Goal: Task Accomplishment & Management: Complete application form

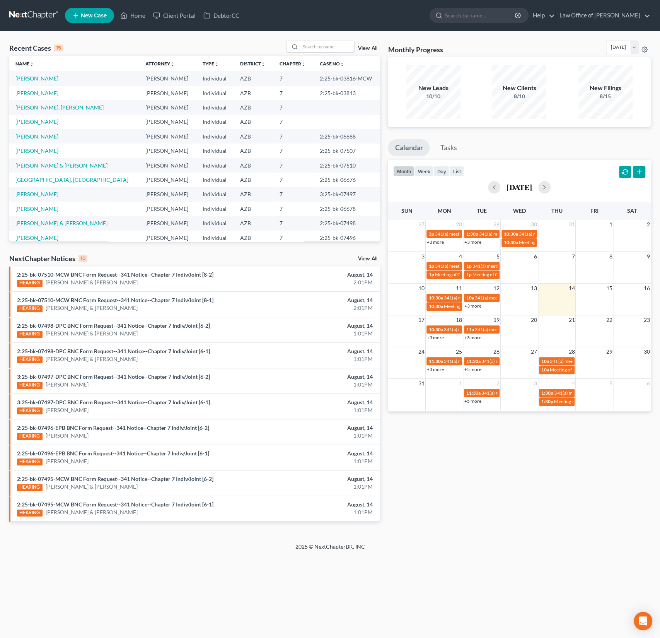
click at [94, 17] on span "New Case" at bounding box center [94, 16] width 26 height 6
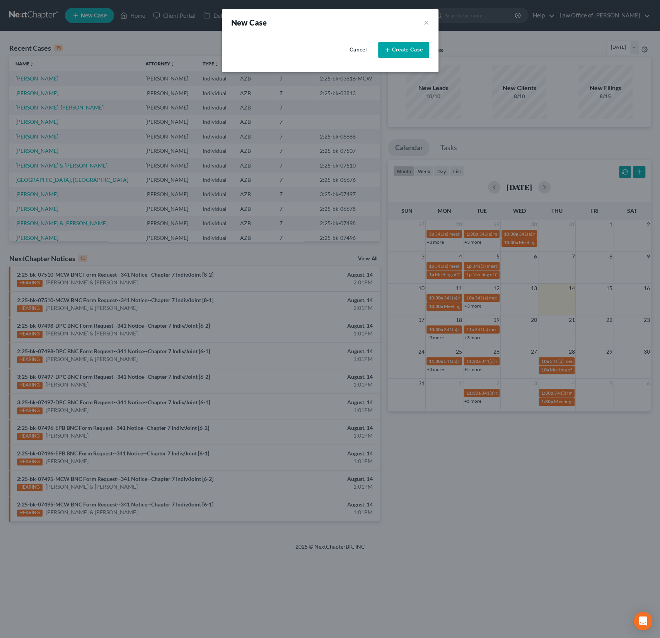
select select "4"
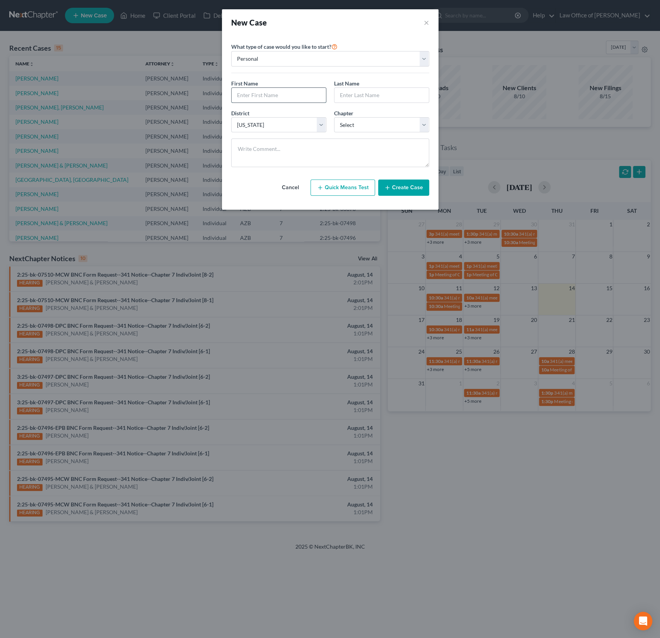
click at [263, 90] on input "text" at bounding box center [279, 95] width 94 height 15
type input "[PERSON_NAME]"
click at [387, 127] on select "Select 7 11 12 13" at bounding box center [381, 124] width 95 height 15
select select "0"
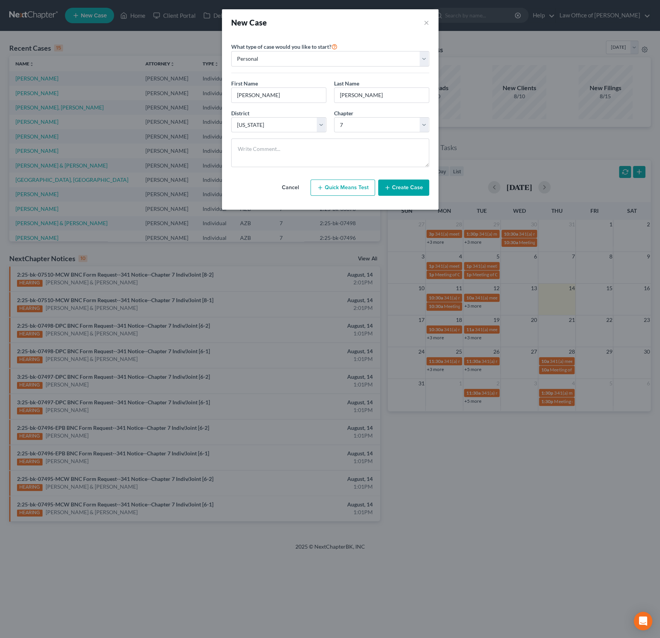
click at [404, 190] on button "Create Case" at bounding box center [403, 187] width 51 height 16
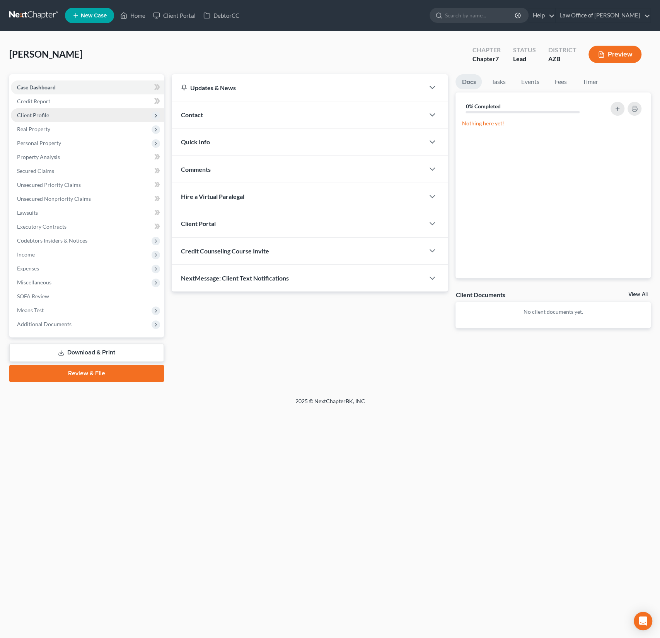
click at [55, 117] on span "Client Profile" at bounding box center [87, 115] width 153 height 14
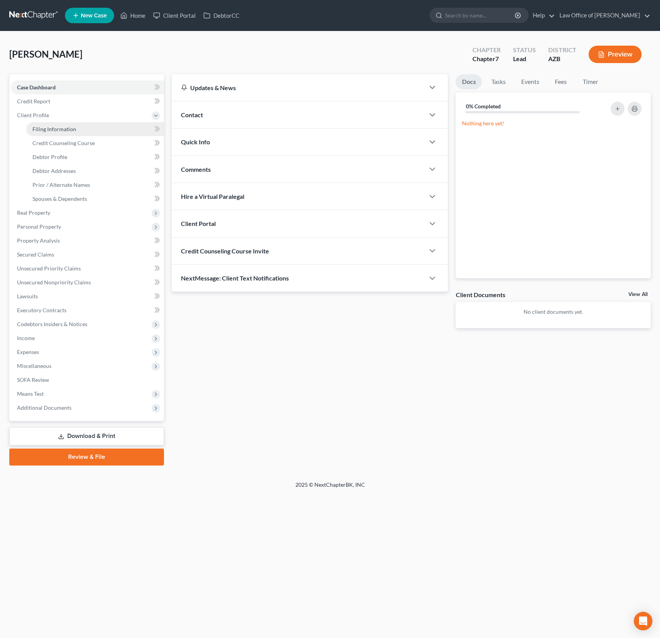
click at [56, 128] on span "Filing Information" at bounding box center [54, 129] width 44 height 7
select select "1"
select select "0"
select select "4"
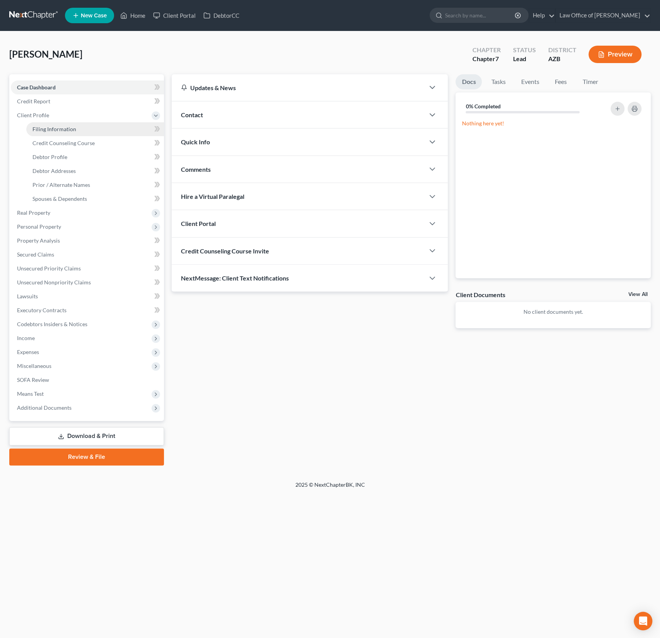
select select "3"
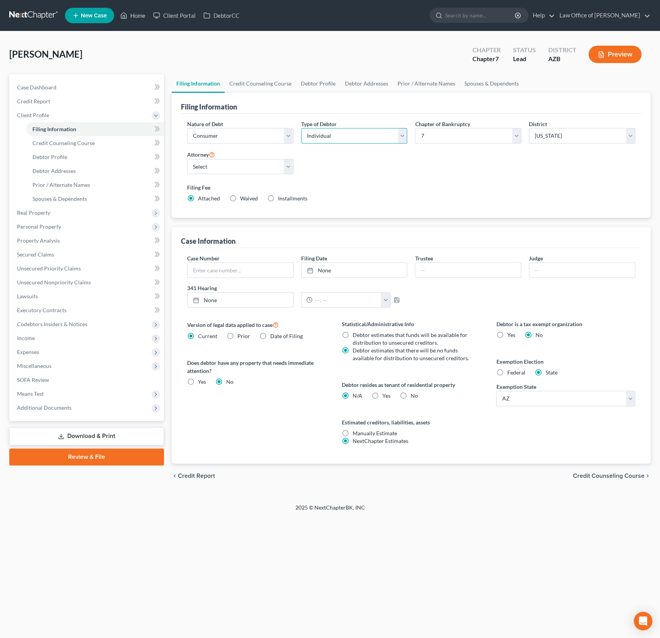
click at [345, 136] on select "Select Individual Joint" at bounding box center [354, 135] width 106 height 15
select select "1"
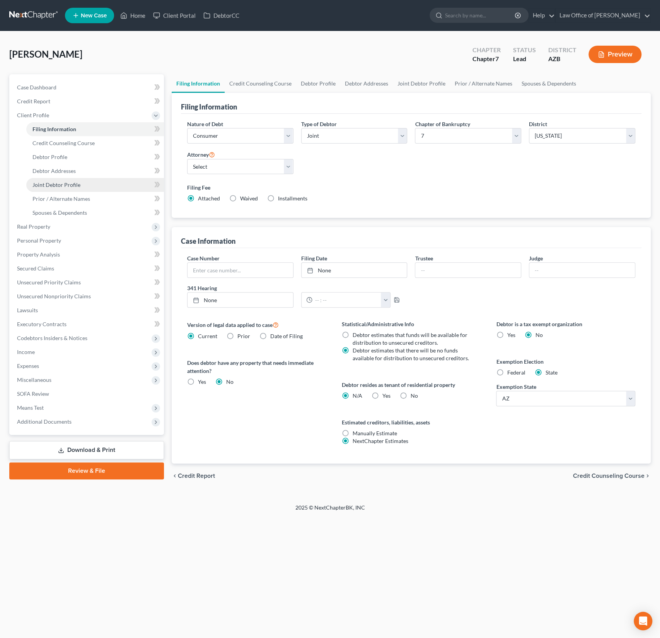
click at [58, 185] on span "Joint Debtor Profile" at bounding box center [56, 184] width 48 height 7
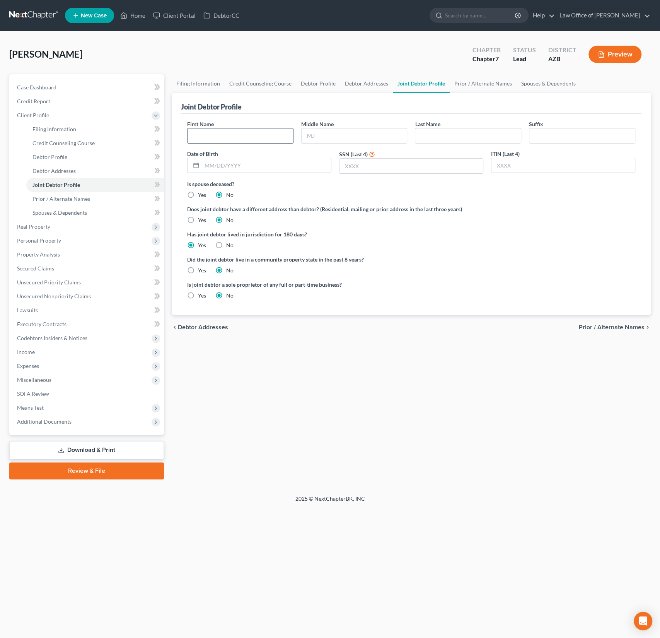
click at [223, 140] on input "text" at bounding box center [241, 135] width 106 height 15
type input "[PERSON_NAME]"
click at [71, 195] on span "Prior / Alternate Names" at bounding box center [61, 198] width 58 height 7
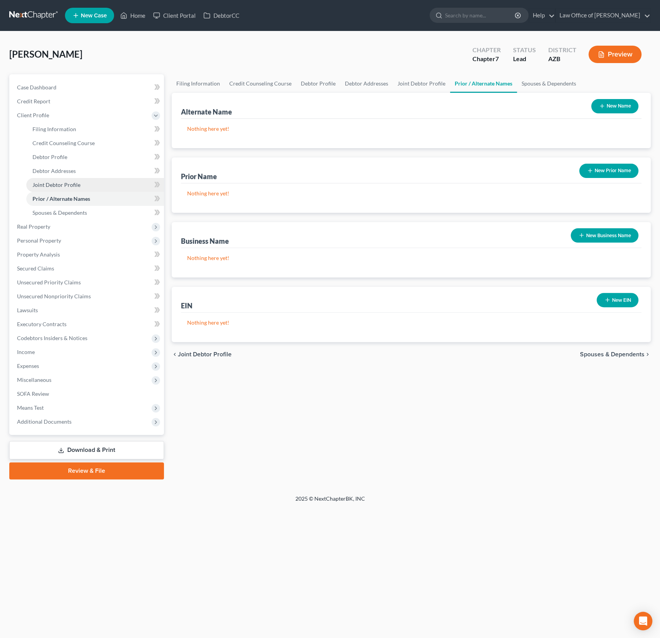
click at [69, 179] on link "Joint Debtor Profile" at bounding box center [95, 185] width 138 height 14
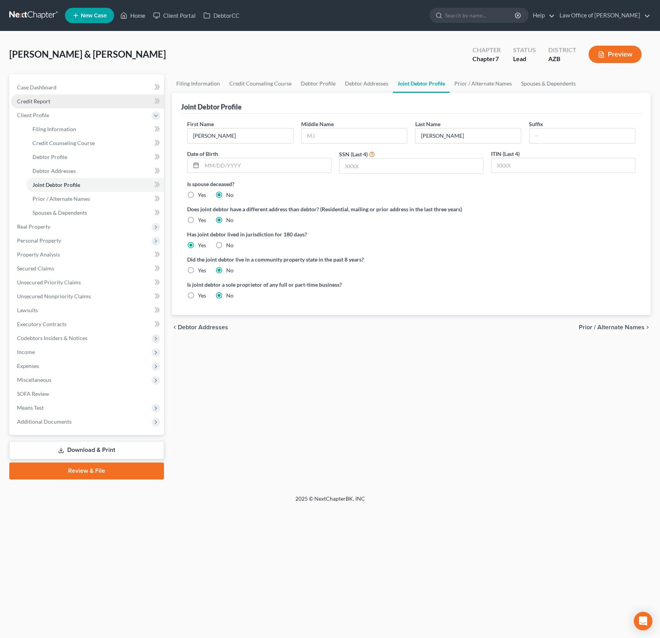
click at [52, 94] on link "Credit Report" at bounding box center [87, 101] width 153 height 14
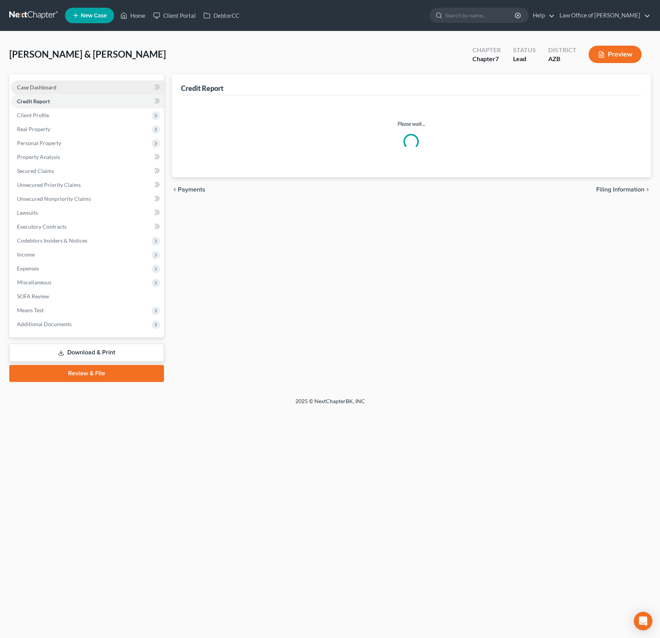
click at [50, 85] on span "Case Dashboard" at bounding box center [36, 87] width 39 height 7
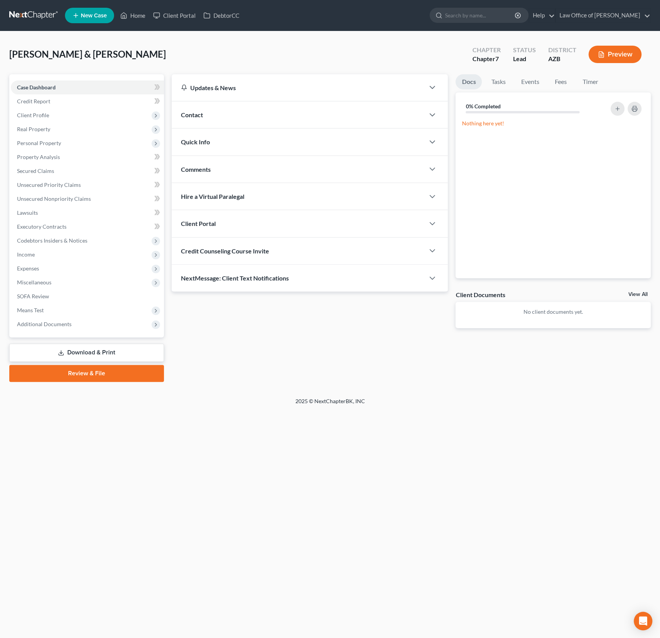
click at [234, 253] on span "Credit Counseling Course Invite" at bounding box center [225, 250] width 88 height 7
click at [225, 274] on input "text" at bounding box center [265, 281] width 169 height 15
paste input "engardironworks@gmail.com"
type input "engardironworks@gmail.com"
click at [387, 282] on button "Send Email" at bounding box center [398, 281] width 81 height 15
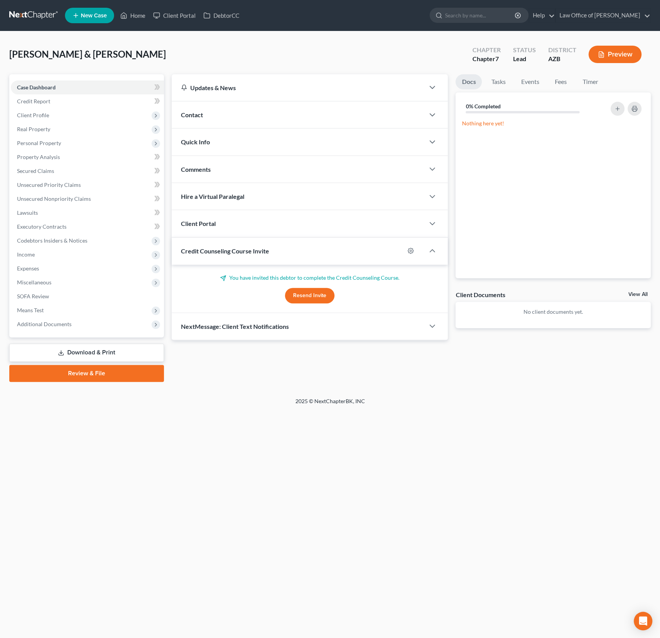
click at [230, 235] on div "Client Portal" at bounding box center [298, 223] width 253 height 27
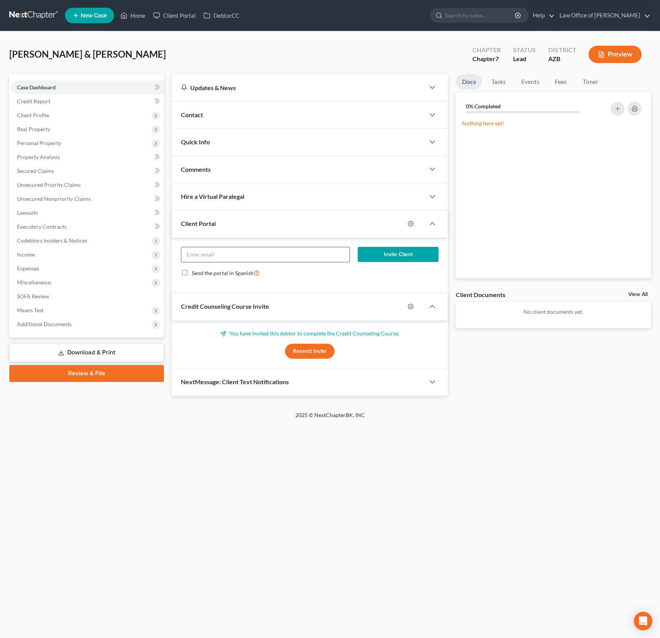
click at [220, 254] on input "email" at bounding box center [265, 254] width 169 height 15
paste input "engardironworks@gmail.com"
type input "engardironworks@gmail.com"
click at [306, 286] on div "engardironworks@gmail.com Invite Client Send the portal in Spanish" at bounding box center [310, 265] width 276 height 56
click at [403, 255] on button "Invite Client" at bounding box center [398, 254] width 81 height 15
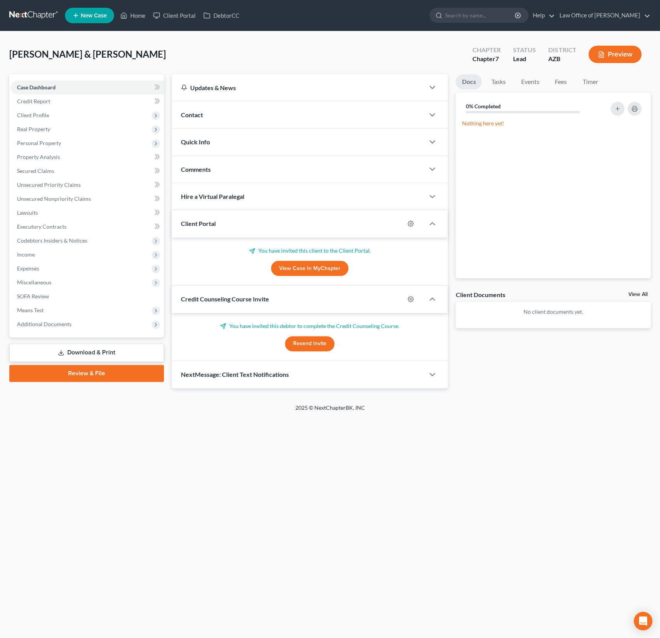
click at [164, 37] on div "Engard, Shawn & Margaret Upgraded Chapter Chapter 7 Status Lead District AZB Pr…" at bounding box center [330, 217] width 660 height 372
click at [133, 14] on link "Home" at bounding box center [132, 16] width 33 height 14
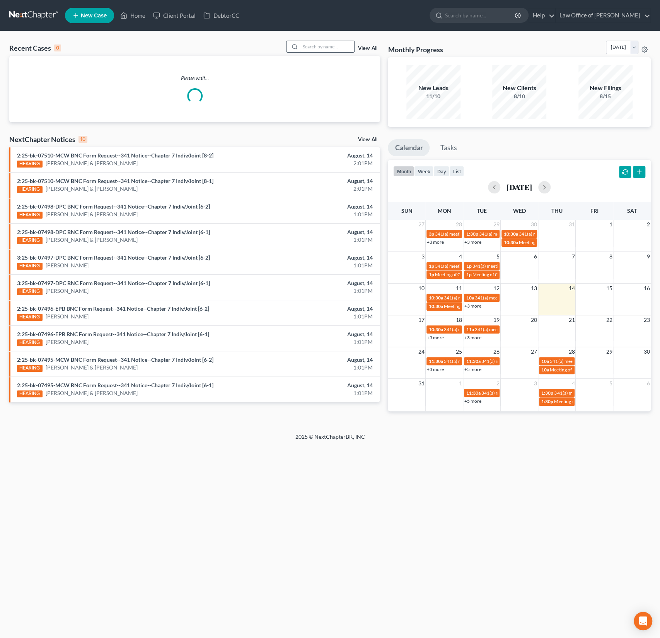
click at [319, 51] on input "search" at bounding box center [327, 46] width 54 height 11
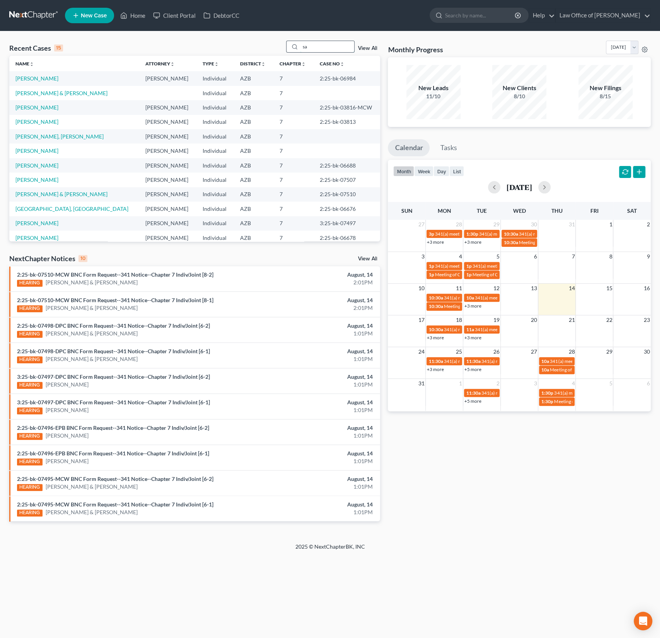
type input "s"
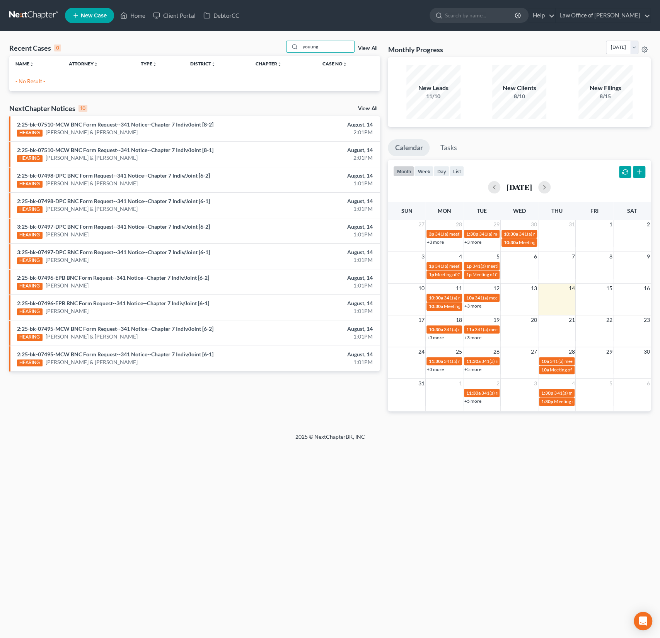
drag, startPoint x: 334, startPoint y: 46, endPoint x: 275, endPoint y: 44, distance: 59.2
click at [275, 44] on div "Recent Cases 0 youung View All" at bounding box center [194, 48] width 371 height 15
type input "young"
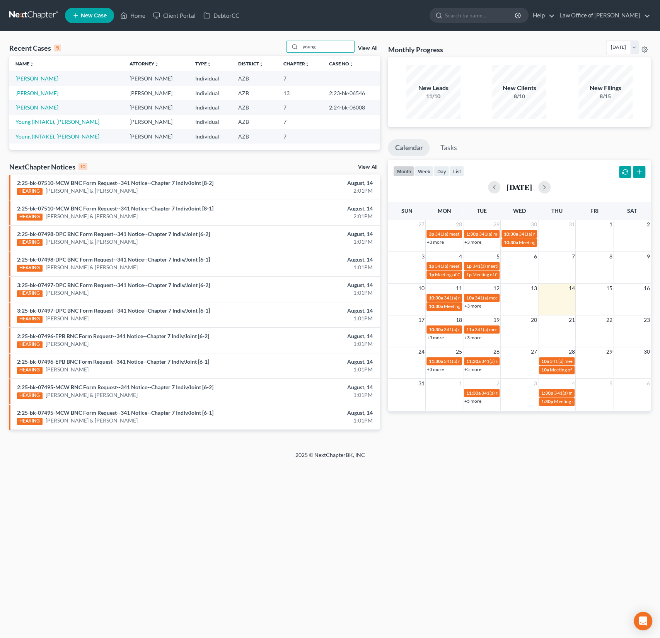
click at [35, 77] on link "[PERSON_NAME]" at bounding box center [36, 78] width 43 height 7
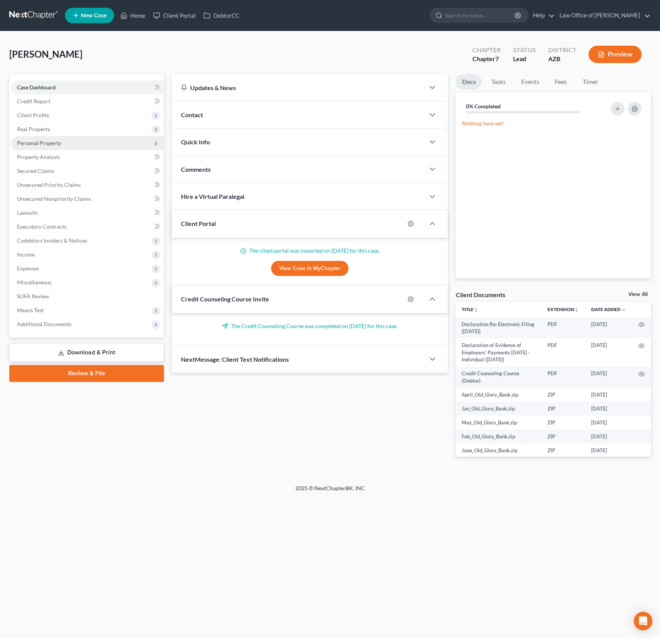
click at [60, 145] on span "Personal Property" at bounding box center [87, 143] width 153 height 14
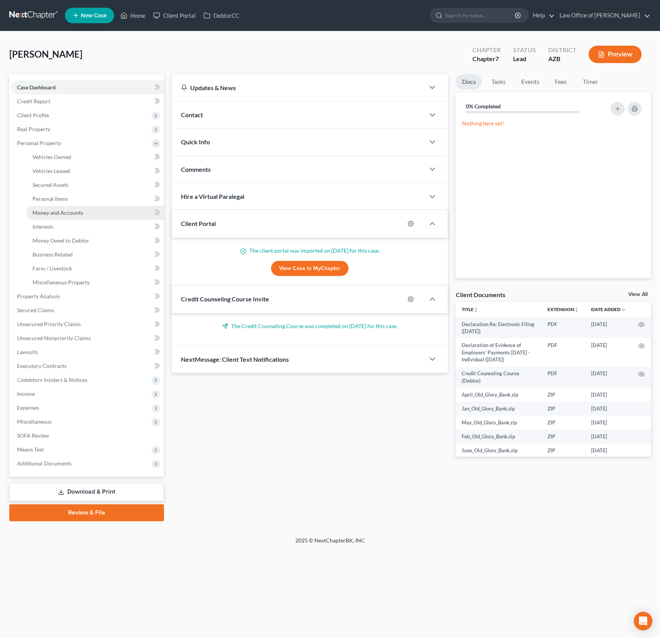
click at [63, 215] on span "Money and Accounts" at bounding box center [57, 212] width 51 height 7
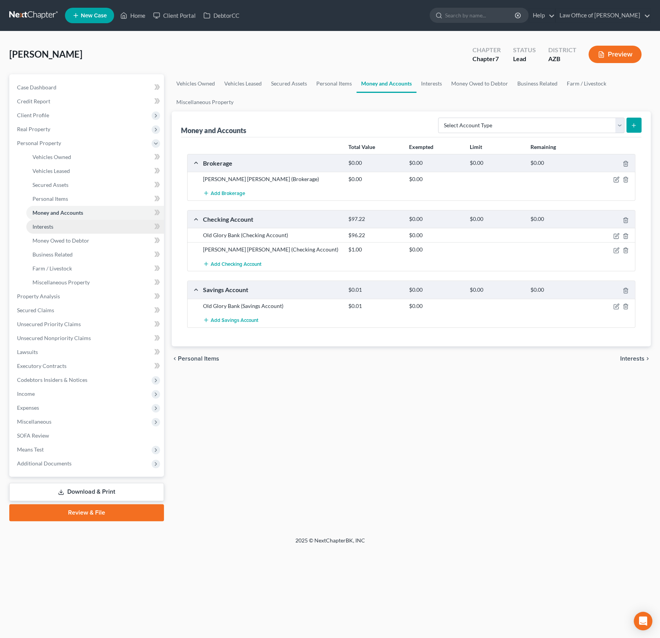
click at [49, 231] on link "Interests" at bounding box center [95, 227] width 138 height 14
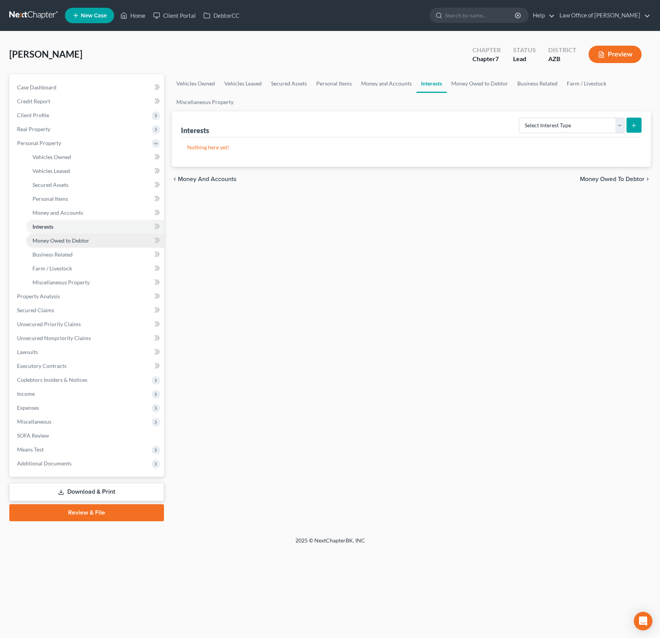
click at [58, 240] on span "Money Owed to Debtor" at bounding box center [60, 240] width 57 height 7
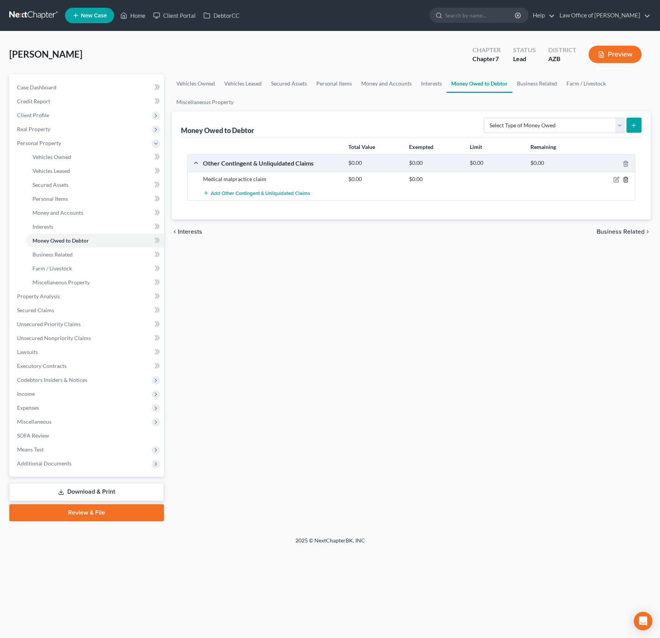
click at [627, 178] on icon "button" at bounding box center [625, 179] width 3 height 5
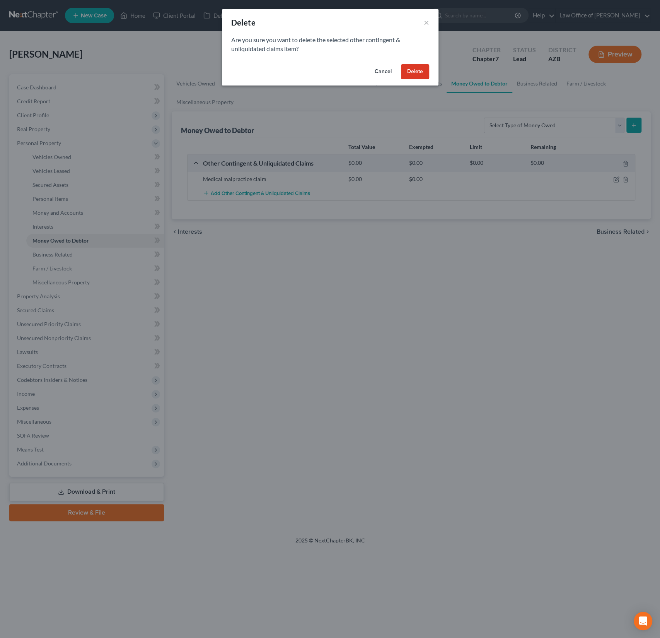
click at [419, 71] on button "Delete" at bounding box center [415, 71] width 28 height 15
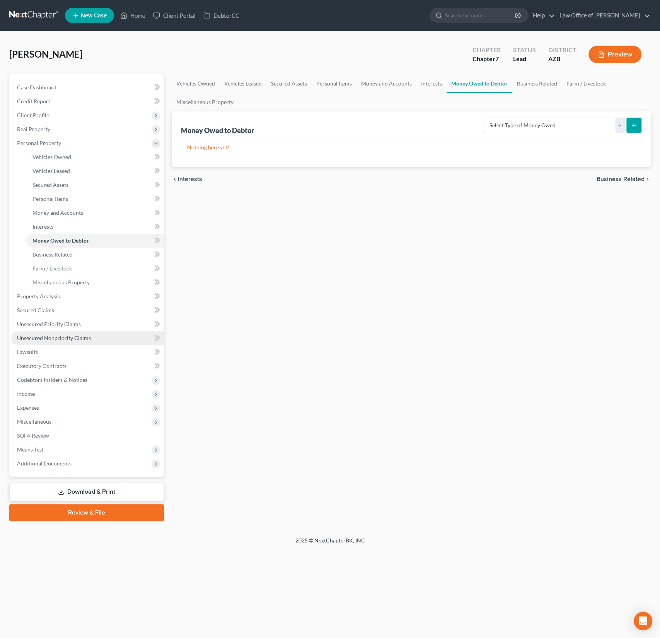
click at [61, 339] on span "Unsecured Nonpriority Claims" at bounding box center [54, 337] width 74 height 7
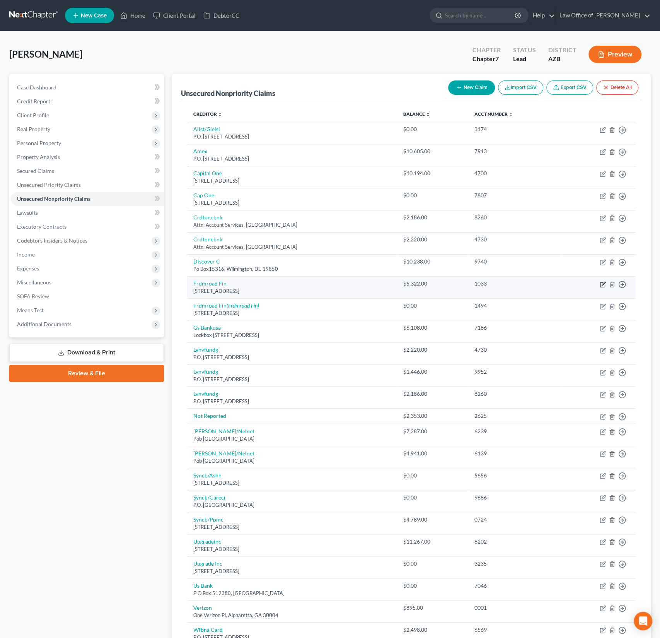
click at [604, 281] on icon "button" at bounding box center [603, 284] width 6 height 6
select select "31"
select select "0"
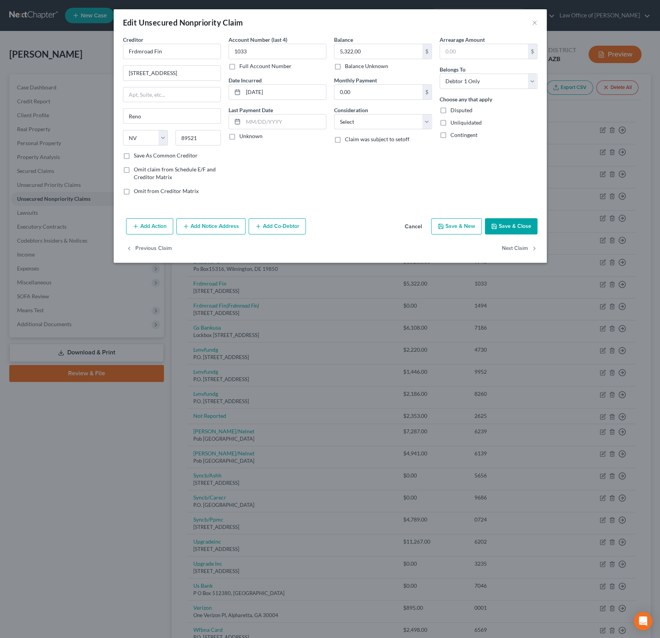
click at [153, 225] on button "Add Action" at bounding box center [149, 226] width 47 height 16
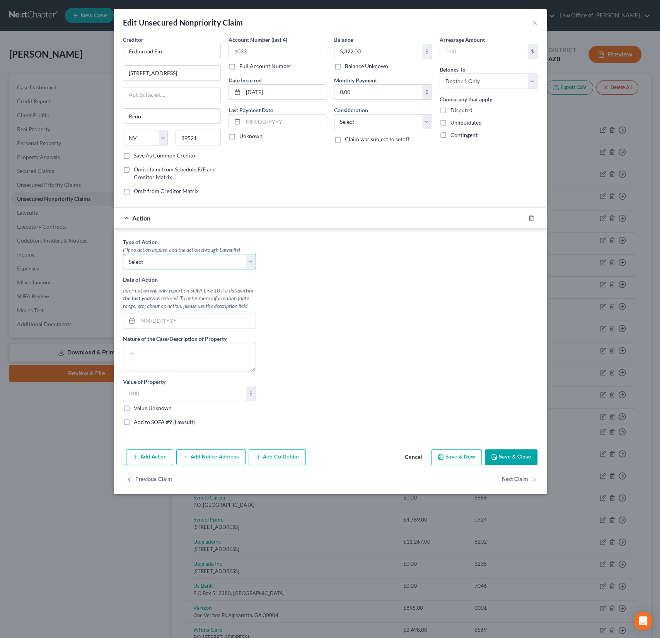
click at [162, 257] on select "Select Repossession Garnishment Foreclosure Personal Injury Attached, Seized, O…" at bounding box center [189, 261] width 133 height 15
select select "0"
click at [153, 316] on input "text" at bounding box center [197, 320] width 118 height 15
type input "10/16/2025"
click at [147, 347] on textarea at bounding box center [189, 357] width 133 height 29
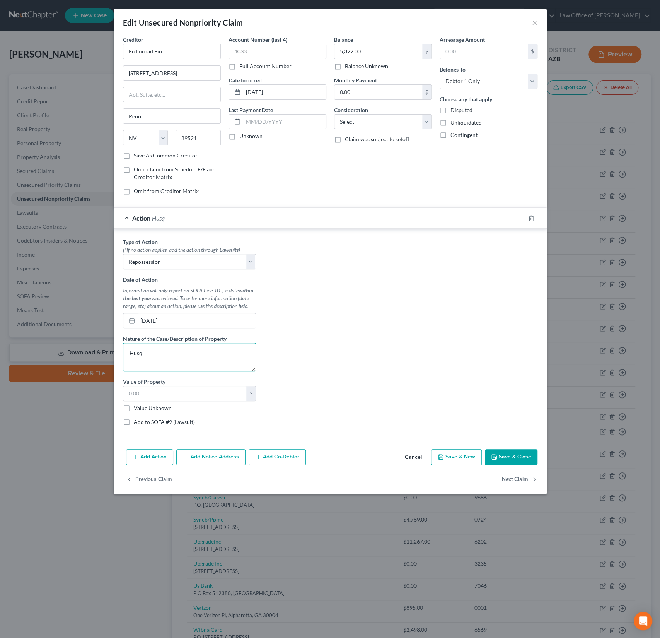
click at [178, 354] on textarea "Husq" at bounding box center [189, 357] width 133 height 29
click at [128, 352] on textarea "Husqvarna Dirt Bike" at bounding box center [189, 357] width 133 height 29
type textarea "2022 Husqvarna Dirt Bike"
click at [148, 407] on label "Value Unknown" at bounding box center [153, 408] width 38 height 8
click at [142, 407] on input "Value Unknown" at bounding box center [139, 406] width 5 height 5
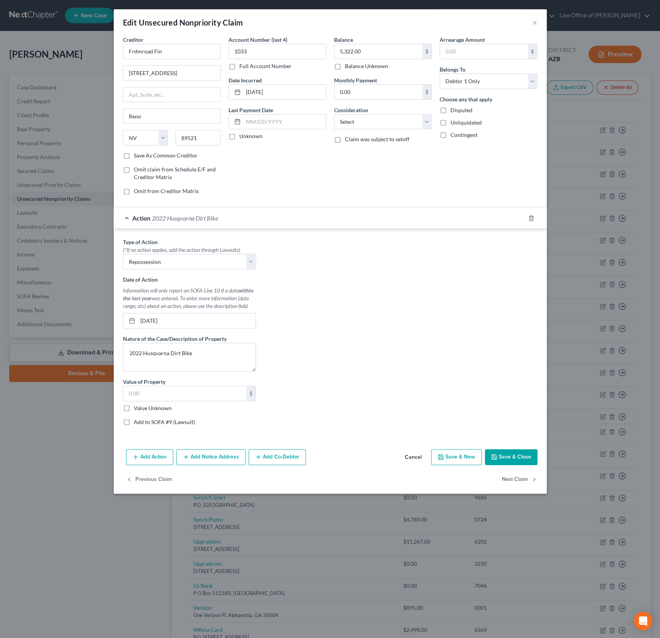
checkbox input "true"
type input "0.00"
click at [515, 453] on button "Save & Close" at bounding box center [511, 457] width 53 height 16
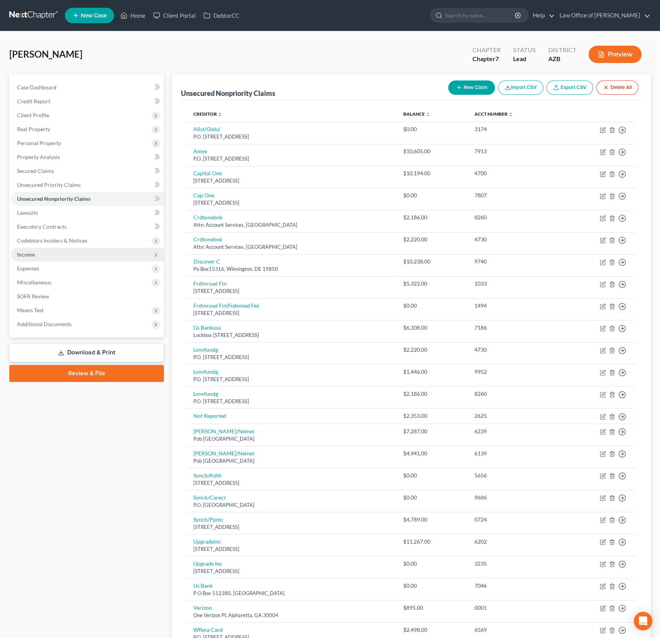
click at [26, 256] on span "Income" at bounding box center [26, 254] width 18 height 7
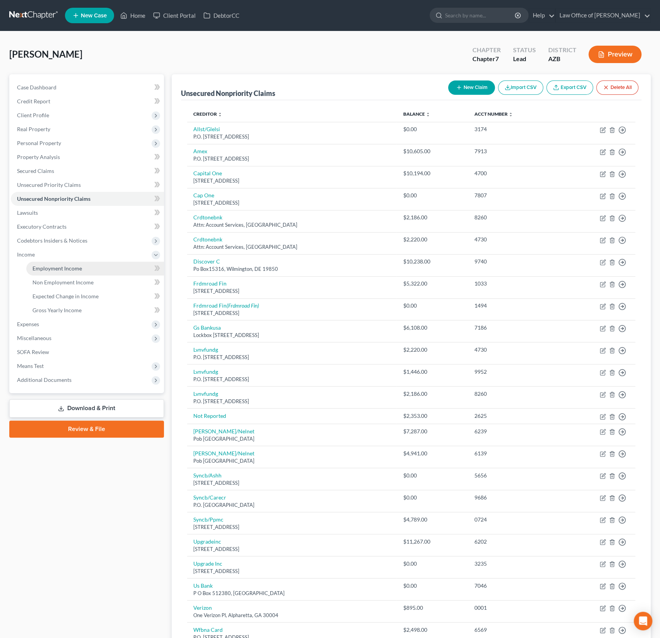
click at [65, 269] on span "Employment Income" at bounding box center [56, 268] width 49 height 7
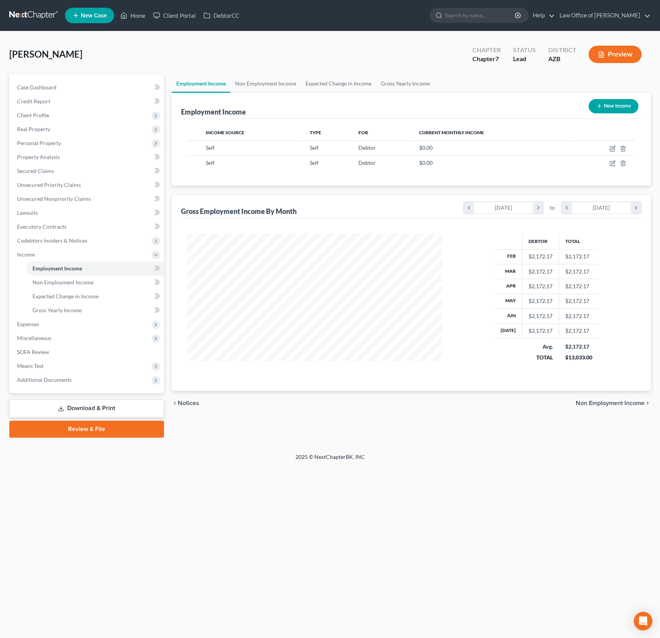
scroll to position [138, 270]
click at [610, 149] on icon "button" at bounding box center [612, 148] width 6 height 6
select select "1"
select select "3"
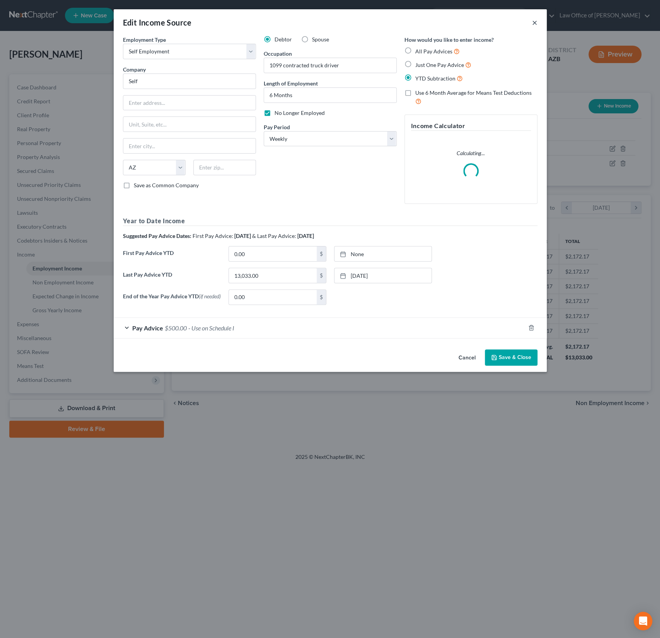
click at [534, 22] on button "×" at bounding box center [534, 22] width 5 height 9
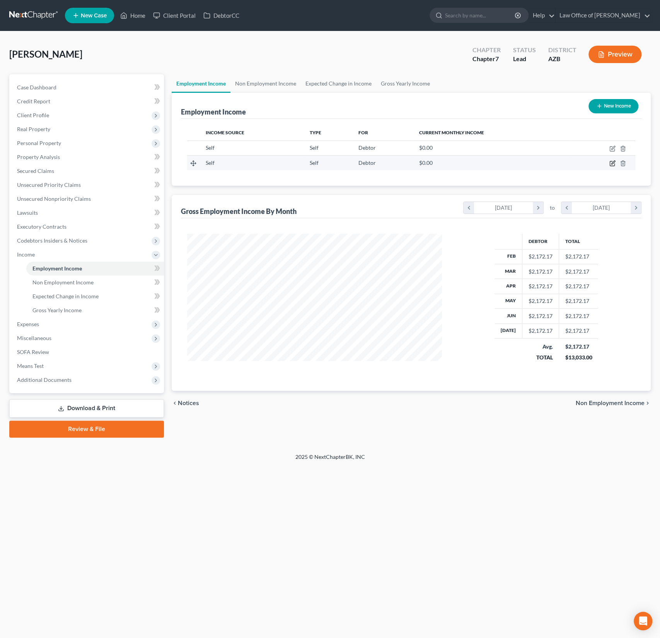
click at [612, 163] on icon "button" at bounding box center [612, 163] width 6 height 6
select select "1"
select select "0"
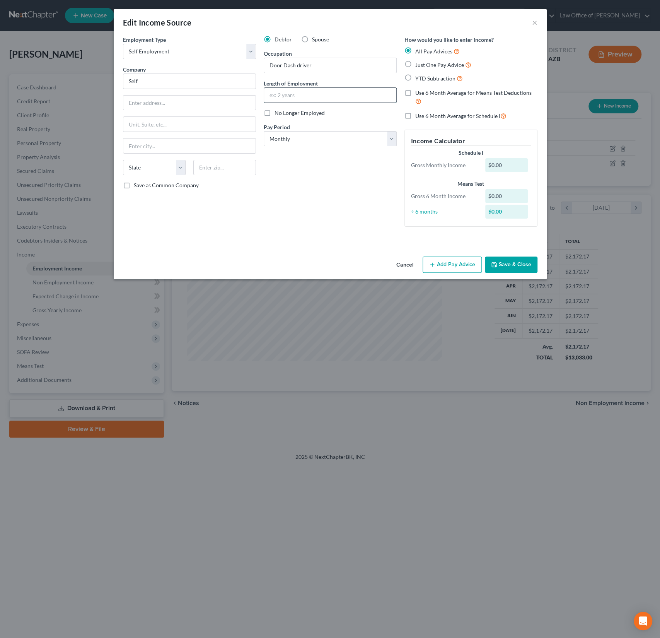
click at [284, 96] on input "text" at bounding box center [330, 95] width 132 height 15
type input "Started 08/01/2025"
click at [415, 76] on label "YTD Subtraction" at bounding box center [439, 78] width 48 height 9
click at [418, 76] on input "YTD Subtraction" at bounding box center [420, 76] width 5 height 5
radio input "true"
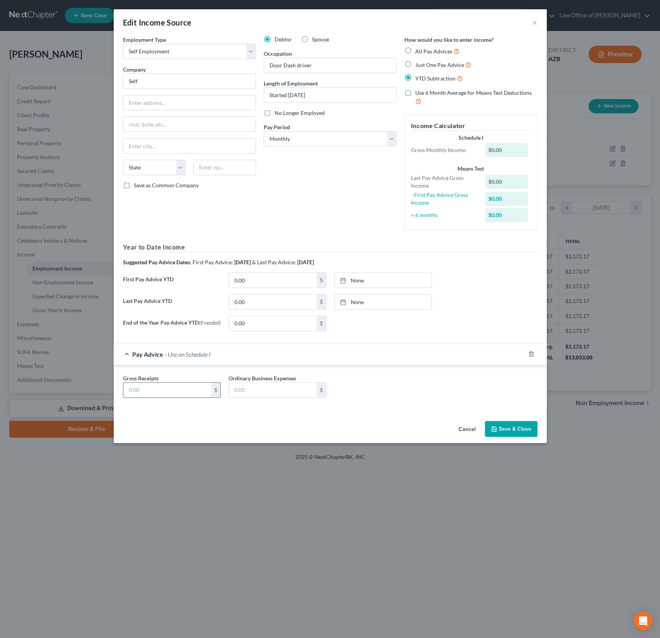
click at [173, 387] on input "text" at bounding box center [167, 389] width 88 height 15
type input "1,300"
click at [253, 394] on input "text" at bounding box center [273, 389] width 88 height 15
type input "320"
click at [367, 401] on div "Gross Receipts 1,300 $ Ordinary Business Expenses 320 $" at bounding box center [330, 389] width 422 height 30
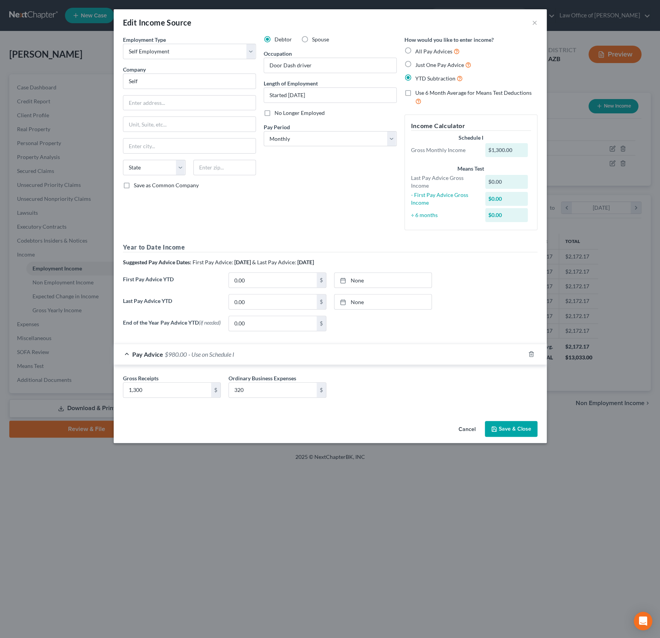
click at [509, 428] on button "Save & Close" at bounding box center [511, 429] width 53 height 16
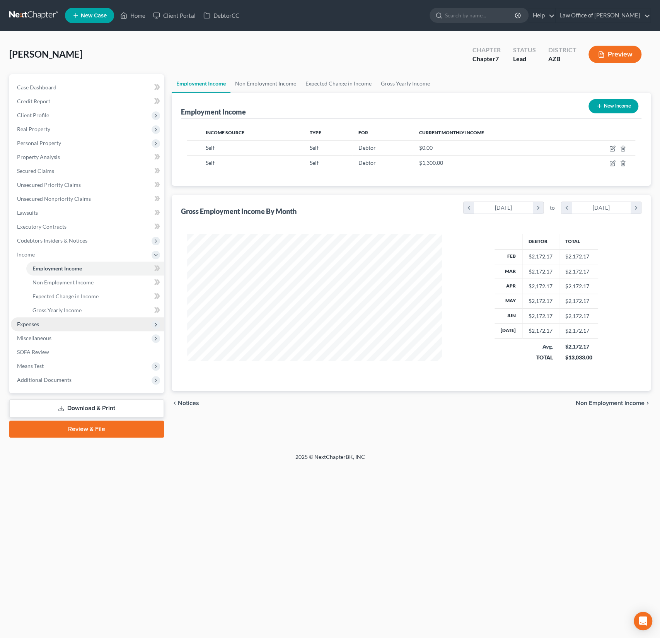
click at [46, 321] on span "Expenses" at bounding box center [87, 324] width 153 height 14
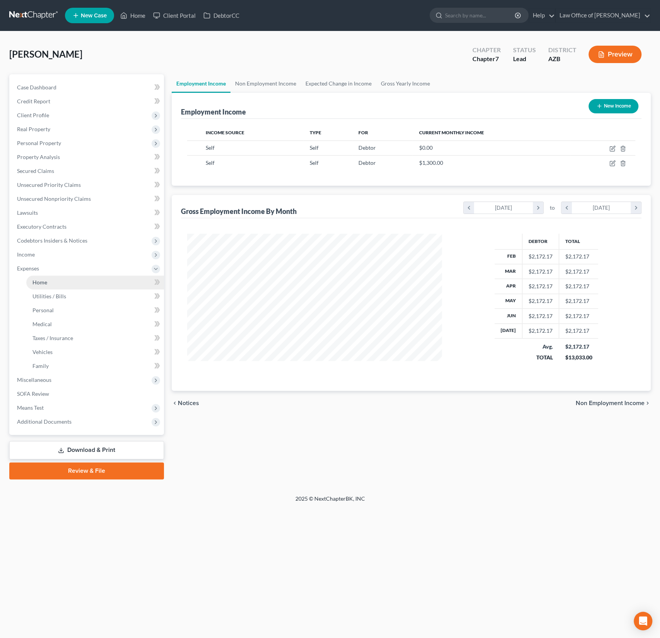
click at [54, 280] on link "Home" at bounding box center [95, 282] width 138 height 14
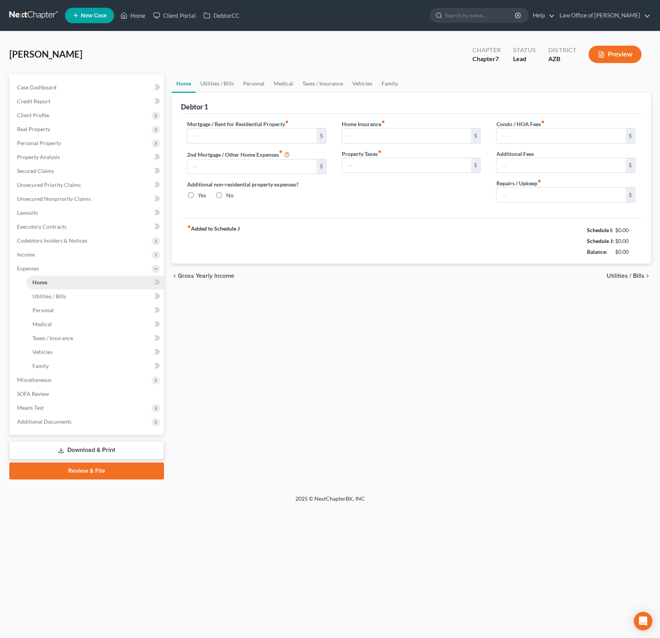
type input "500.00"
type input "0.00"
radio input "true"
type input "0.00"
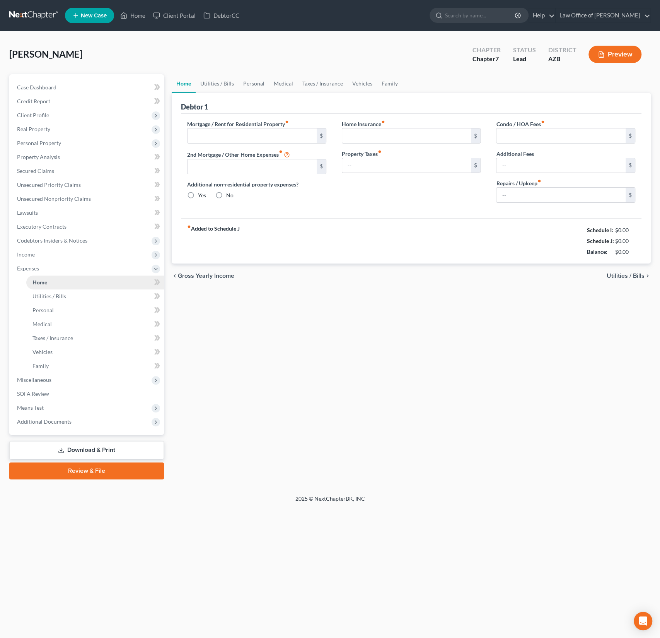
type input "0.00"
click at [218, 83] on link "Utilities / Bills" at bounding box center [217, 83] width 43 height 19
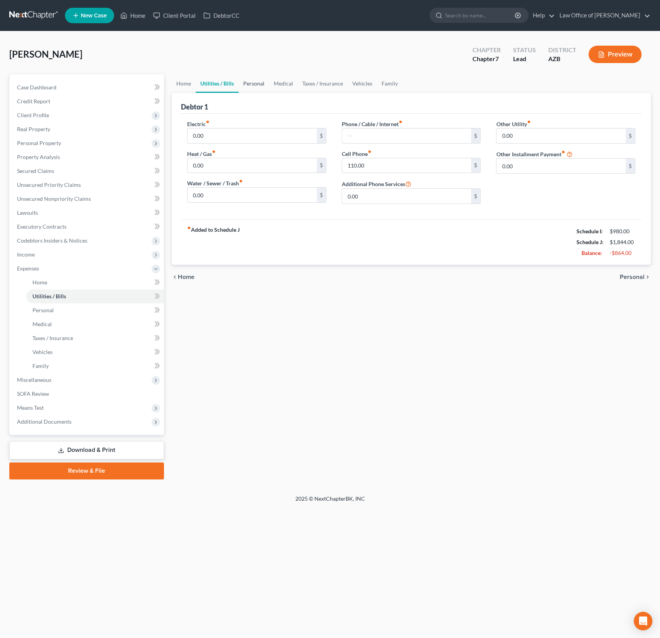
click at [255, 86] on link "Personal" at bounding box center [254, 83] width 31 height 19
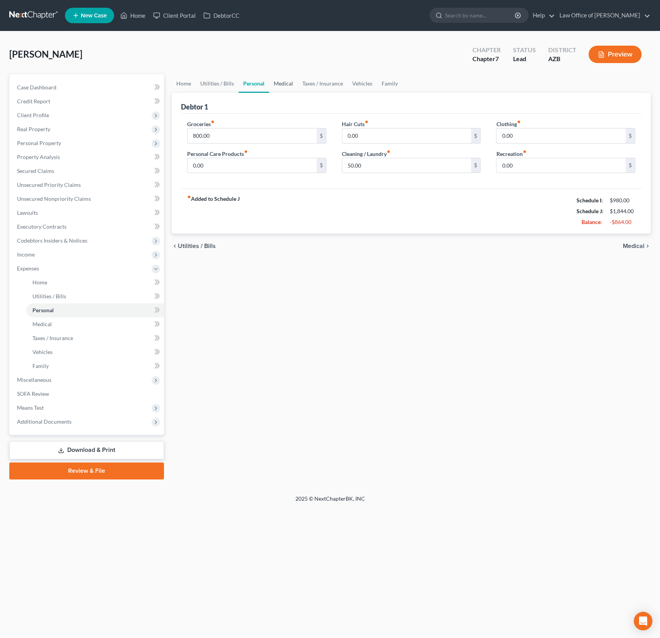
click at [280, 84] on link "Medical" at bounding box center [283, 83] width 29 height 19
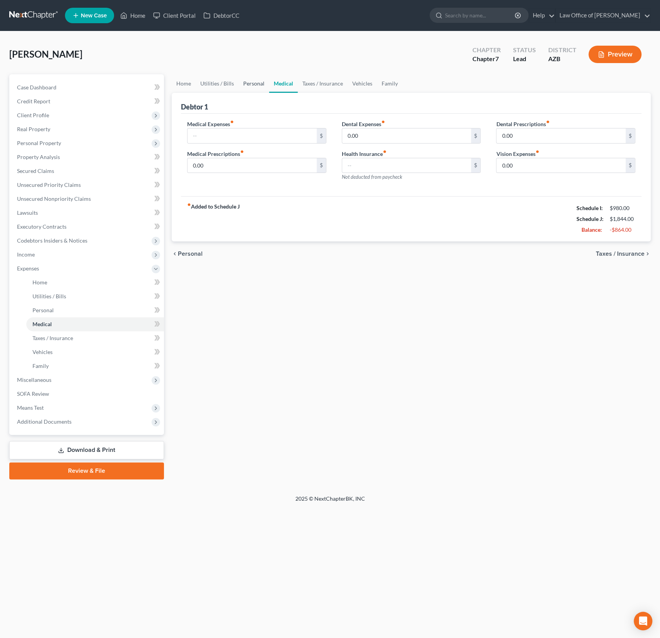
click at [252, 85] on link "Personal" at bounding box center [254, 83] width 31 height 19
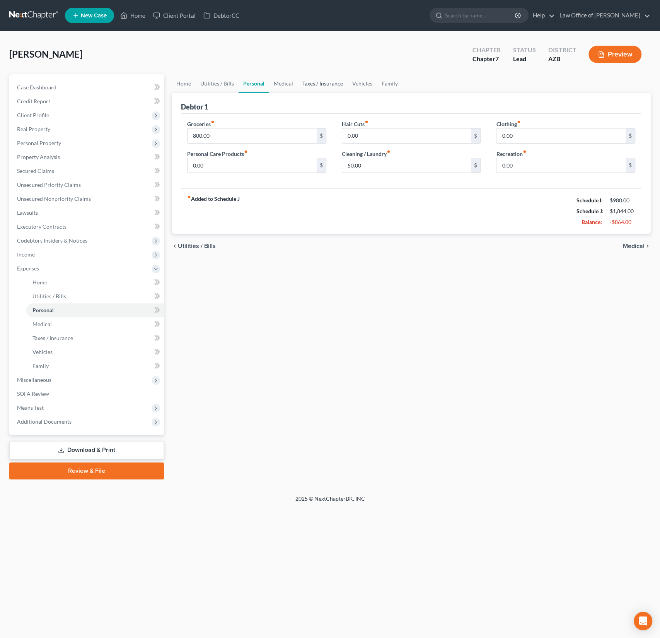
click at [300, 82] on link "Taxes / Insurance" at bounding box center [323, 83] width 50 height 19
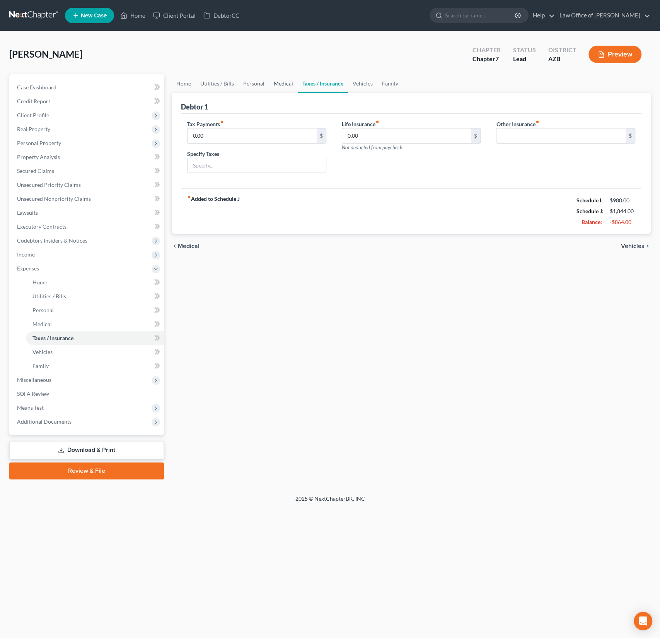
click at [283, 84] on link "Medical" at bounding box center [283, 83] width 29 height 19
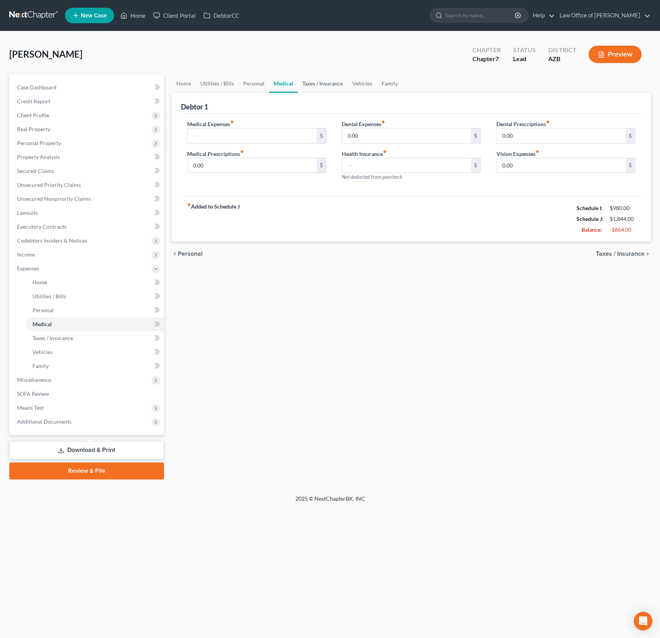
click at [312, 84] on link "Taxes / Insurance" at bounding box center [323, 83] width 50 height 19
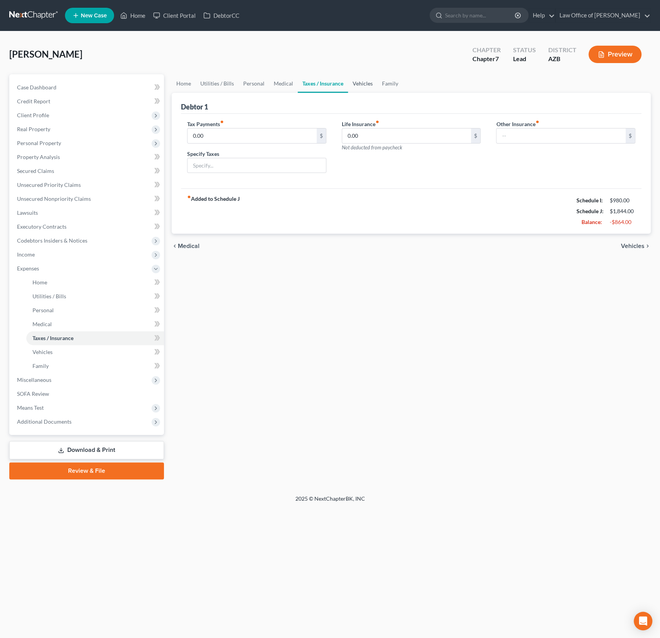
click at [355, 77] on link "Vehicles" at bounding box center [362, 83] width 29 height 19
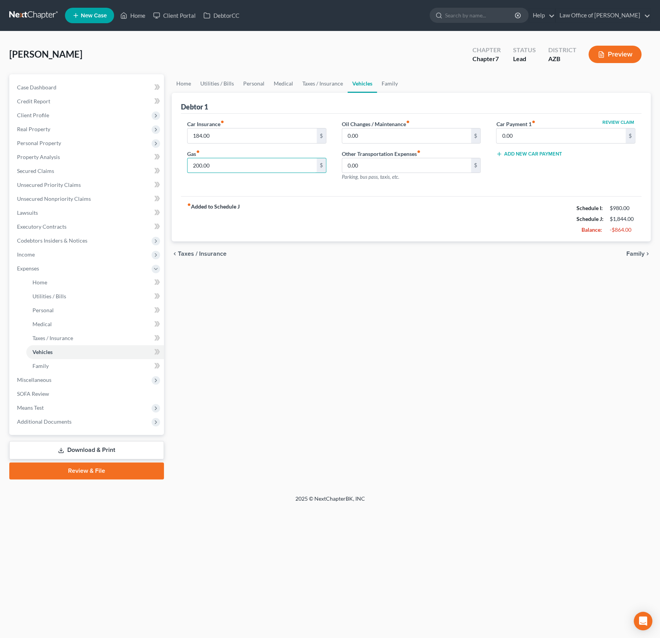
drag, startPoint x: 225, startPoint y: 168, endPoint x: 186, endPoint y: 159, distance: 39.2
click at [186, 159] on div "Car Insurance fiber_manual_record 184.00 $ Gas fiber_manual_record 200.00 $" at bounding box center [256, 153] width 155 height 67
drag, startPoint x: 233, startPoint y: 169, endPoint x: 174, endPoint y: 164, distance: 59.7
click at [174, 164] on div "Debtor 1 Car Insurance fiber_manual_record 184.00 $ Gas fiber_manual_record 200…" at bounding box center [411, 167] width 479 height 149
type input "0"
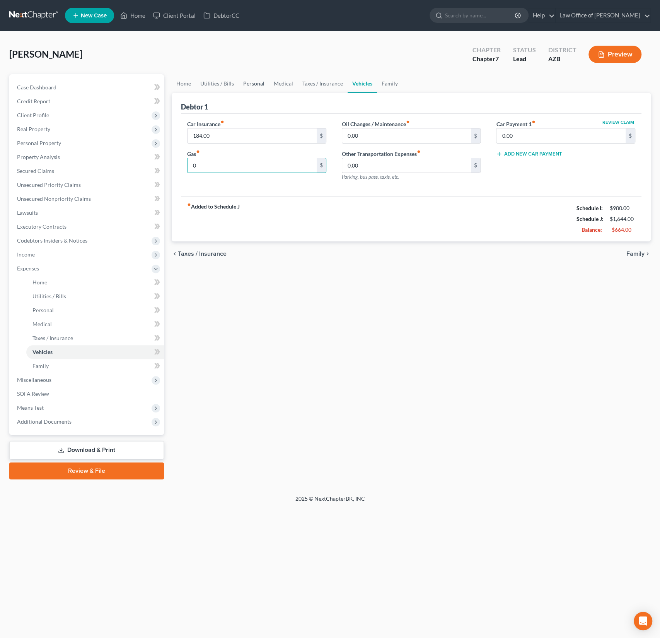
click at [250, 81] on link "Personal" at bounding box center [254, 83] width 31 height 19
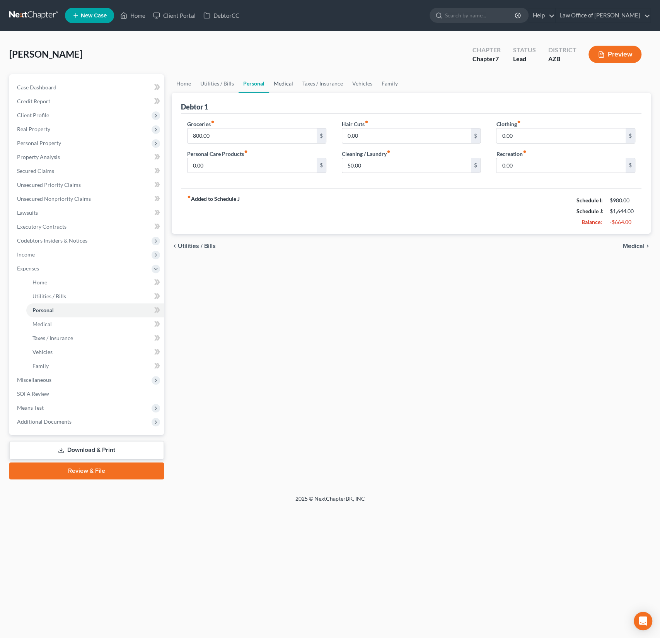
click at [292, 82] on link "Medical" at bounding box center [283, 83] width 29 height 19
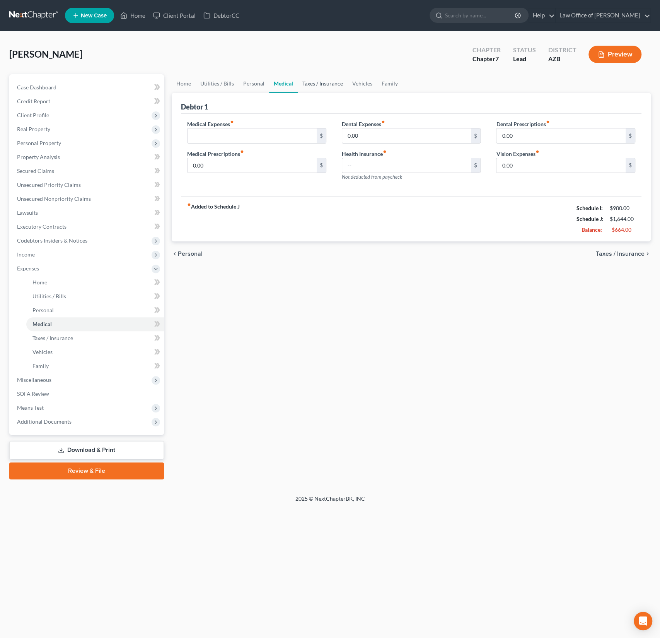
click at [315, 84] on link "Taxes / Insurance" at bounding box center [323, 83] width 50 height 19
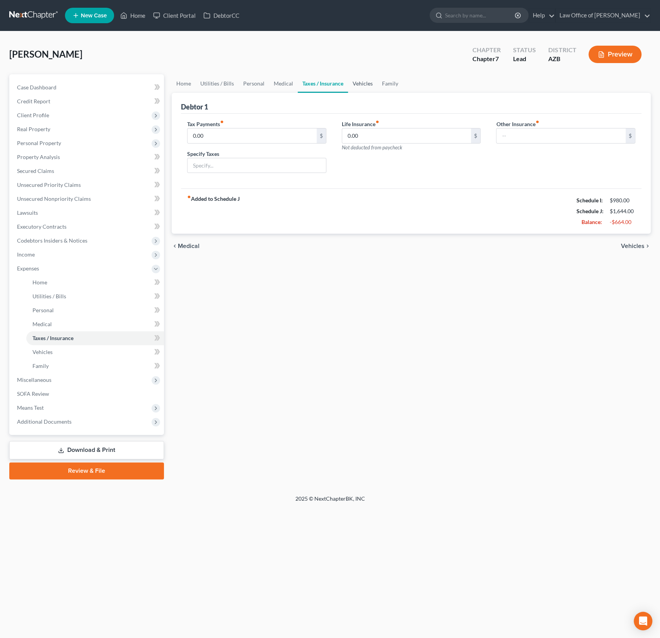
click at [363, 84] on link "Vehicles" at bounding box center [362, 83] width 29 height 19
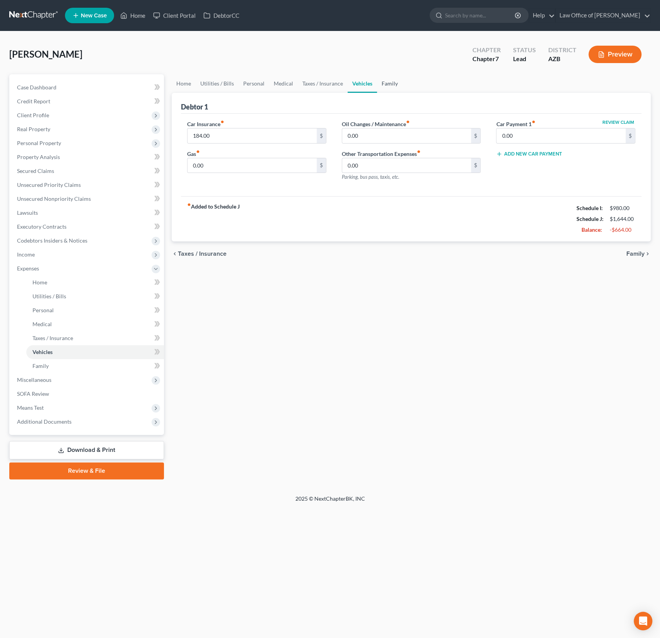
click at [384, 85] on link "Family" at bounding box center [390, 83] width 26 height 19
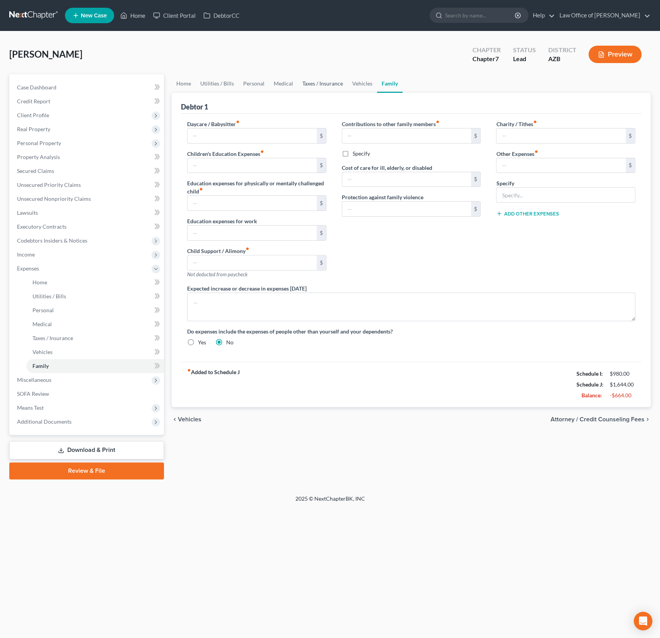
click at [331, 85] on link "Taxes / Insurance" at bounding box center [323, 83] width 50 height 19
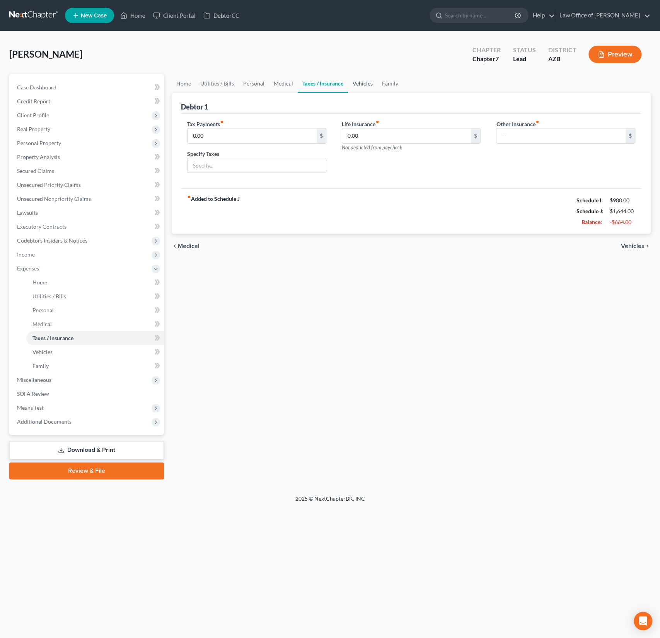
click at [356, 85] on link "Vehicles" at bounding box center [362, 83] width 29 height 19
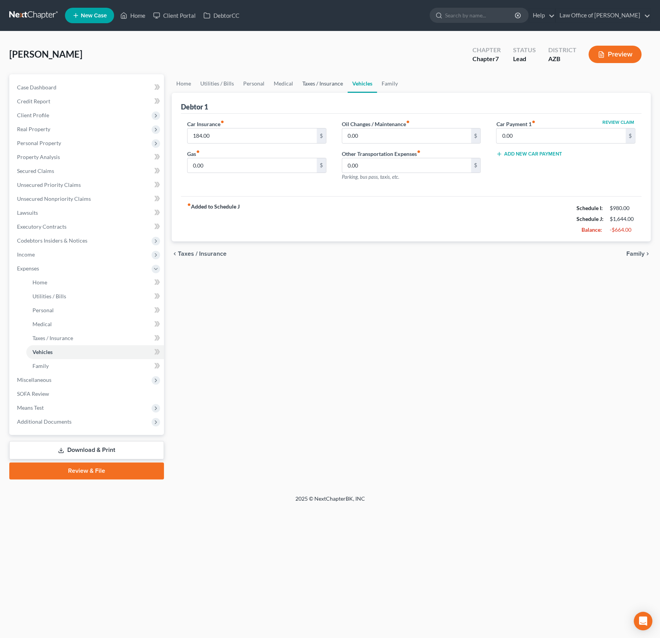
click at [326, 83] on link "Taxes / Insurance" at bounding box center [323, 83] width 50 height 19
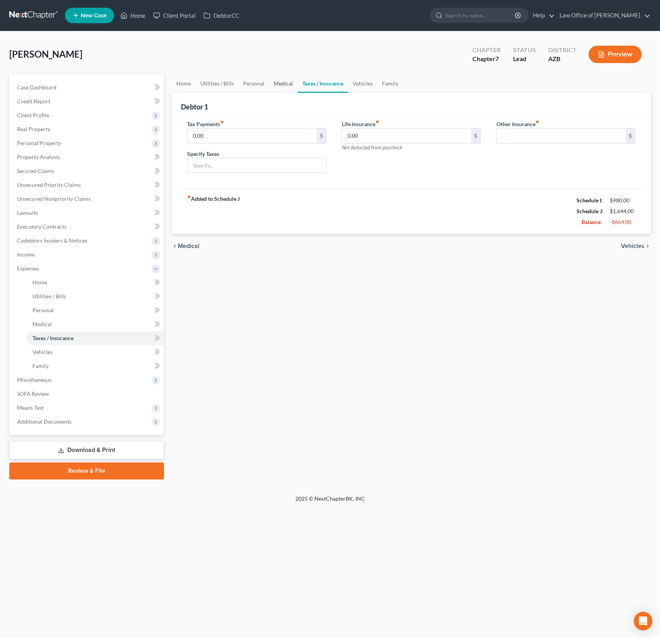
click at [278, 80] on link "Medical" at bounding box center [283, 83] width 29 height 19
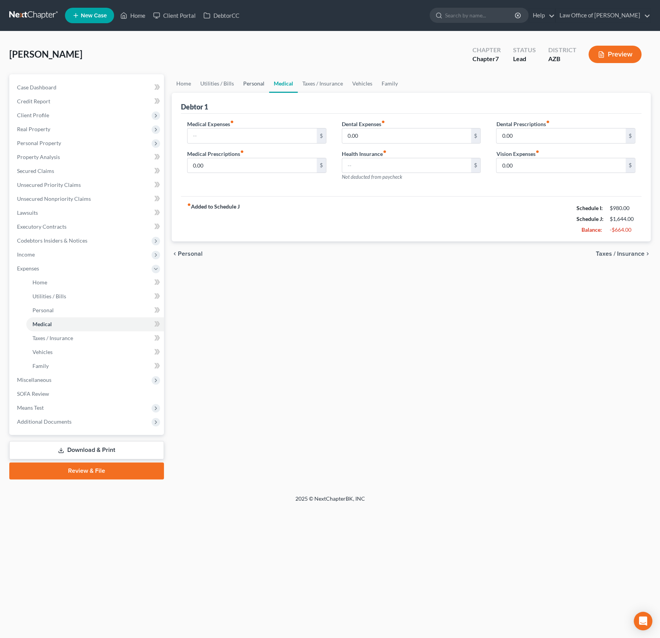
click at [249, 83] on link "Personal" at bounding box center [254, 83] width 31 height 19
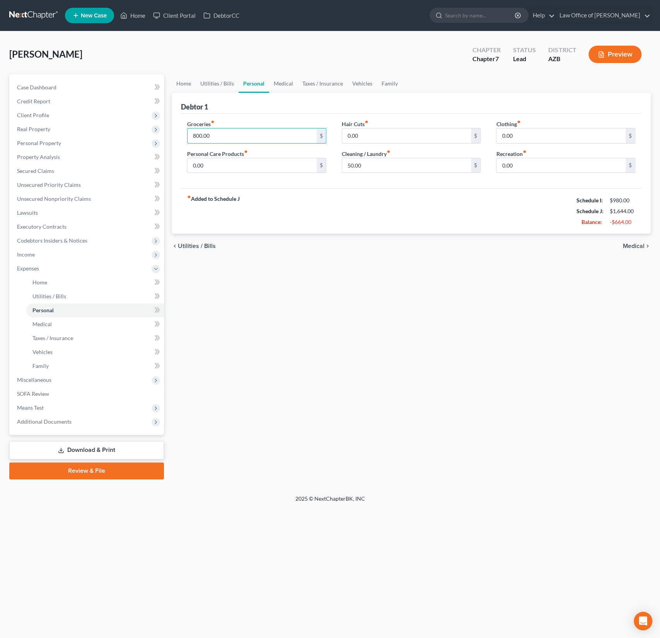
drag, startPoint x: 224, startPoint y: 135, endPoint x: 179, endPoint y: 127, distance: 45.4
click at [179, 127] on div "Groceries fiber_manual_record 800.00 $ Personal Care Products fiber_manual_reco…" at bounding box center [256, 150] width 155 height 60
drag, startPoint x: 226, startPoint y: 139, endPoint x: 186, endPoint y: 135, distance: 40.8
click at [186, 135] on div "Groceries fiber_manual_record 800.00 $ Personal Care Products fiber_manual_reco…" at bounding box center [256, 150] width 155 height 60
type input "400"
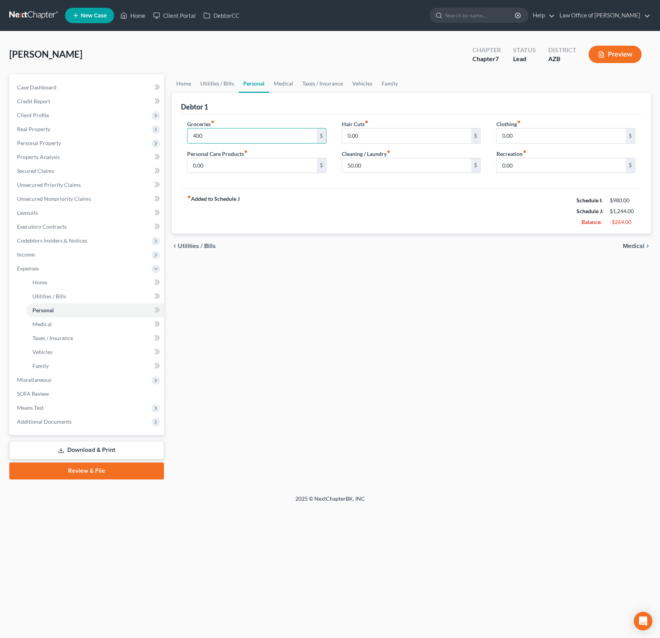
click at [266, 290] on div "Home Utilities / Bills Personal Medical Taxes / Insurance Vehicles Family Debto…" at bounding box center [411, 276] width 487 height 405
click at [220, 86] on link "Utilities / Bills" at bounding box center [217, 83] width 43 height 19
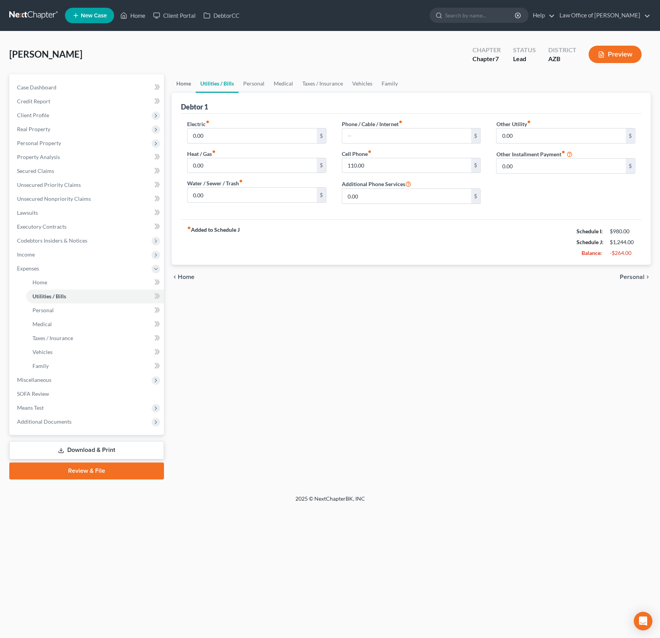
click at [184, 85] on link "Home" at bounding box center [184, 83] width 24 height 19
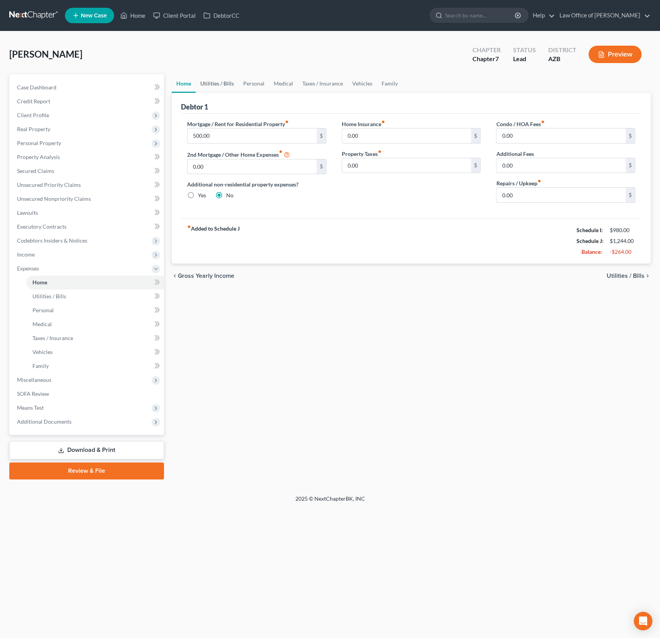
click at [213, 84] on link "Utilities / Bills" at bounding box center [217, 83] width 43 height 19
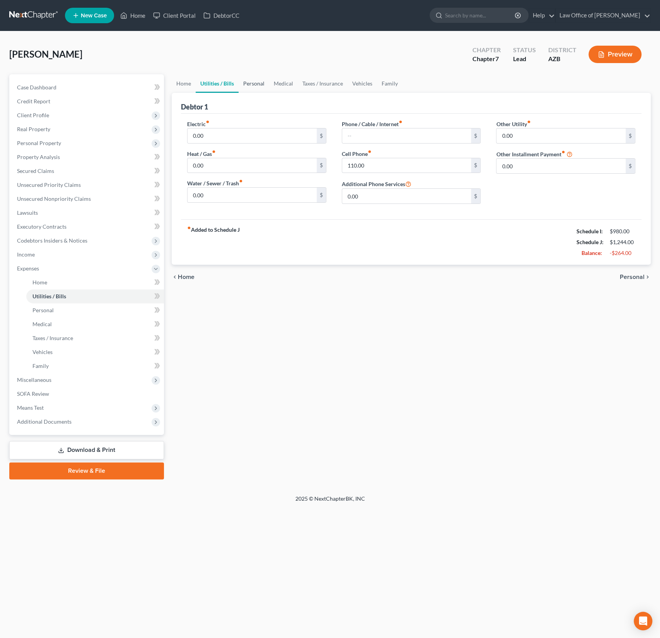
click at [258, 84] on link "Personal" at bounding box center [254, 83] width 31 height 19
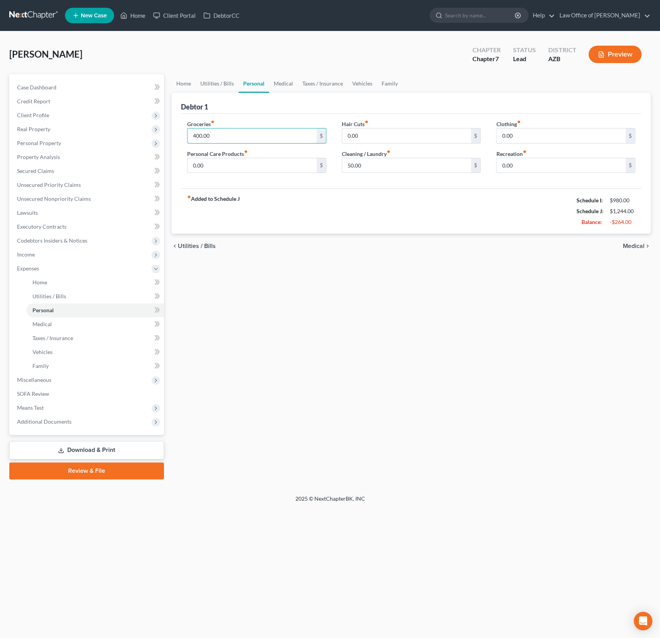
drag, startPoint x: 217, startPoint y: 139, endPoint x: 182, endPoint y: 135, distance: 35.0
click at [182, 135] on div "Groceries fiber_manual_record 400.00 $ Personal Care Products fiber_manual_reco…" at bounding box center [256, 150] width 155 height 60
drag, startPoint x: 222, startPoint y: 136, endPoint x: 176, endPoint y: 134, distance: 46.8
click at [176, 134] on div "Debtor 1 Groceries fiber_manual_record 400.00 $ Personal Care Products fiber_ma…" at bounding box center [411, 163] width 479 height 141
click at [205, 273] on div "Home Utilities / Bills Personal Medical Taxes / Insurance Vehicles Family Debto…" at bounding box center [411, 276] width 487 height 405
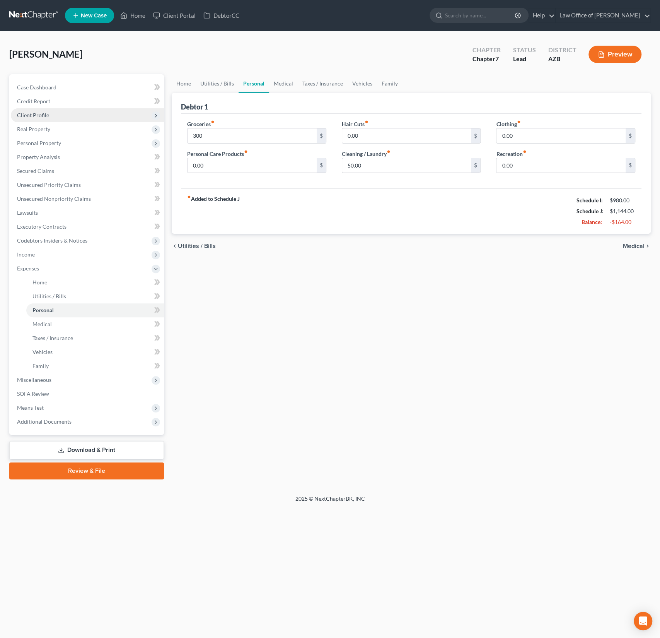
click at [47, 113] on span "Client Profile" at bounding box center [33, 115] width 32 height 7
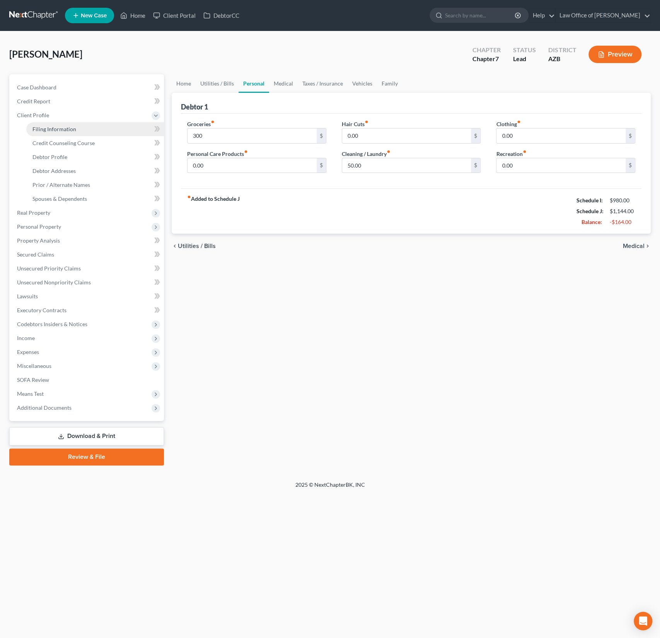
click at [60, 128] on span "Filing Information" at bounding box center [54, 129] width 44 height 7
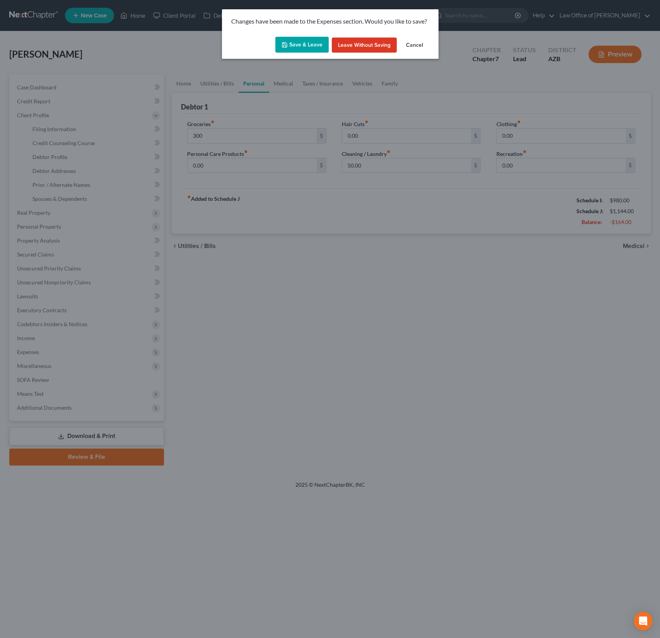
click at [305, 51] on button "Save & Leave" at bounding box center [301, 45] width 53 height 16
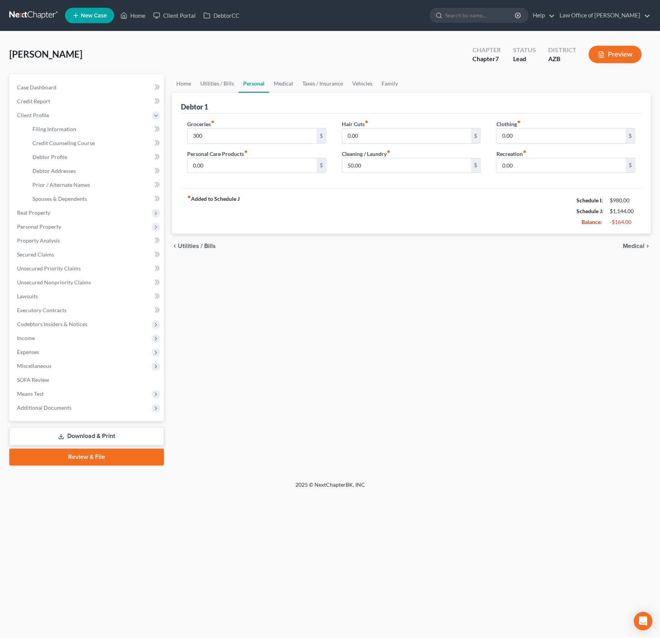
type input "300.00"
select select "1"
select select "0"
select select "3"
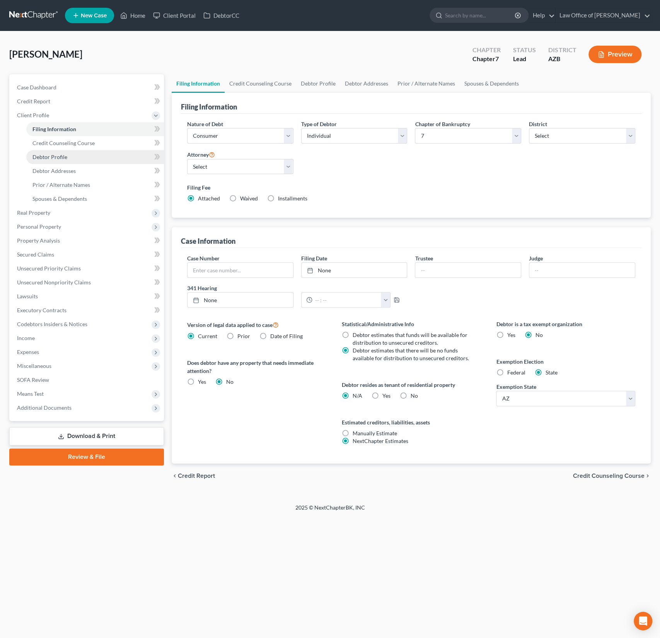
click at [56, 154] on span "Debtor Profile" at bounding box center [49, 156] width 35 height 7
select select "0"
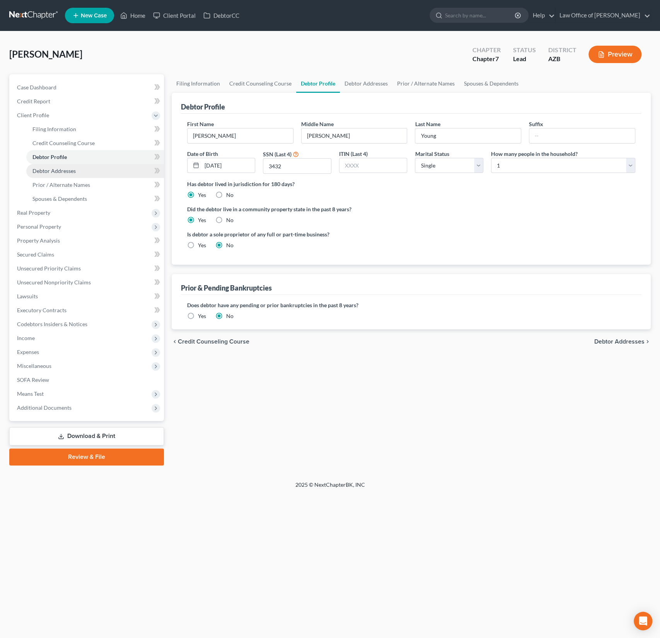
click at [76, 172] on link "Debtor Addresses" at bounding box center [95, 171] width 138 height 14
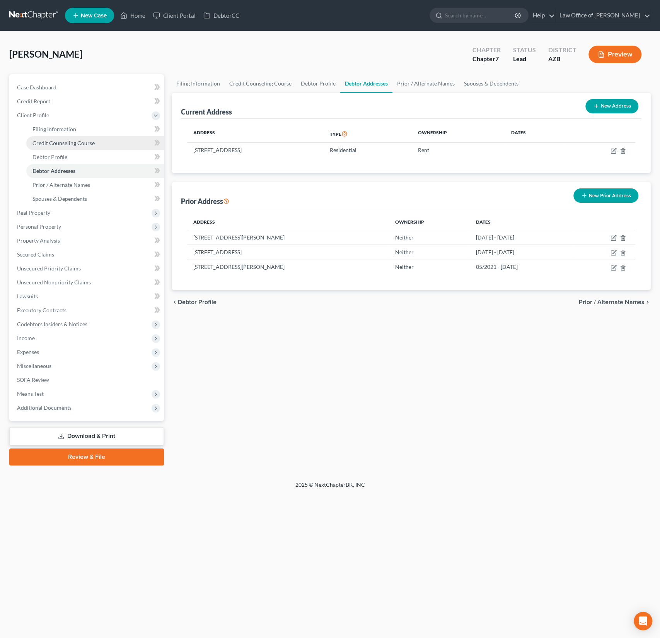
click at [58, 139] on link "Credit Counseling Course" at bounding box center [95, 143] width 138 height 14
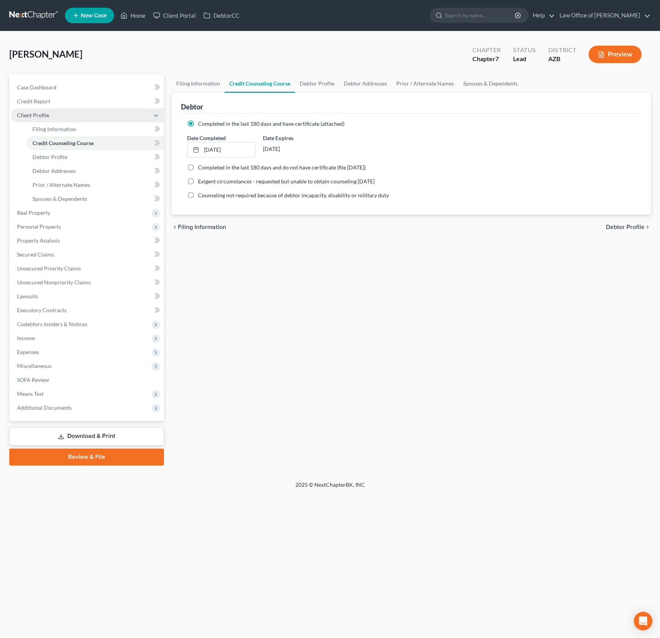
click at [59, 121] on span "Client Profile" at bounding box center [87, 115] width 153 height 14
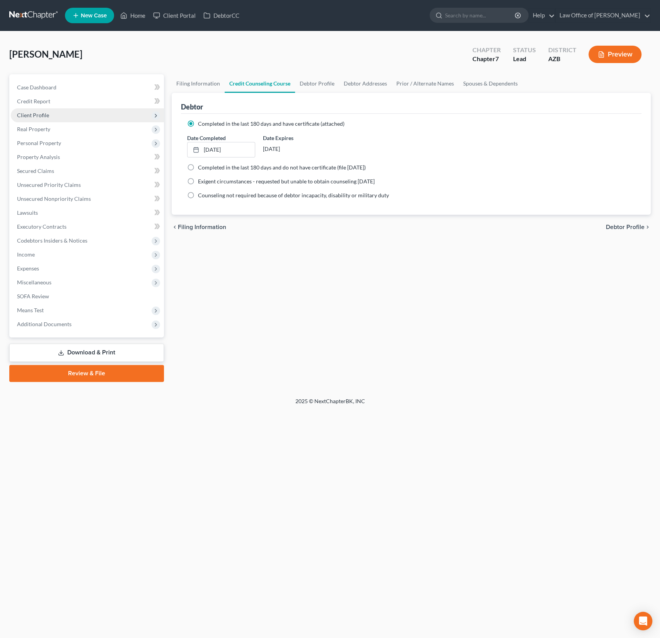
click at [49, 118] on span "Client Profile" at bounding box center [87, 115] width 153 height 14
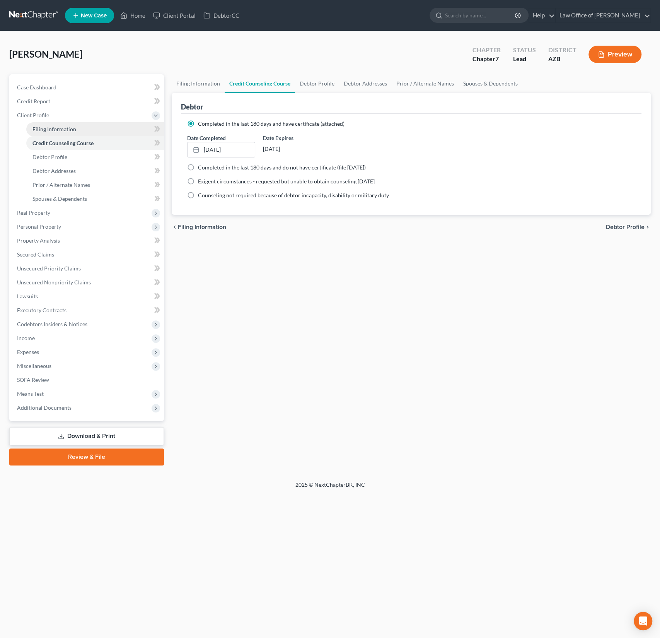
click at [53, 128] on span "Filing Information" at bounding box center [54, 129] width 44 height 7
select select "1"
select select "0"
select select "4"
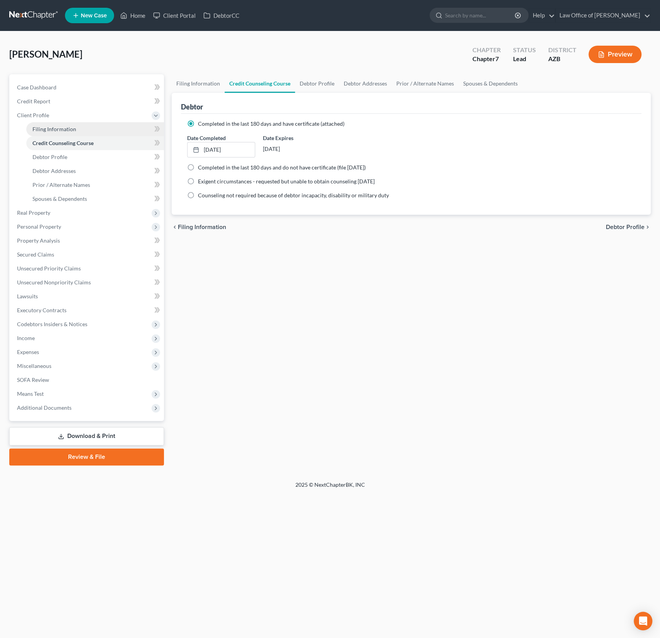
select select "0"
select select "3"
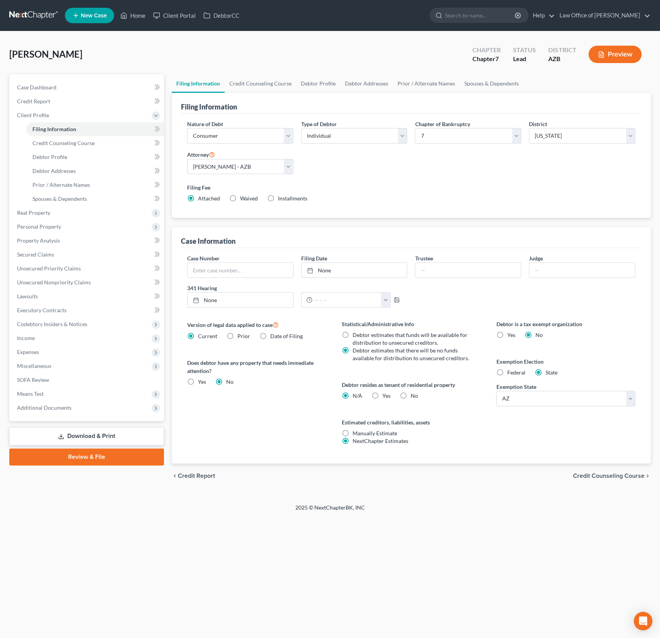
click at [278, 197] on span "Installments" at bounding box center [292, 198] width 29 height 7
click at [281, 197] on input "Installments Installments" at bounding box center [283, 196] width 5 height 5
radio input "true"
radio input "false"
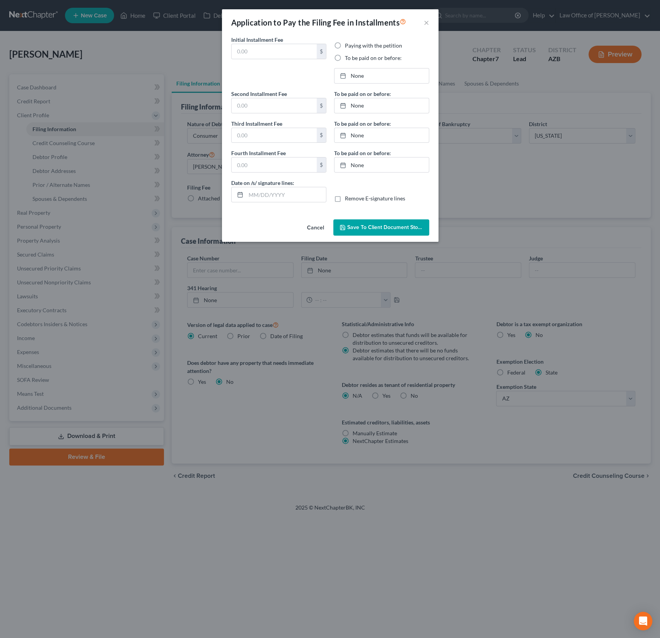
type input "0.00"
radio input "true"
type input "0.00"
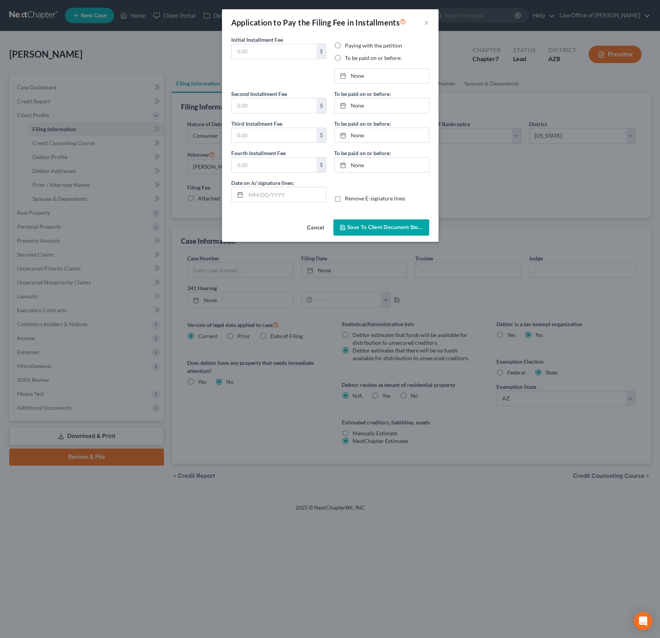
type input "08/14/2025"
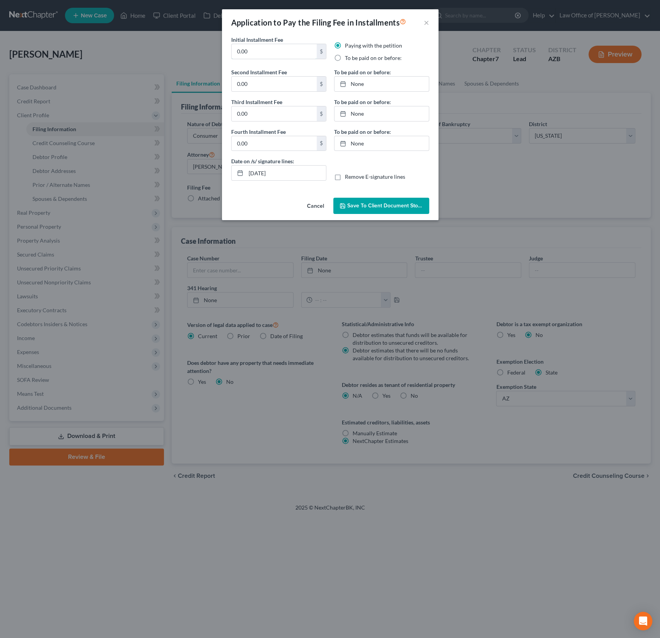
drag, startPoint x: 269, startPoint y: 51, endPoint x: 194, endPoint y: 41, distance: 75.4
click at [194, 41] on div "Application to Pay the Filing Fee in Installments × Initial Installment Fee 0.0…" at bounding box center [330, 319] width 660 height 638
type input "80"
type input "86"
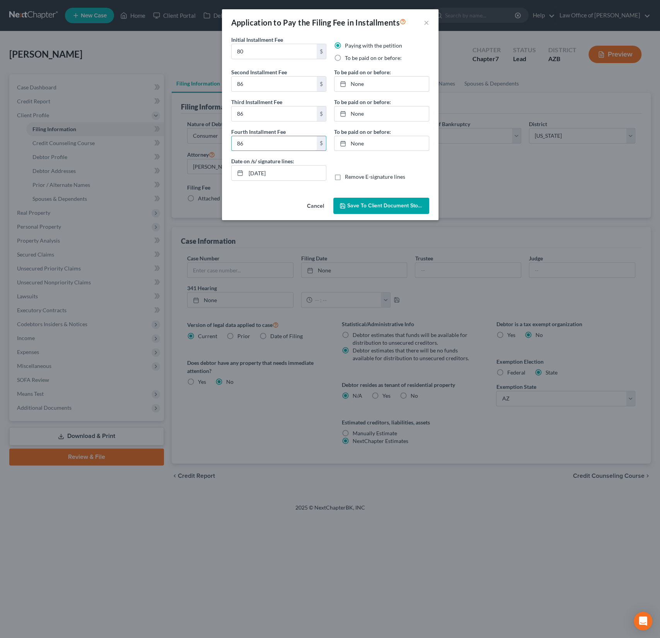
type input "86"
click at [369, 212] on button "Save to Client Document Storage" at bounding box center [381, 206] width 96 height 16
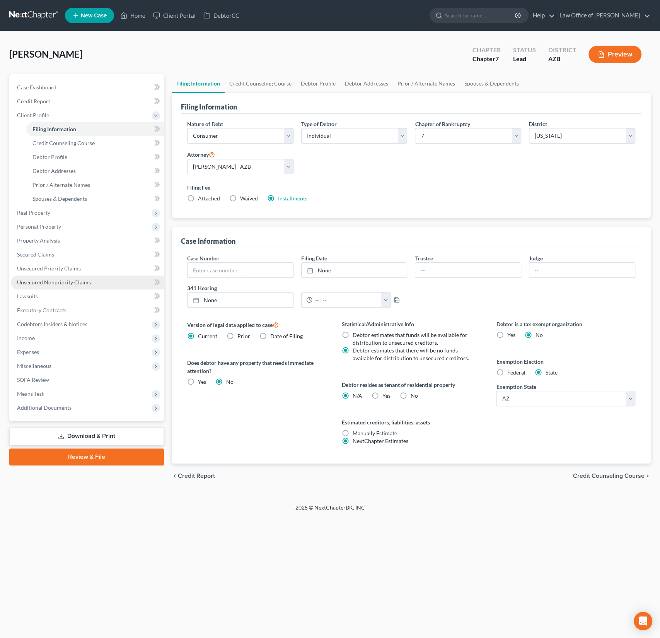
click at [76, 281] on span "Unsecured Nonpriority Claims" at bounding box center [54, 282] width 74 height 7
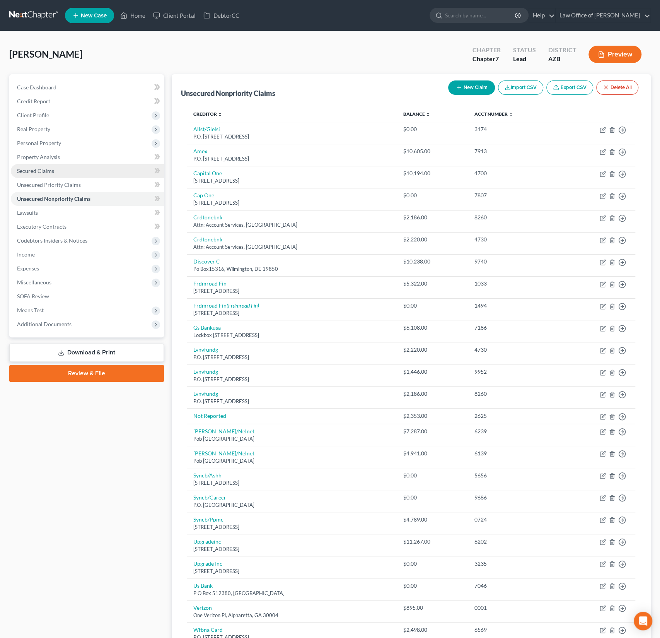
click at [31, 170] on span "Secured Claims" at bounding box center [35, 170] width 37 height 7
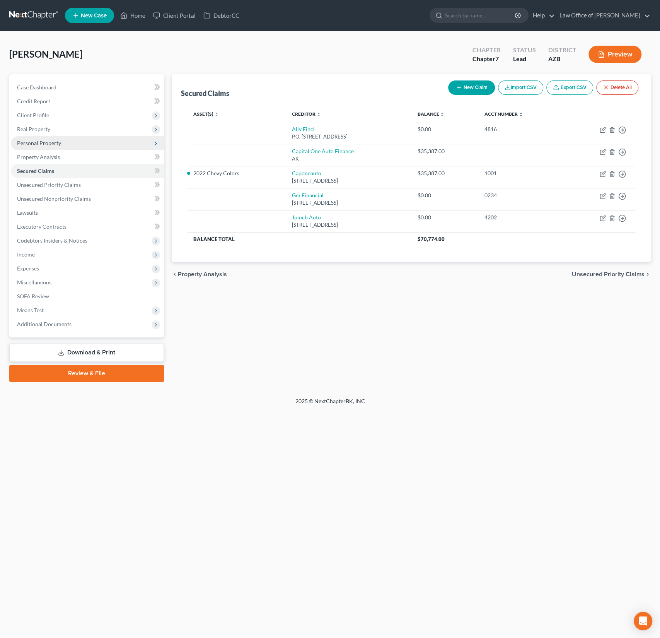
click at [41, 140] on span "Personal Property" at bounding box center [39, 143] width 44 height 7
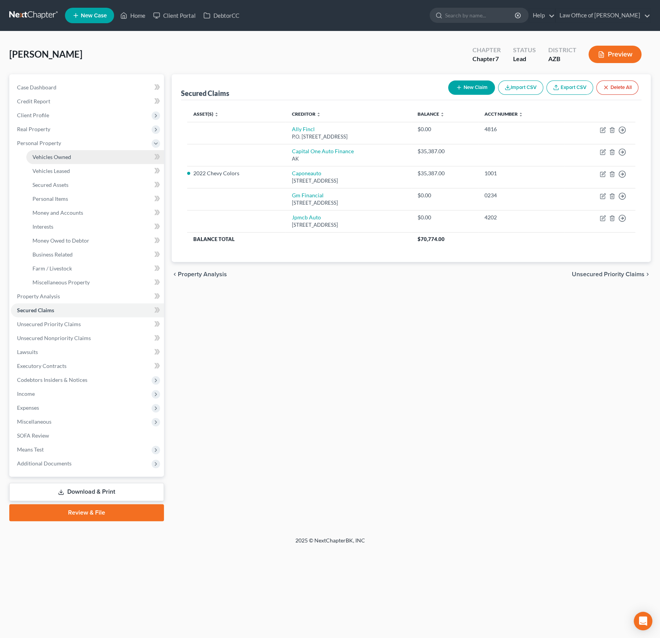
click at [55, 158] on span "Vehicles Owned" at bounding box center [51, 156] width 39 height 7
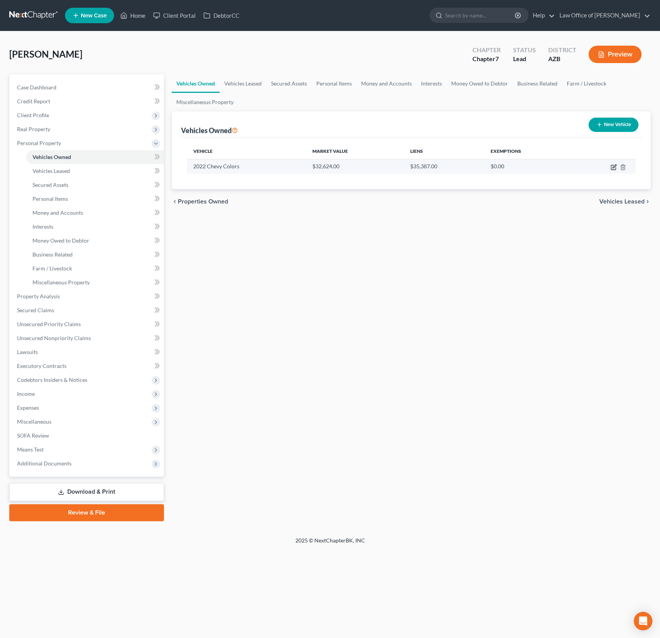
click at [611, 167] on icon "button" at bounding box center [613, 167] width 5 height 5
select select "0"
select select "4"
select select "3"
select select "0"
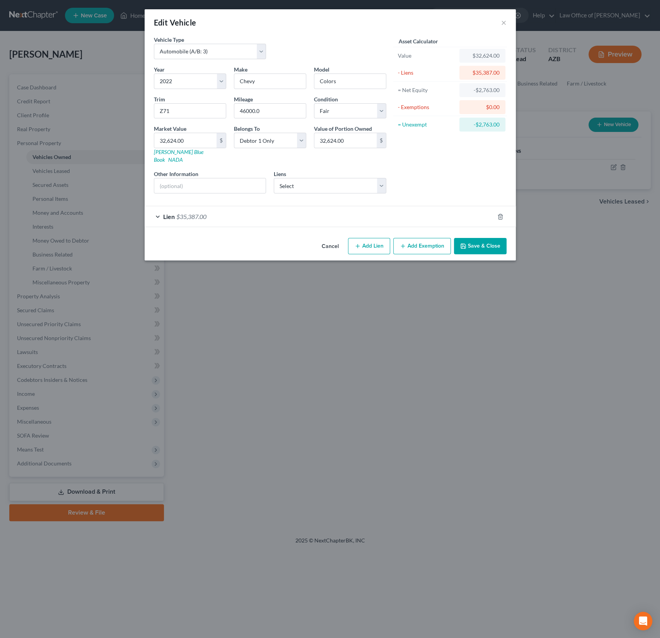
click at [373, 88] on div "Year Select 2026 2025 2024 2023 2022 2021 2020 2019 2018 2017 2016 2015 2014 20…" at bounding box center [270, 132] width 240 height 134
click at [351, 79] on input "Colors" at bounding box center [350, 81] width 72 height 15
type input "[US_STATE]"
click at [445, 210] on div "Lien $35,387.00" at bounding box center [319, 216] width 349 height 20
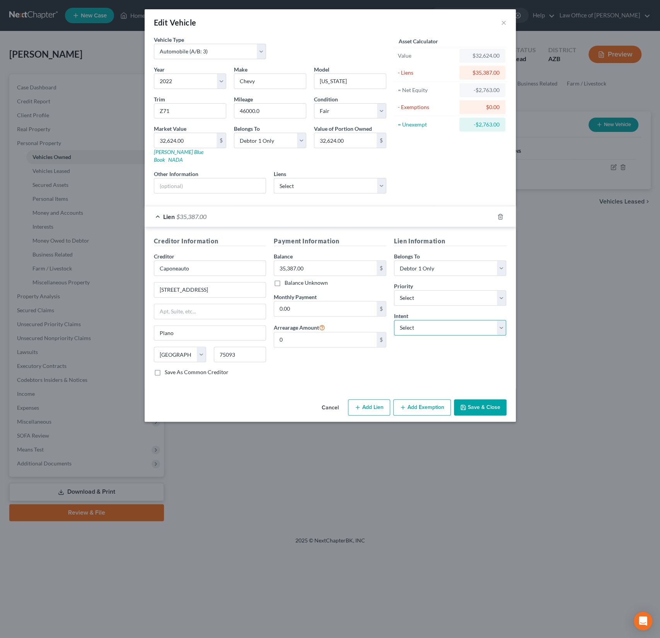
click at [439, 321] on select "Select Surrender Redeem Reaffirm Avoid Other" at bounding box center [450, 327] width 113 height 15
select select "4"
click at [414, 349] on input "text" at bounding box center [450, 356] width 113 height 15
type input "Continue payments"
click at [333, 345] on div "Payment Information Balance 35,387.00 $ Balance Unknown Balance Undetermined 35…" at bounding box center [330, 309] width 120 height 146
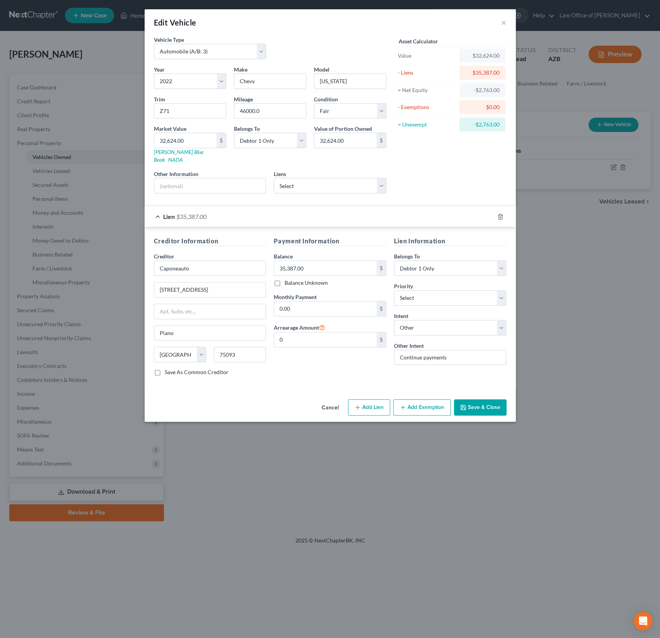
click at [475, 399] on button "Save & Close" at bounding box center [480, 407] width 53 height 16
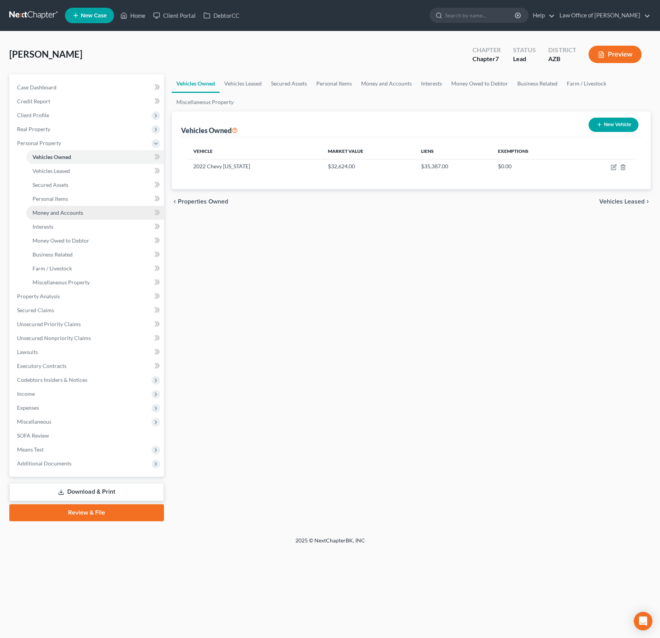
click at [63, 213] on span "Money and Accounts" at bounding box center [57, 212] width 51 height 7
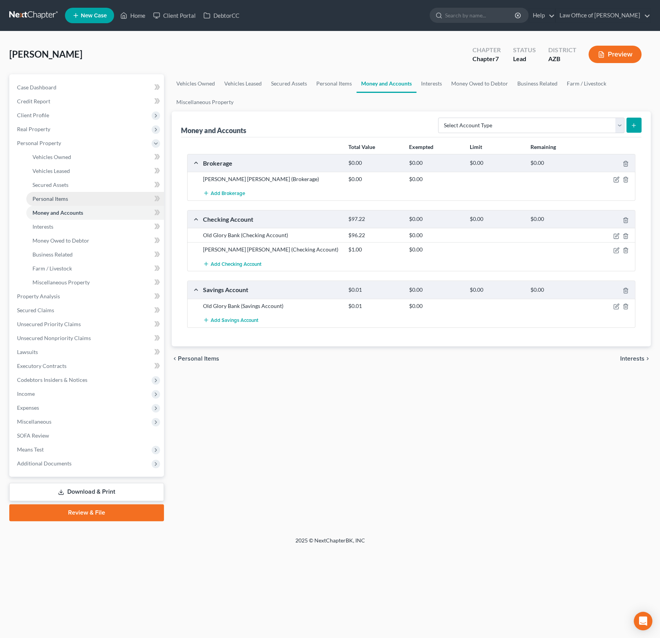
click at [47, 199] on span "Personal Items" at bounding box center [50, 198] width 36 height 7
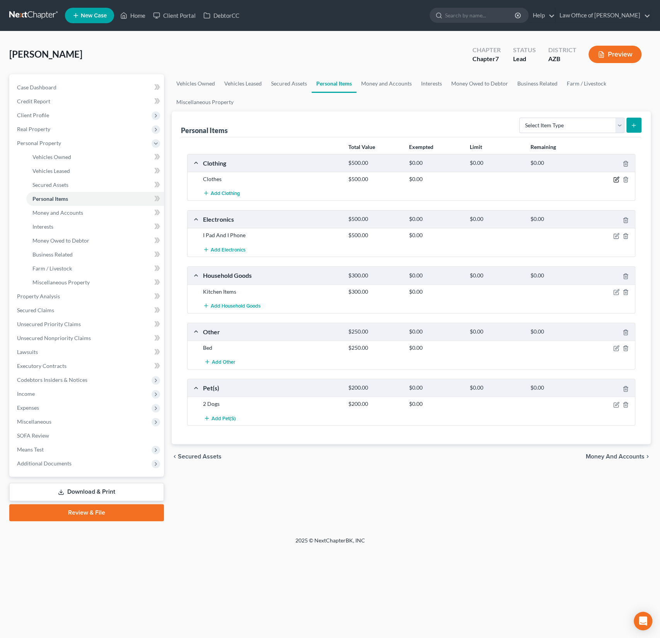
click at [614, 176] on icon "button" at bounding box center [616, 179] width 6 height 6
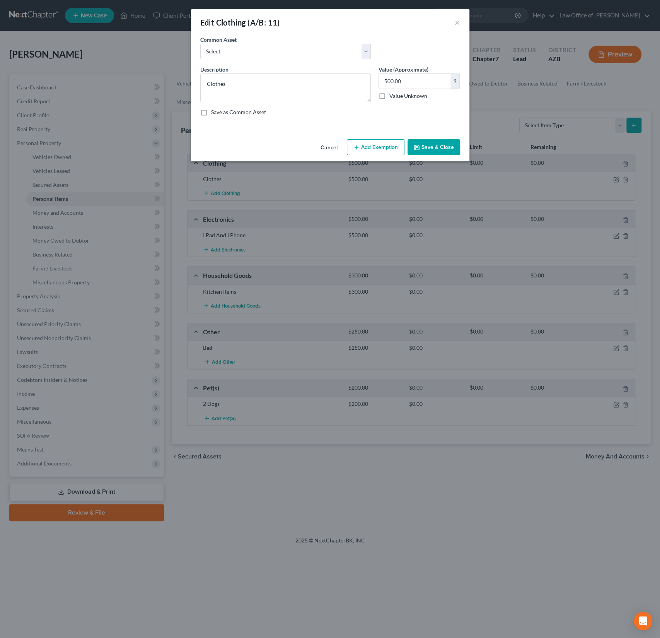
click at [373, 149] on button "Add Exemption" at bounding box center [376, 147] width 58 height 16
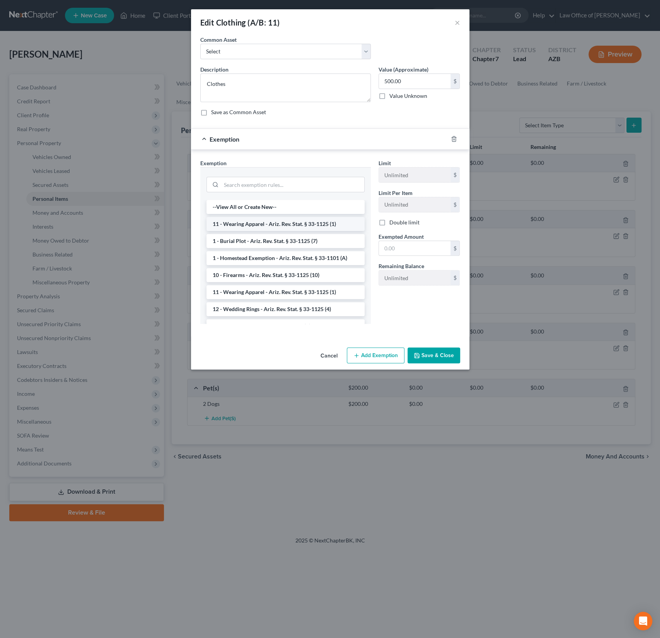
click at [278, 227] on li "11 - Wearing Apparel - Ariz. Rev. Stat. § 33-1125 (1)" at bounding box center [285, 224] width 158 height 14
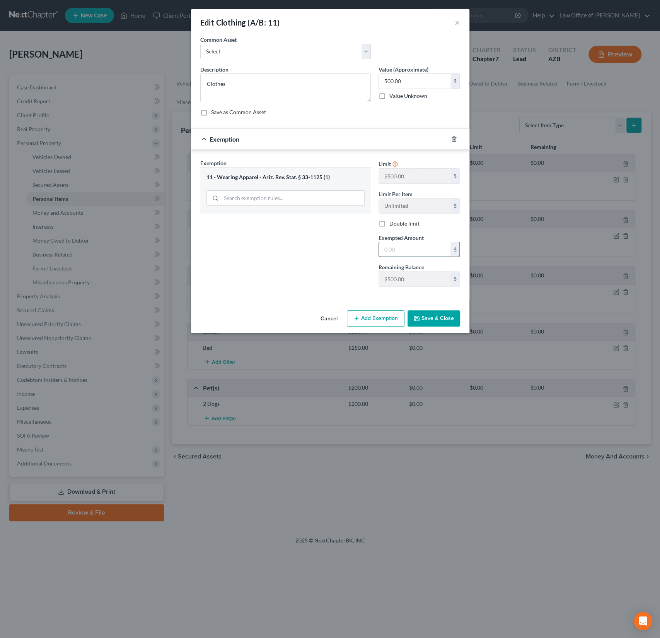
click at [411, 252] on input "text" at bounding box center [415, 249] width 72 height 15
type input "500"
click at [440, 322] on button "Save & Close" at bounding box center [433, 318] width 53 height 16
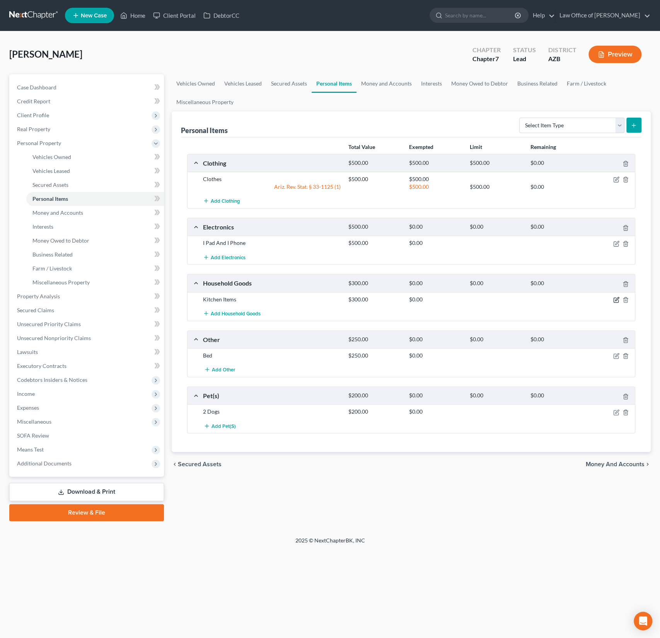
click at [617, 298] on icon "button" at bounding box center [616, 298] width 3 height 3
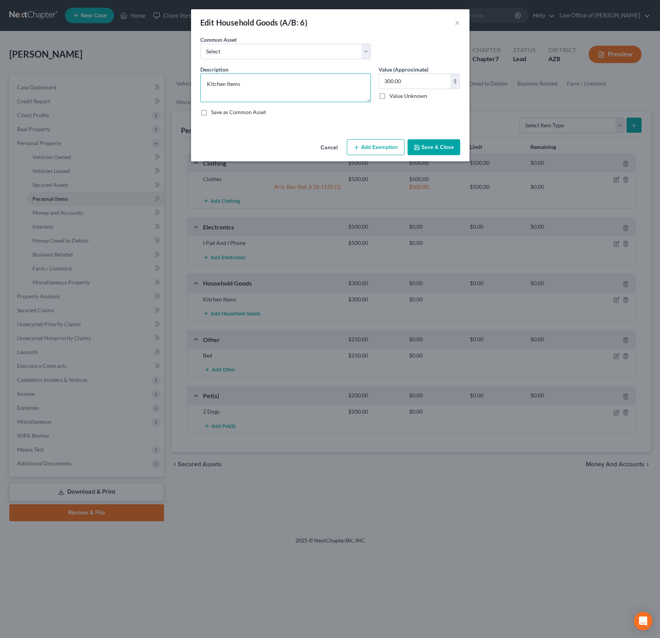
click at [251, 87] on textarea "Kitchen Items" at bounding box center [285, 87] width 170 height 29
type textarea "Kitchen Items, bed"
drag, startPoint x: 418, startPoint y: 78, endPoint x: 363, endPoint y: 72, distance: 54.8
click at [363, 72] on div "Description * Kitchen Items, bed Value (Approximate) 300.00 $ Value Unknown Bal…" at bounding box center [330, 93] width 268 height 57
drag, startPoint x: 411, startPoint y: 85, endPoint x: 374, endPoint y: 80, distance: 36.6
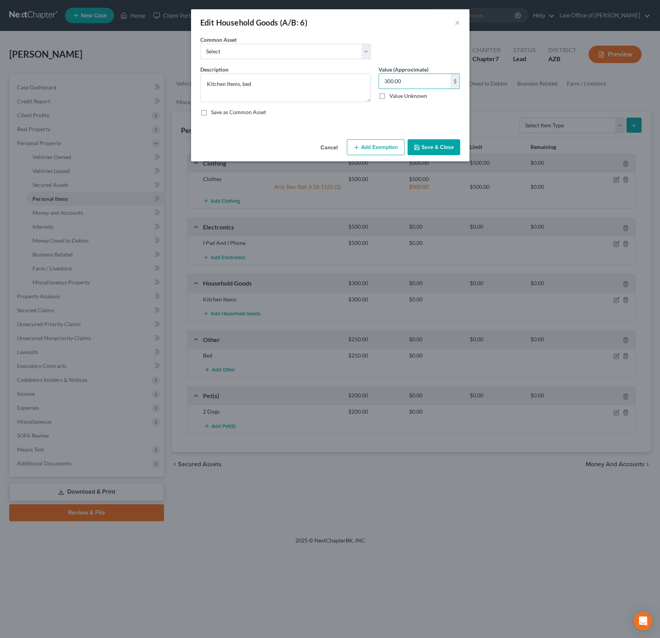
click at [375, 80] on div "Value (Approximate) 300.00 $ Value Unknown Balance Undetermined 300.00 $ Value …" at bounding box center [419, 83] width 89 height 37
type input "550"
click at [374, 152] on button "Add Exemption" at bounding box center [376, 147] width 58 height 16
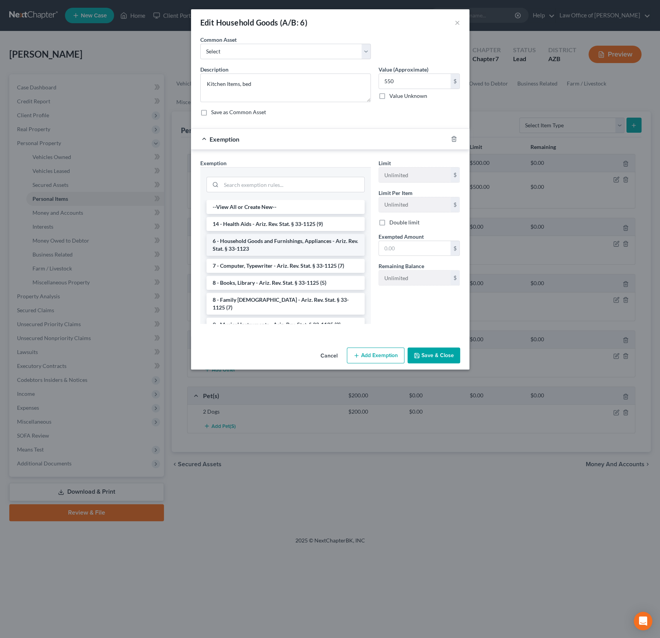
click at [279, 240] on li "6 - Household Goods and Furnishings, Appliances - Ariz. Rev. Stat. § 33-1123" at bounding box center [285, 245] width 158 height 22
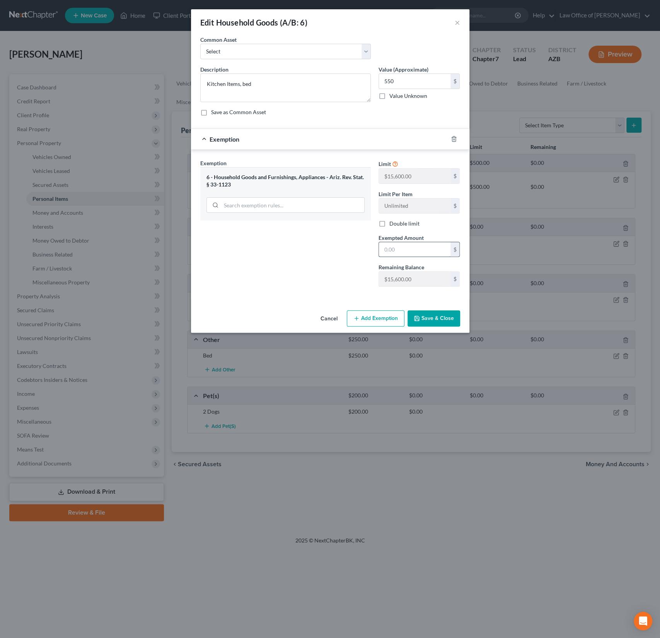
click at [410, 249] on input "text" at bounding box center [415, 249] width 72 height 15
type input "7,800"
click at [442, 314] on button "Save & Close" at bounding box center [433, 318] width 53 height 16
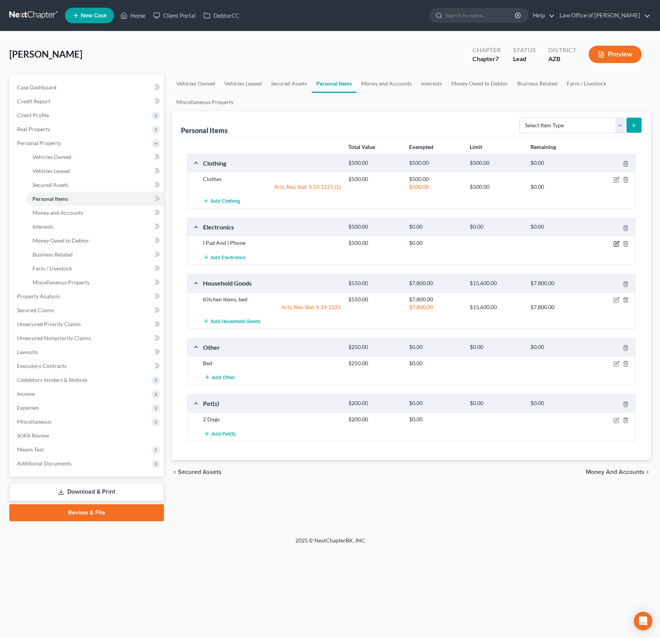
click at [616, 242] on icon "button" at bounding box center [616, 243] width 6 height 6
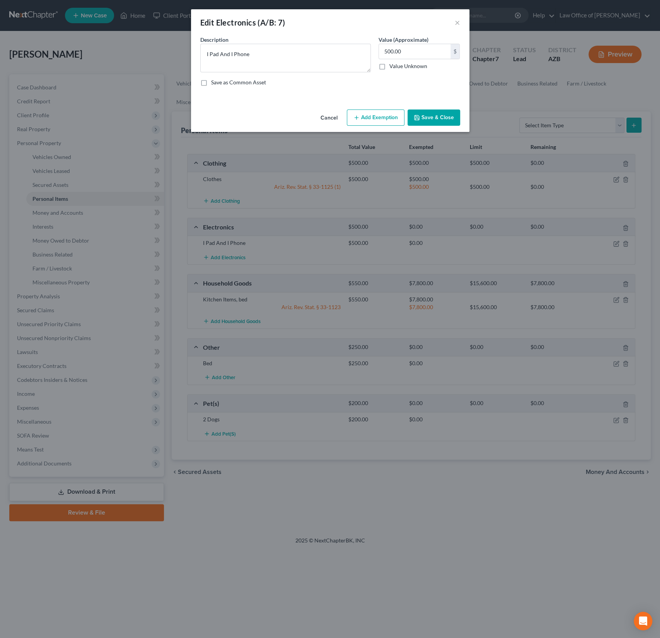
click at [357, 116] on icon "button" at bounding box center [356, 117] width 6 height 6
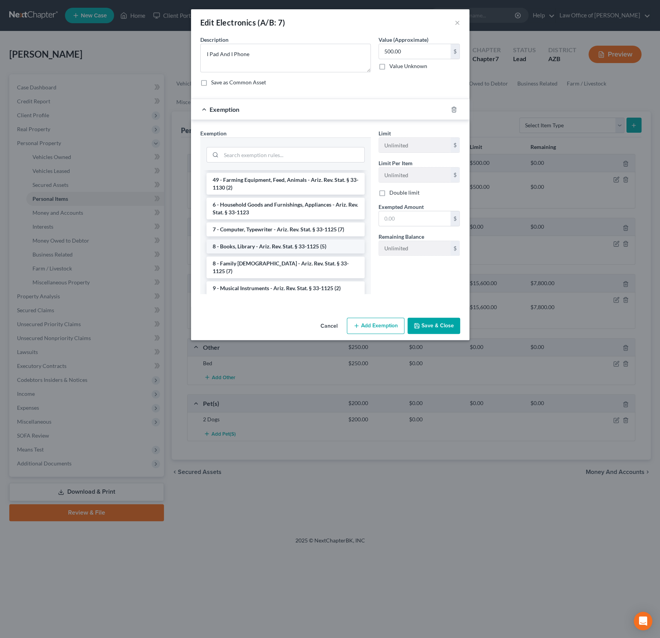
scroll to position [868, 0]
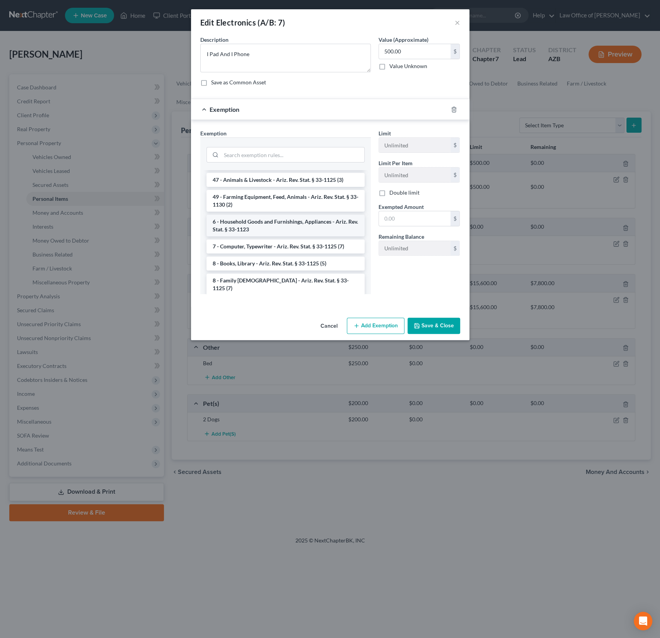
click at [259, 215] on li "6 - Household Goods and Furnishings, Appliances - Ariz. Rev. Stat. § 33-1123" at bounding box center [285, 226] width 158 height 22
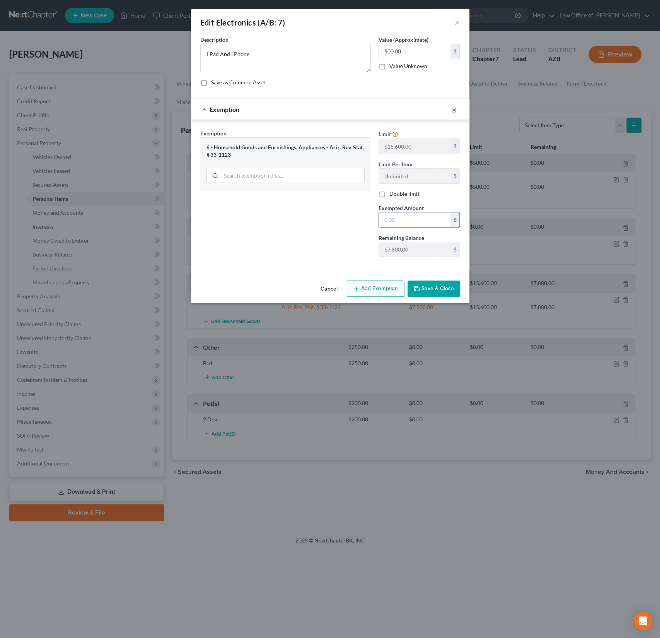
click at [406, 218] on input "text" at bounding box center [415, 219] width 72 height 15
type input "7,800"
click at [436, 292] on button "Save & Close" at bounding box center [433, 288] width 53 height 16
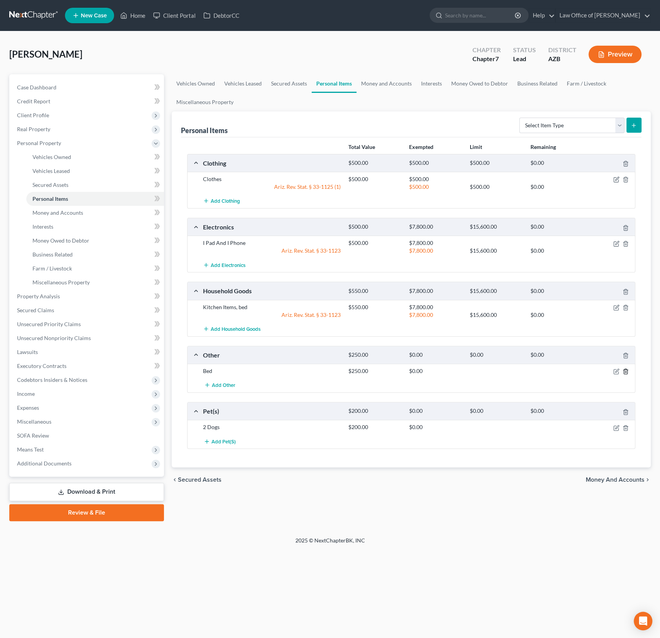
click at [626, 371] on line "button" at bounding box center [626, 372] width 0 height 2
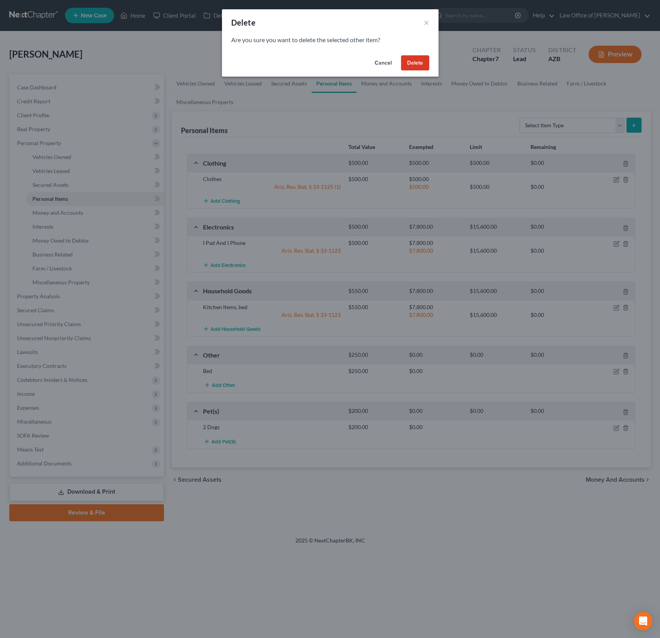
click at [421, 69] on button "Delete" at bounding box center [415, 62] width 28 height 15
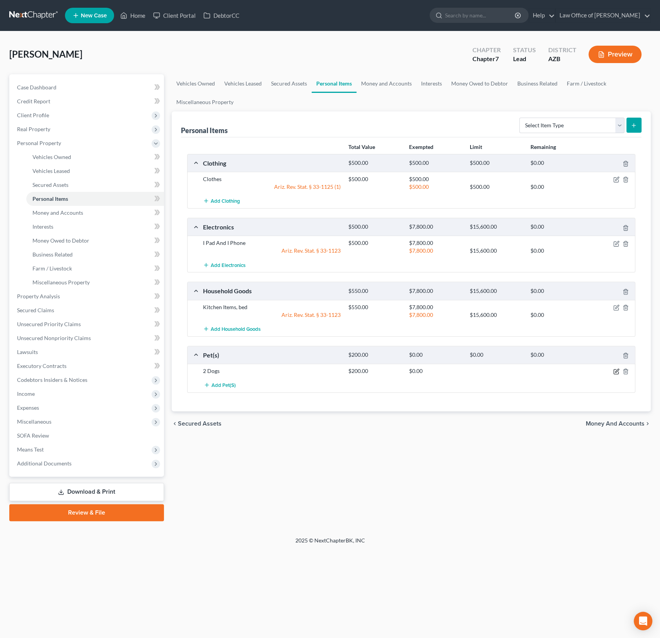
click at [618, 369] on icon "button" at bounding box center [616, 370] width 3 height 3
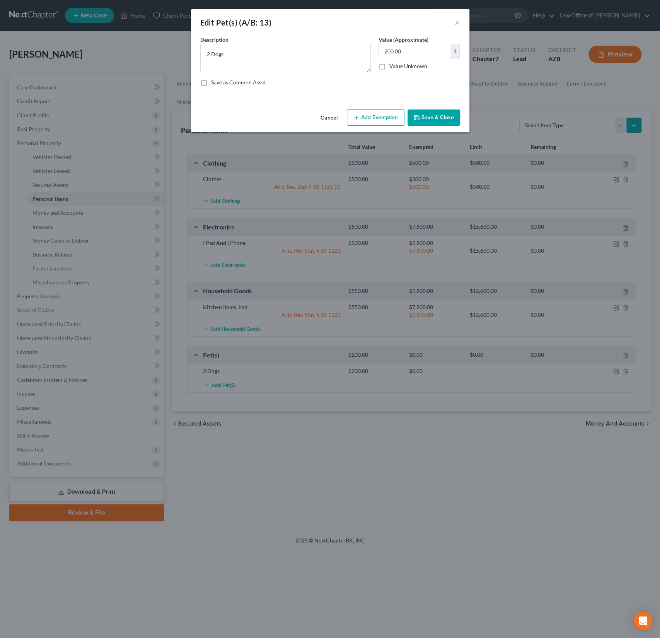
click at [386, 119] on button "Add Exemption" at bounding box center [376, 117] width 58 height 16
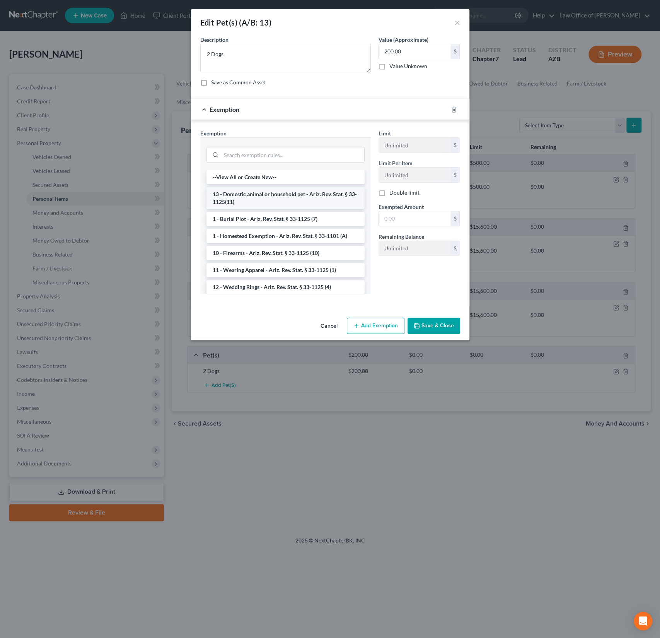
click at [295, 193] on li "13 - Domestic animal or household pet - Ariz. Rev. Stat. § 33-1125(11)" at bounding box center [285, 198] width 158 height 22
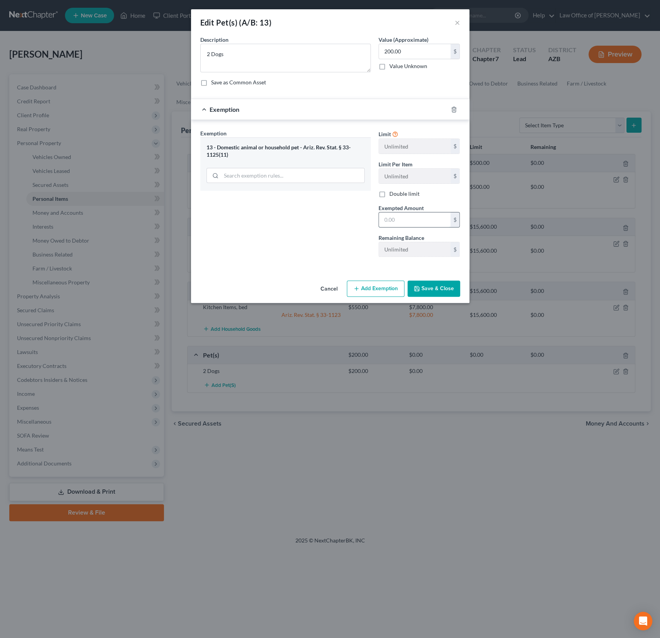
click at [402, 220] on input "text" at bounding box center [415, 219] width 72 height 15
type input "500"
click at [269, 245] on div "Exemption Set must be selected for CA. Exemption * 13 - Domestic animal or hous…" at bounding box center [285, 196] width 178 height 134
click at [447, 295] on button "Save & Close" at bounding box center [433, 288] width 53 height 16
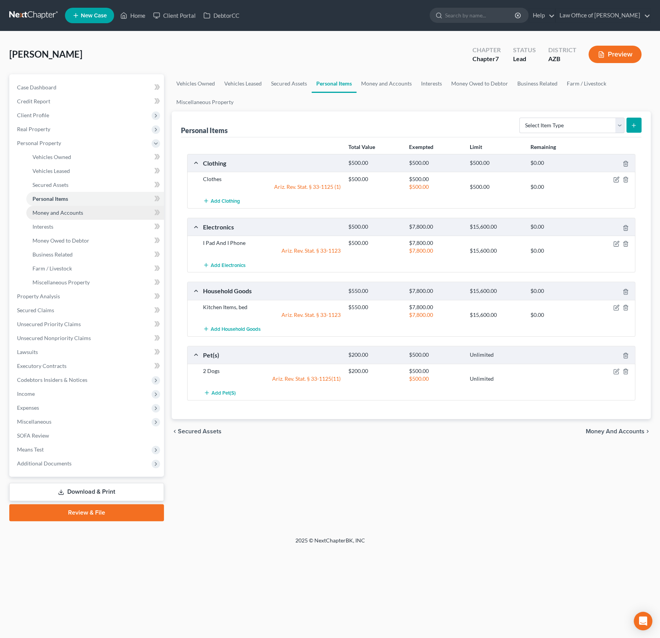
click at [56, 214] on span "Money and Accounts" at bounding box center [57, 212] width 51 height 7
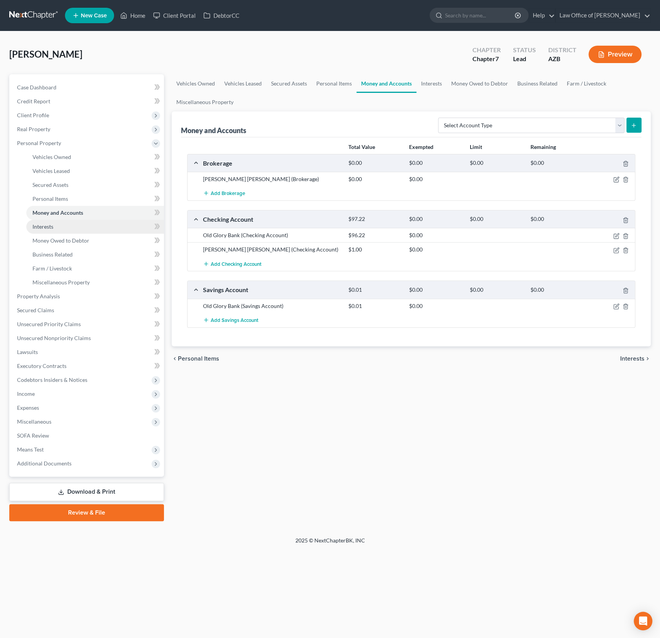
click at [53, 223] on span "Interests" at bounding box center [42, 226] width 21 height 7
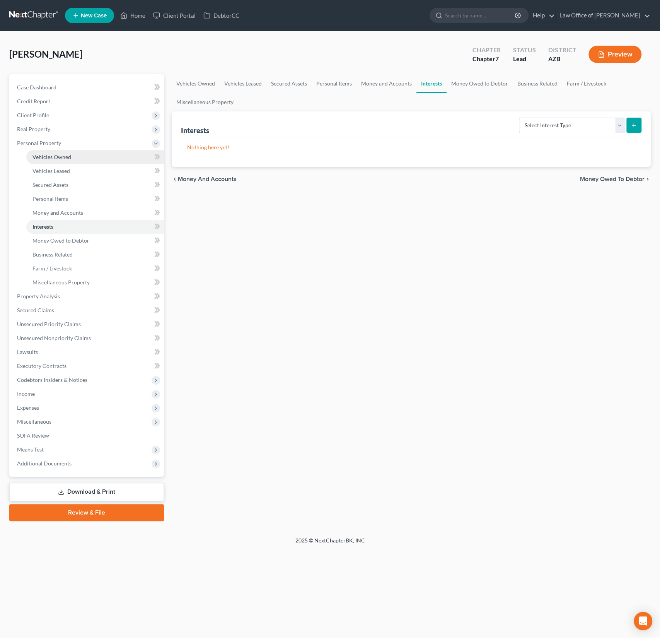
click at [54, 156] on span "Vehicles Owned" at bounding box center [51, 156] width 39 height 7
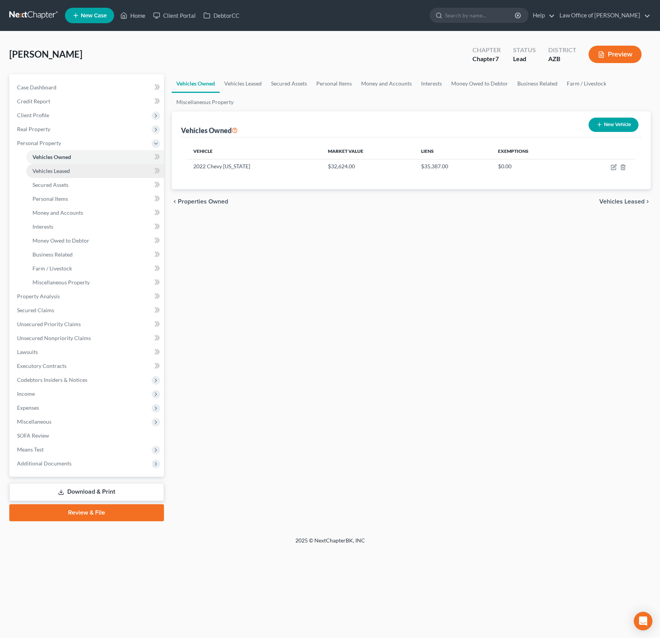
click at [54, 171] on span "Vehicles Leased" at bounding box center [51, 170] width 38 height 7
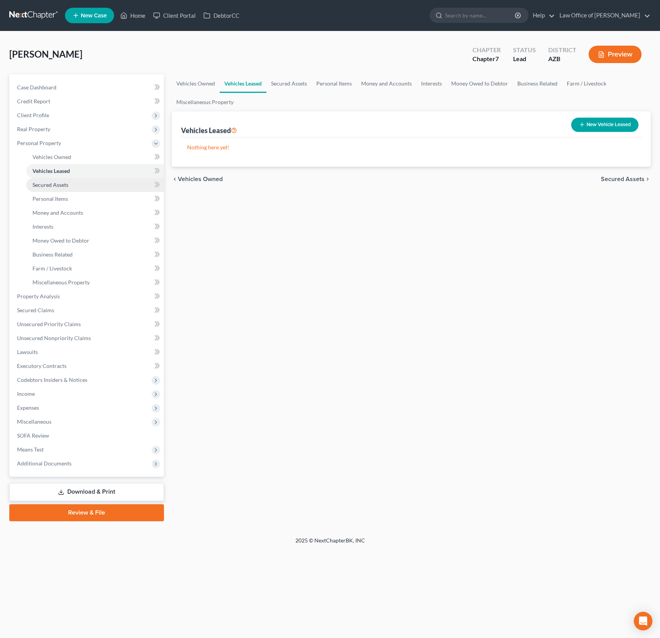
click at [54, 182] on span "Secured Assets" at bounding box center [50, 184] width 36 height 7
click at [55, 196] on span "Personal Items" at bounding box center [50, 198] width 36 height 7
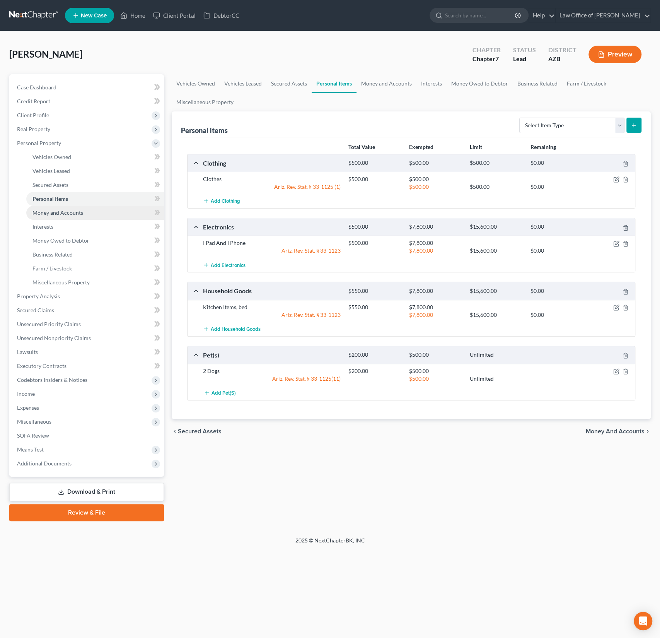
click at [56, 214] on span "Money and Accounts" at bounding box center [57, 212] width 51 height 7
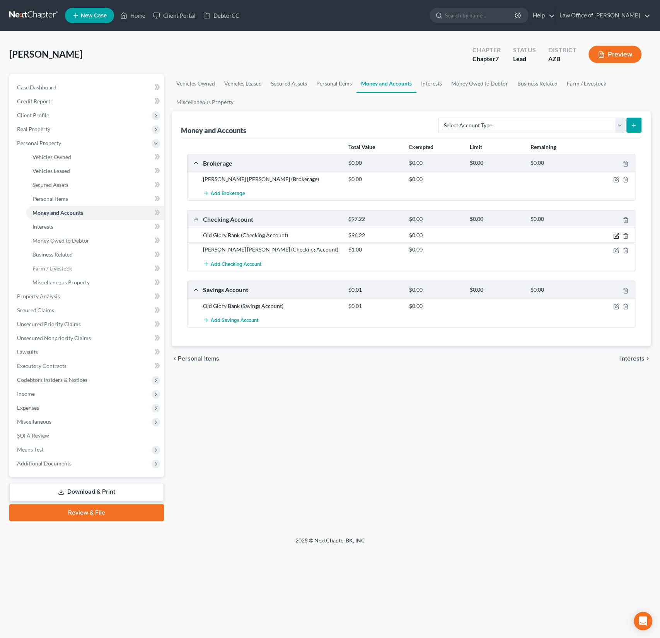
click at [616, 235] on icon "button" at bounding box center [616, 236] width 6 height 6
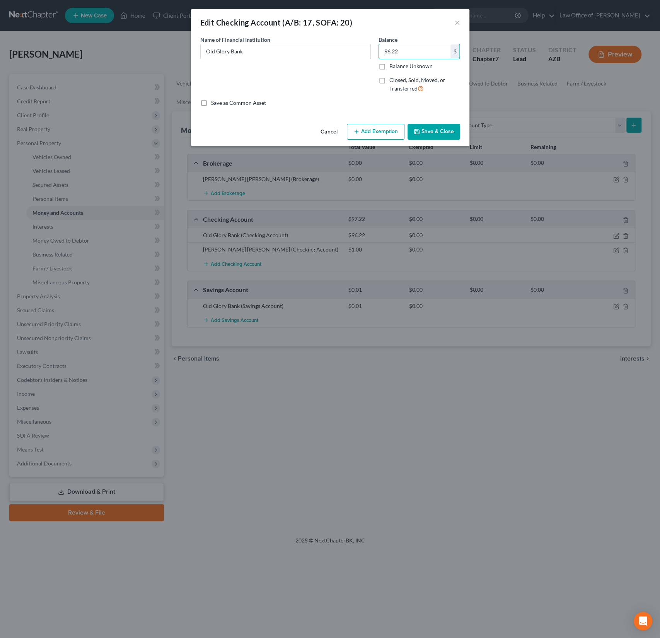
drag, startPoint x: 426, startPoint y: 54, endPoint x: 370, endPoint y: 40, distance: 58.1
click at [370, 40] on div "Name of Financial Institution * Old Glory Bank Balance 96.22 $ Balance Unknown …" at bounding box center [330, 67] width 268 height 63
drag, startPoint x: 406, startPoint y: 48, endPoint x: 372, endPoint y: 46, distance: 34.9
click at [373, 46] on div "Name of Financial Institution * Old Glory Bank Balance 96.22 $ Balance Unknown …" at bounding box center [330, 67] width 268 height 63
type input "30"
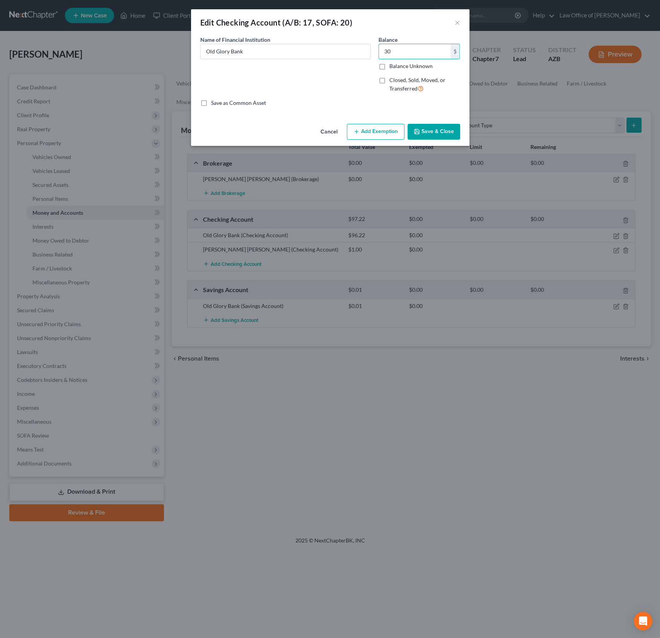
click at [381, 128] on button "Add Exemption" at bounding box center [376, 132] width 58 height 16
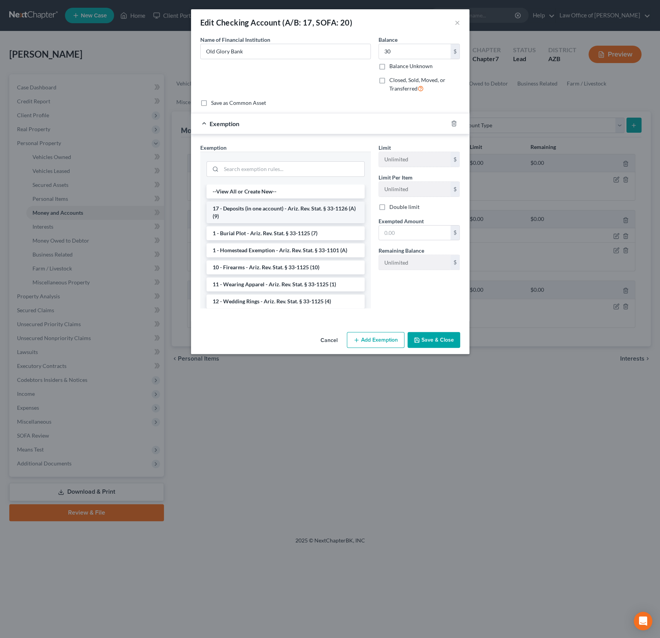
click at [296, 212] on li "17 - Deposits (in one account) - Ariz. Rev. Stat. § 33-1126 (A)(9)" at bounding box center [285, 212] width 158 height 22
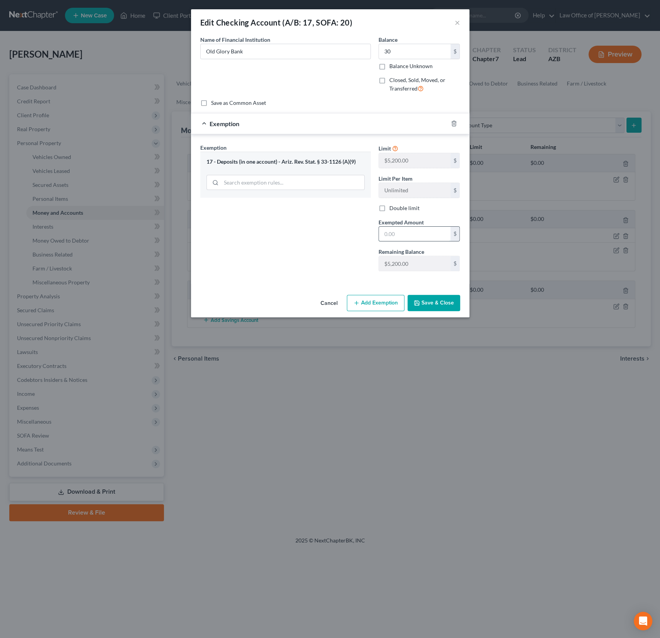
click at [401, 233] on input "text" at bounding box center [415, 234] width 72 height 15
type input "5,200"
click at [433, 304] on button "Save & Close" at bounding box center [433, 303] width 53 height 16
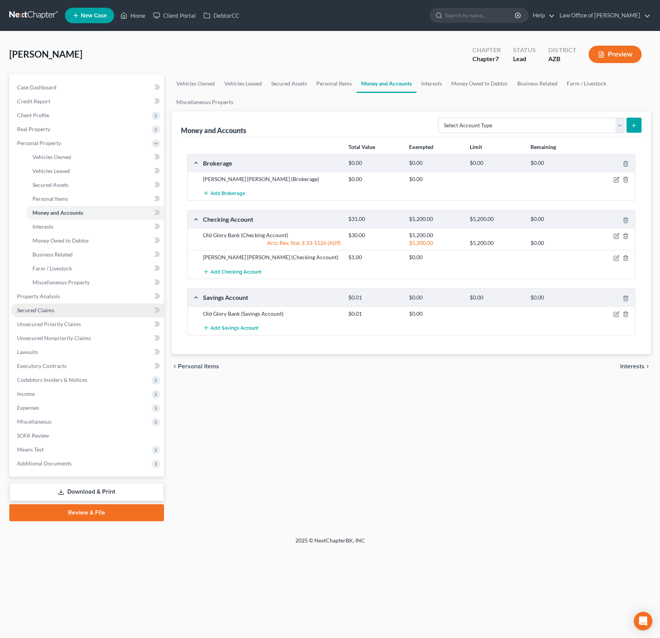
click at [34, 310] on span "Secured Claims" at bounding box center [35, 310] width 37 height 7
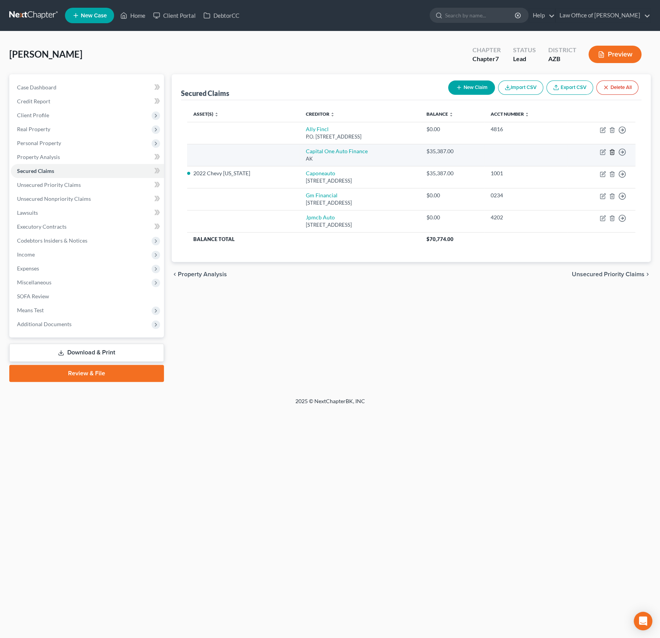
click at [612, 154] on icon "button" at bounding box center [611, 151] width 3 height 5
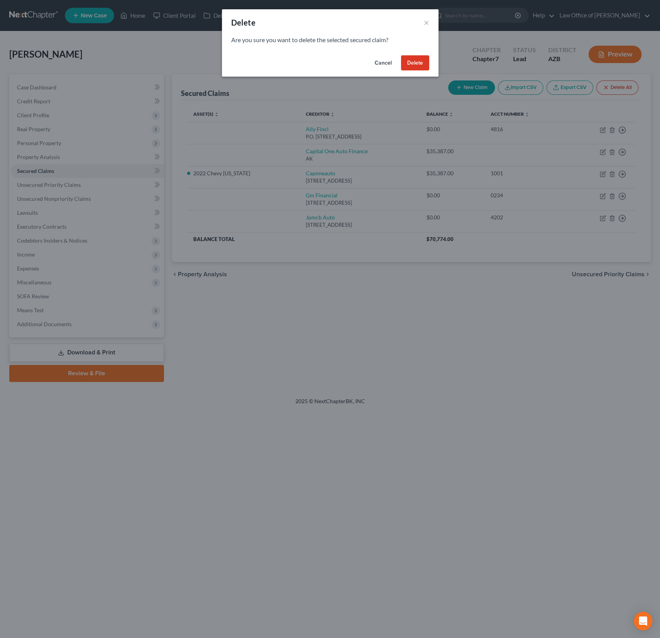
click at [417, 56] on button "Delete" at bounding box center [415, 62] width 28 height 15
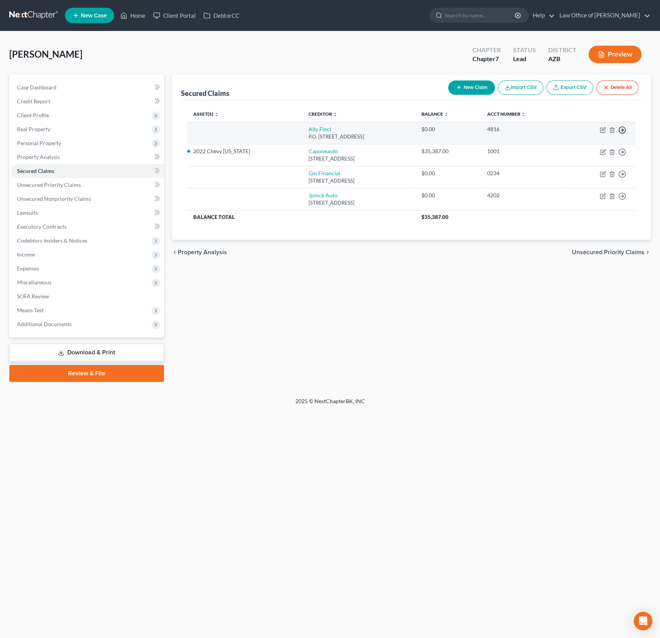
click at [619, 131] on circle "button" at bounding box center [622, 130] width 7 height 7
click at [579, 149] on link "Move to F" at bounding box center [586, 148] width 65 height 13
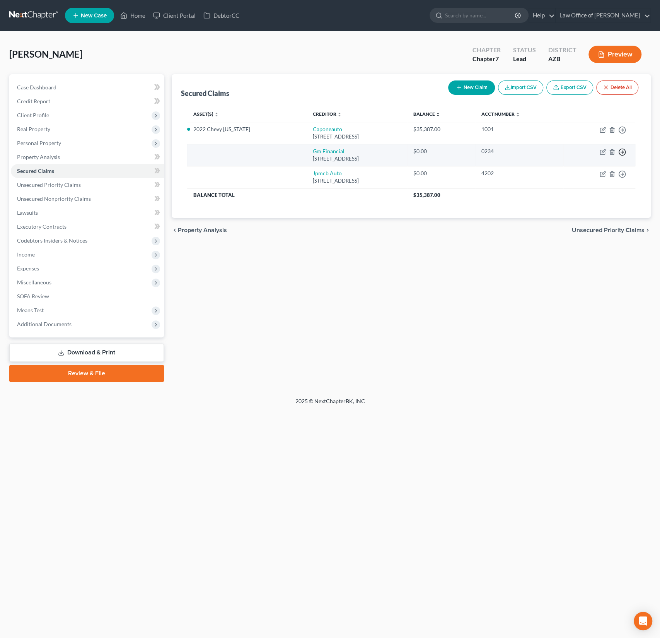
click at [620, 134] on icon "button" at bounding box center [622, 130] width 8 height 8
click at [588, 171] on link "Move to F" at bounding box center [586, 170] width 65 height 13
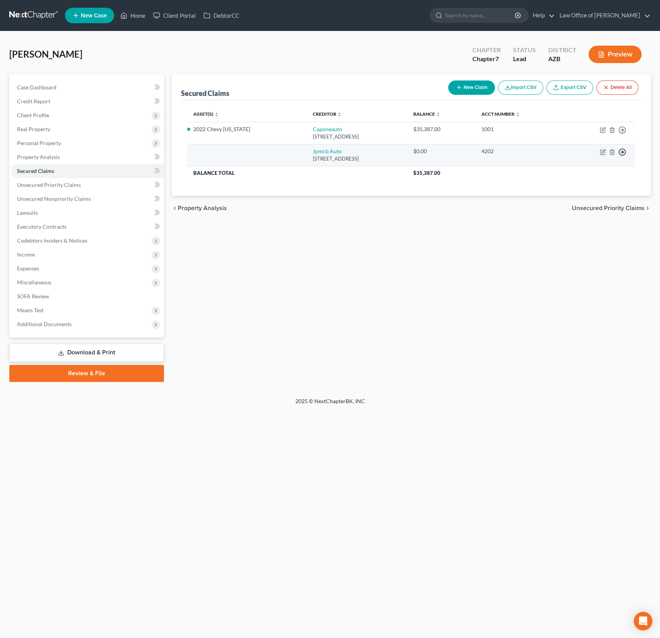
click at [622, 130] on line "button" at bounding box center [622, 130] width 3 height 0
click at [583, 169] on link "Move to F" at bounding box center [586, 170] width 65 height 13
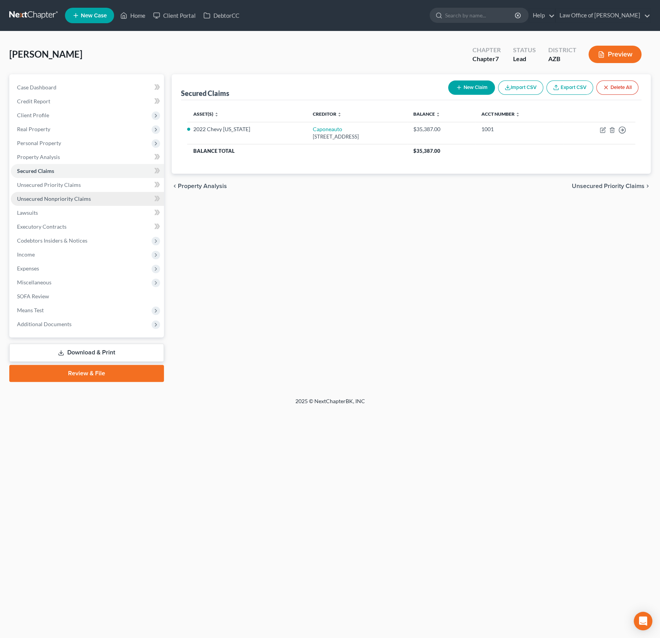
click at [62, 200] on span "Unsecured Nonpriority Claims" at bounding box center [54, 198] width 74 height 7
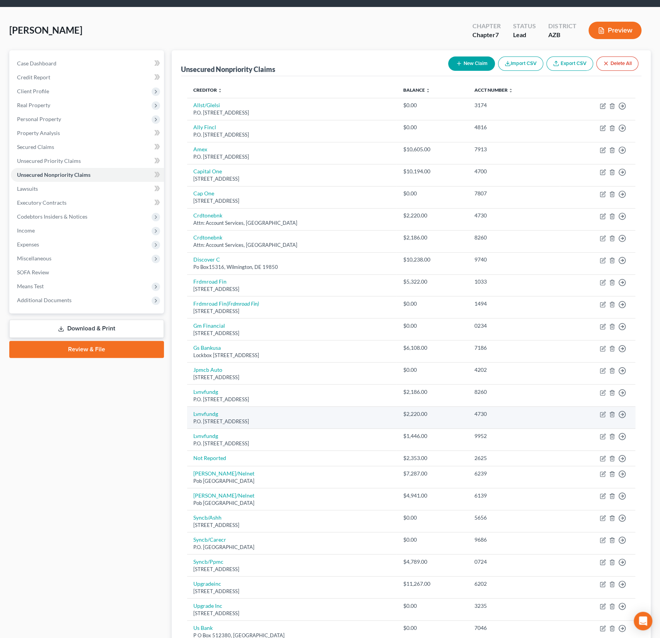
scroll to position [174, 0]
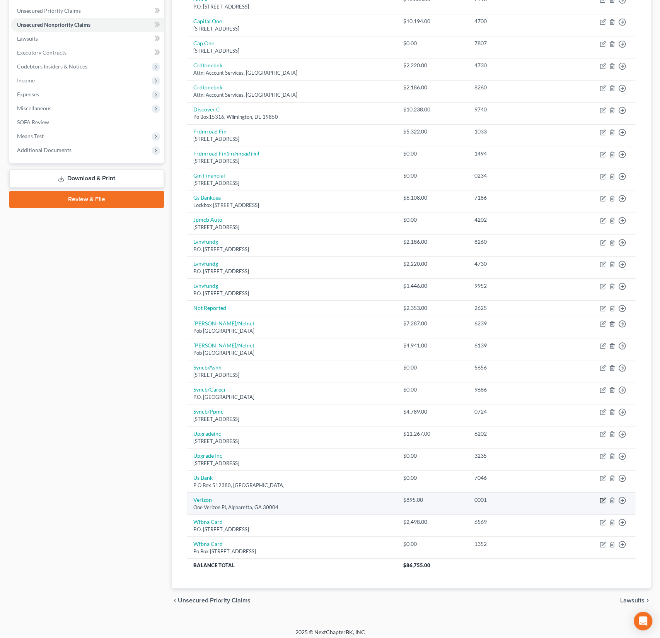
click at [603, 497] on icon "button" at bounding box center [603, 500] width 6 height 6
select select "10"
select select "0"
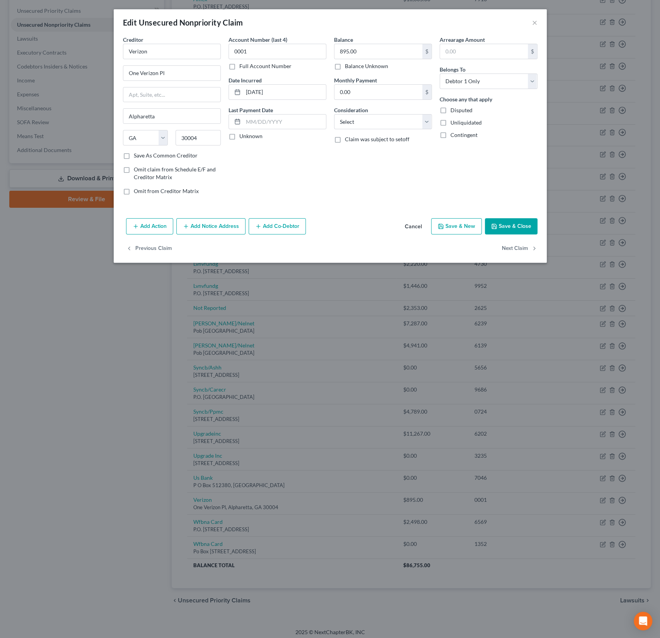
click at [450, 111] on label "Disputed" at bounding box center [461, 110] width 22 height 8
click at [453, 111] on input "Disputed" at bounding box center [455, 108] width 5 height 5
checkbox input "true"
click at [503, 225] on button "Save & Close" at bounding box center [511, 226] width 53 height 16
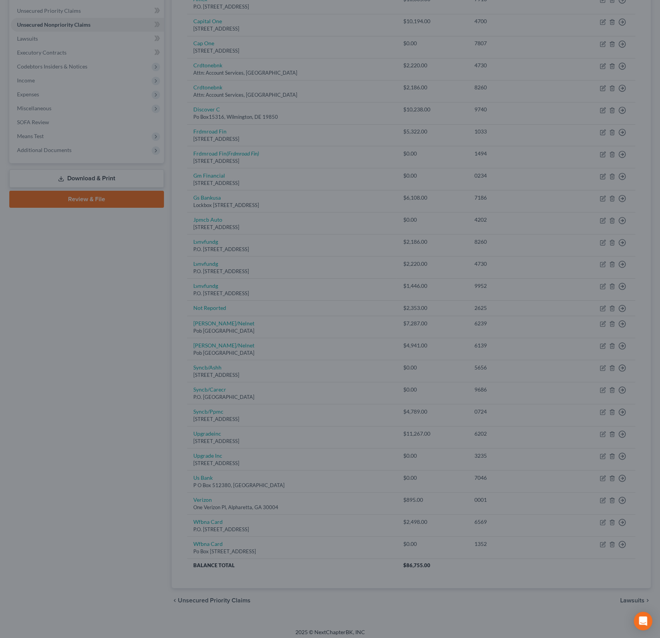
type input "0"
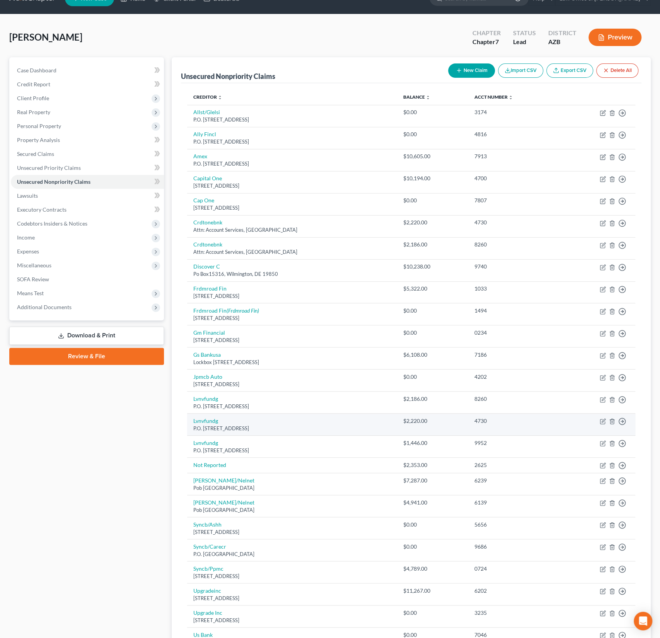
scroll to position [0, 0]
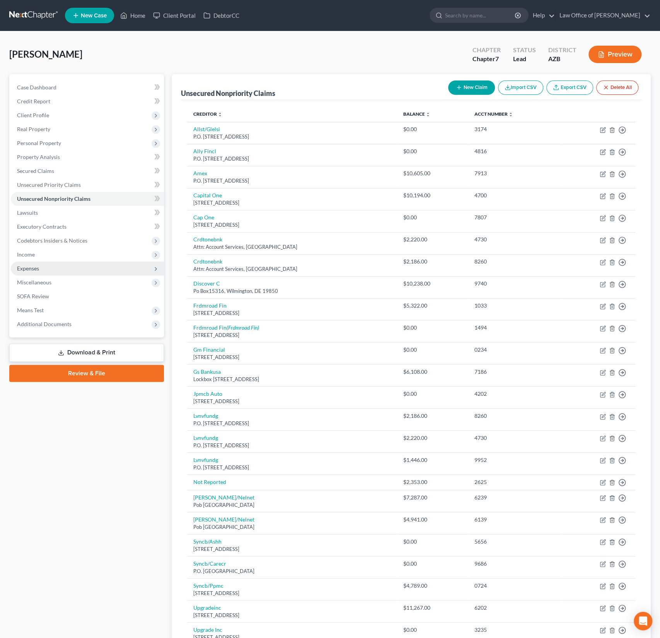
click at [34, 268] on span "Expenses" at bounding box center [28, 268] width 22 height 7
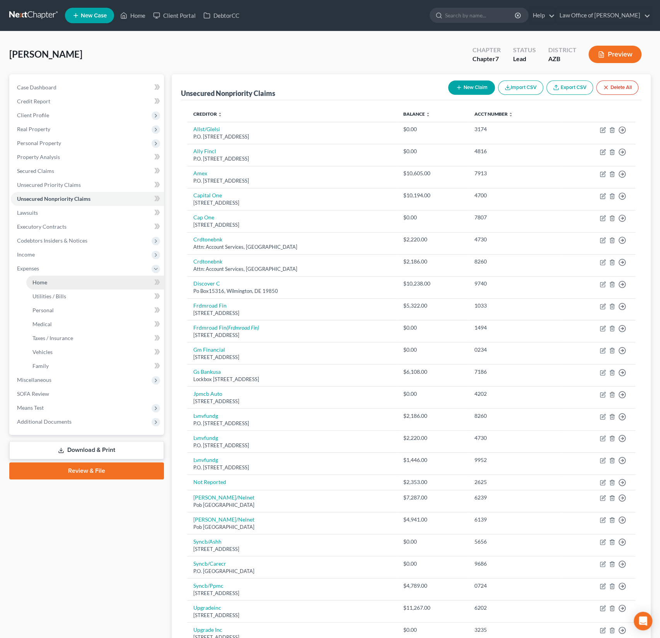
click at [45, 279] on span "Home" at bounding box center [39, 282] width 15 height 7
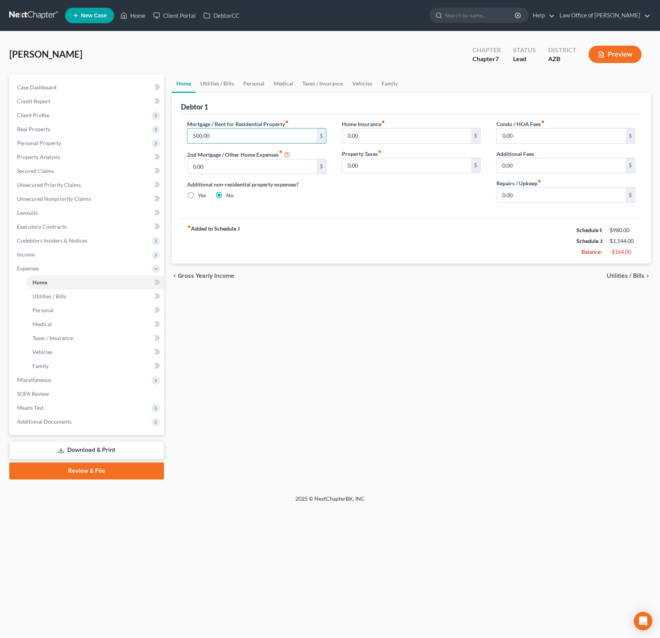
drag, startPoint x: 253, startPoint y: 138, endPoint x: 175, endPoint y: 138, distance: 77.7
click at [175, 138] on div "Debtor 1 Mortgage / Rent for Residential Property fiber_manual_record 500.00 $ …" at bounding box center [411, 178] width 479 height 170
drag, startPoint x: 238, startPoint y: 135, endPoint x: 184, endPoint y: 129, distance: 54.1
click at [184, 129] on div "Mortgage / Rent for Residential Property fiber_manual_record 500.00 $ 2nd Mortg…" at bounding box center [256, 164] width 155 height 89
click at [316, 321] on div "Home Utilities / Bills Personal Medical Taxes / Insurance Vehicles Family Debto…" at bounding box center [411, 276] width 487 height 405
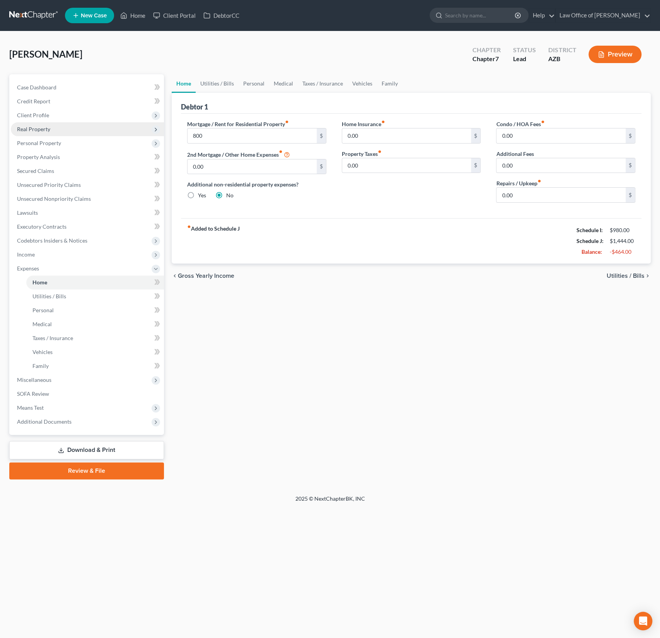
click at [44, 128] on span "Real Property" at bounding box center [33, 129] width 33 height 7
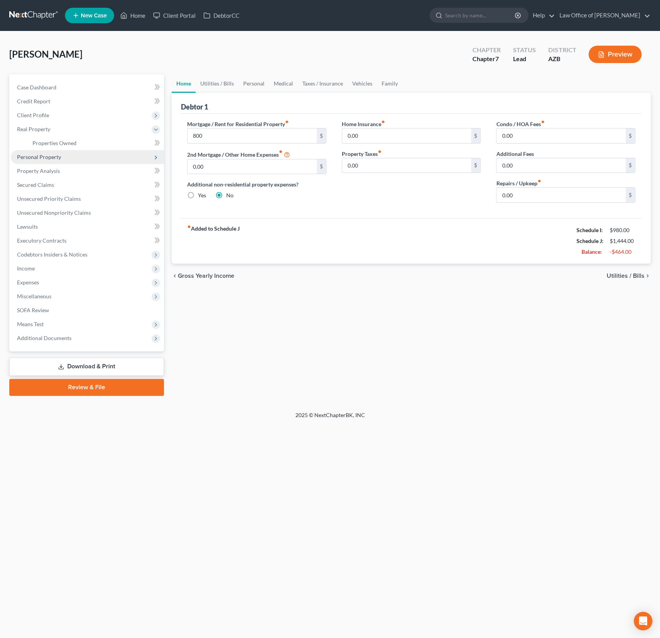
click at [47, 161] on span "Personal Property" at bounding box center [87, 157] width 153 height 14
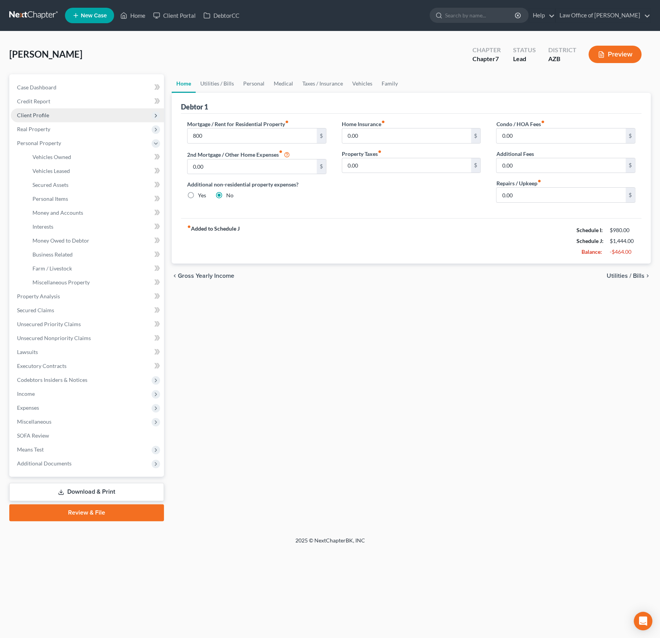
click at [36, 116] on span "Client Profile" at bounding box center [33, 115] width 32 height 7
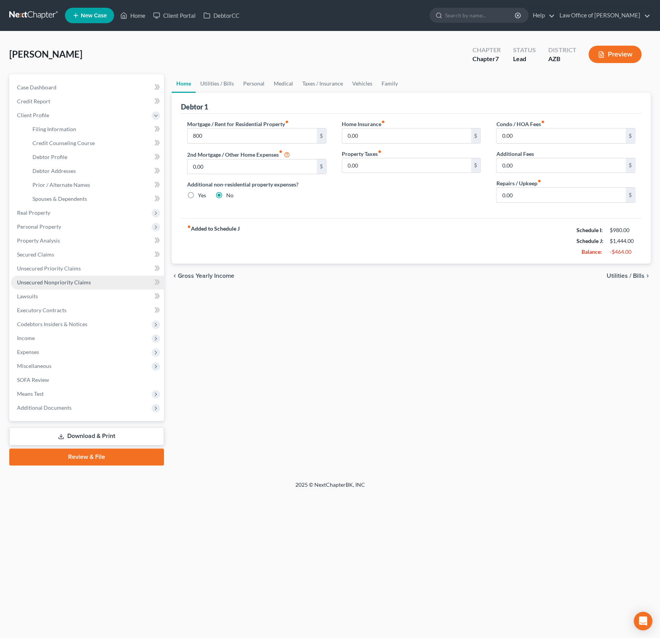
click at [78, 280] on span "Unsecured Nonpriority Claims" at bounding box center [54, 282] width 74 height 7
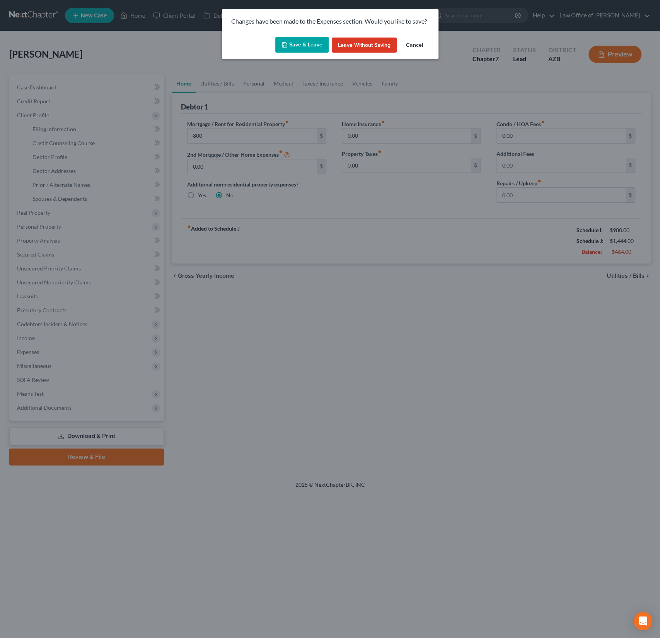
click at [300, 38] on button "Save & Leave" at bounding box center [301, 45] width 53 height 16
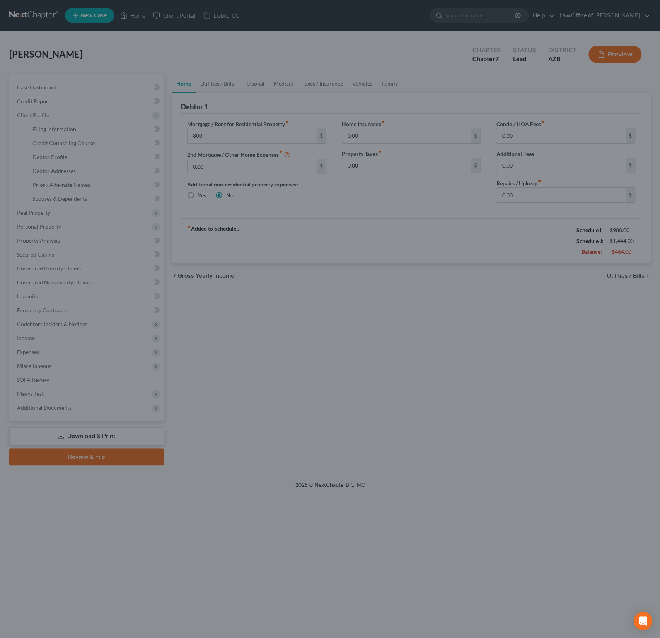
type input "800.00"
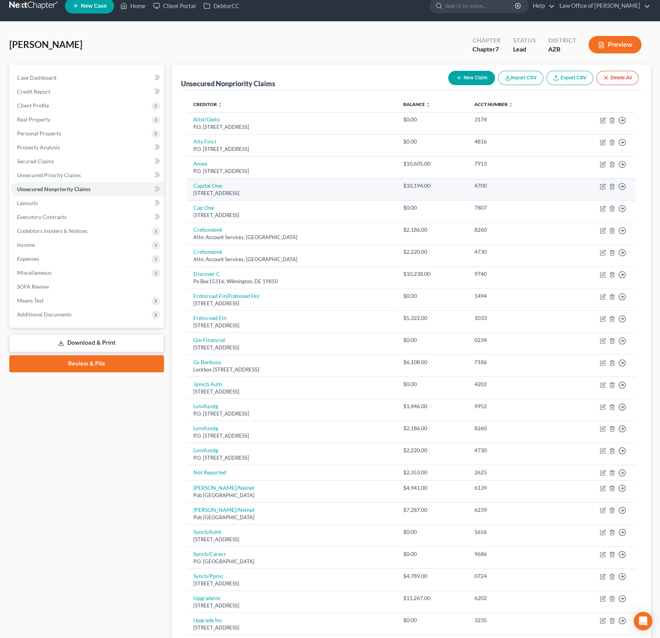
scroll to position [8, 0]
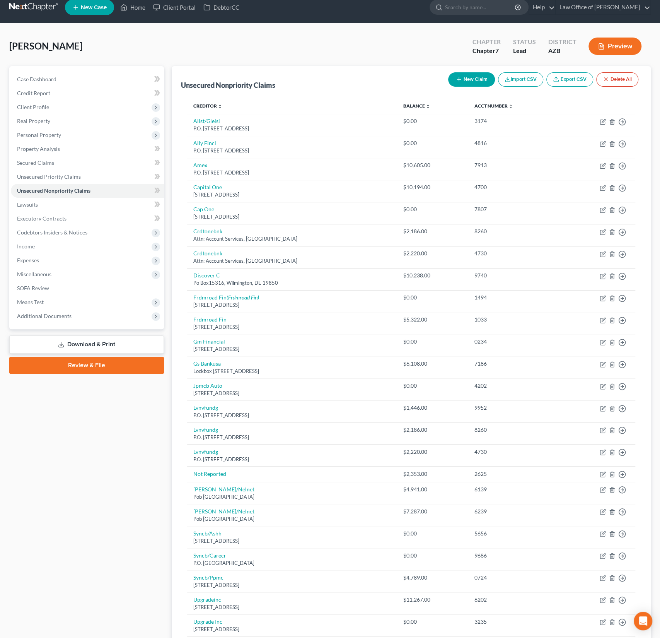
click at [421, 87] on div "Unsecured Nonpriority Claims New Claim Import CSV Export CSV Delete All" at bounding box center [411, 79] width 460 height 26
click at [468, 81] on button "New Claim" at bounding box center [471, 79] width 47 height 14
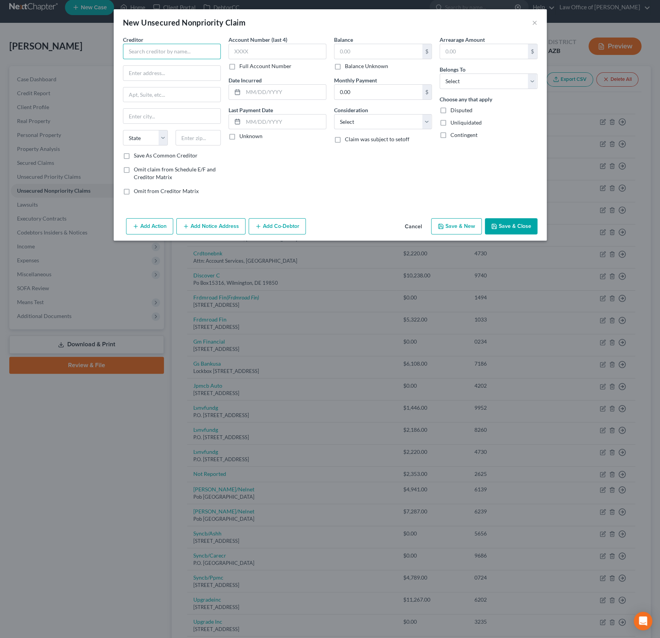
click at [161, 56] on input "text" at bounding box center [172, 51] width 98 height 15
type input "Mike Timpke"
click at [140, 75] on input "text" at bounding box center [171, 73] width 97 height 15
type input "39055 Big Bear Blvd"
type input "92315"
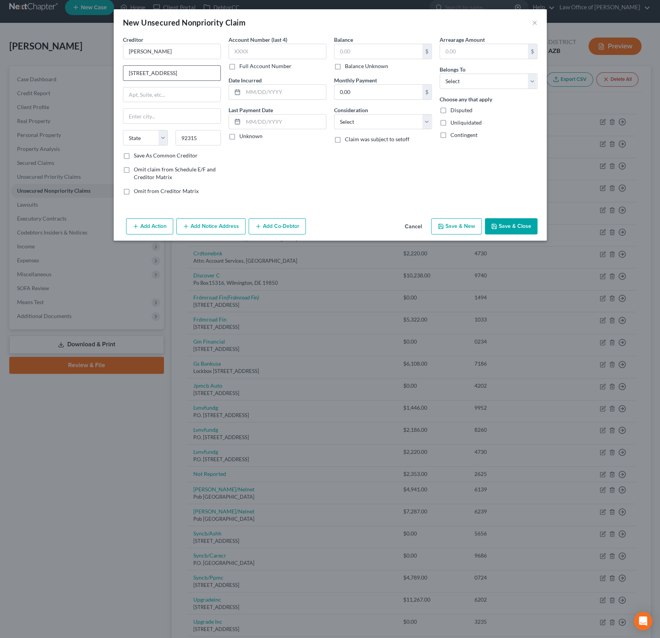
type input "Big Bear Lake"
select select "4"
click at [363, 44] on div "$" at bounding box center [383, 51] width 98 height 15
click at [353, 51] on input "text" at bounding box center [378, 51] width 88 height 15
type input "4,000"
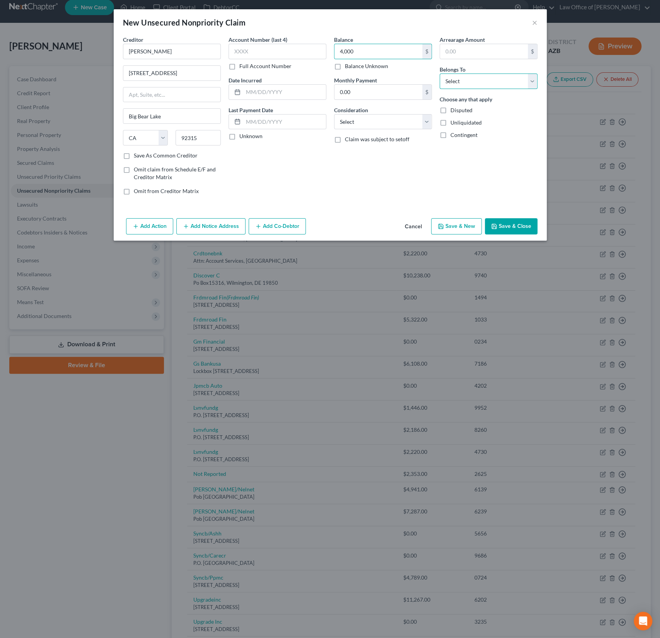
click at [502, 82] on select "Select Debtor 1 Only Debtor 2 Only Debtor 1 And Debtor 2 Only At Least One Of T…" at bounding box center [489, 80] width 98 height 15
select select "0"
click at [510, 222] on button "Save & Close" at bounding box center [511, 226] width 53 height 16
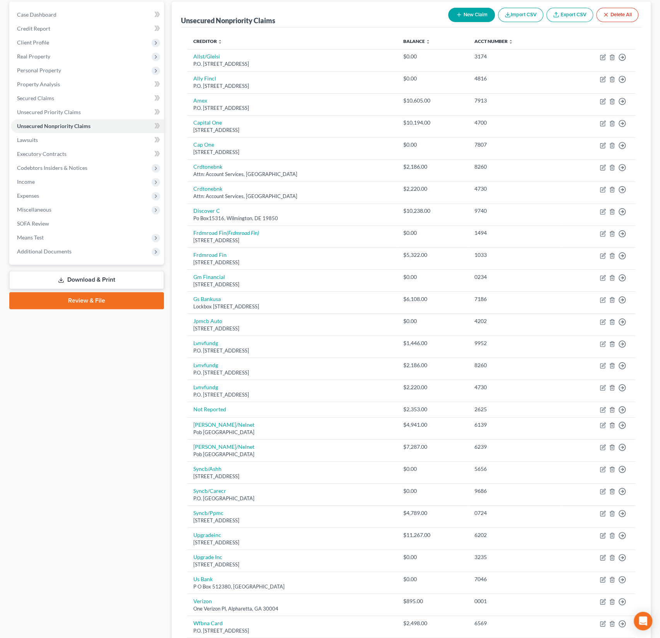
scroll to position [0, 0]
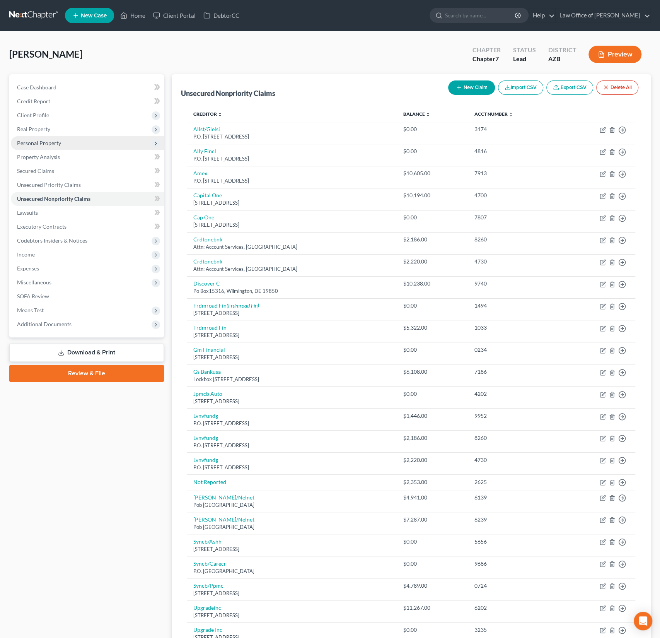
click at [43, 145] on span "Personal Property" at bounding box center [39, 143] width 44 height 7
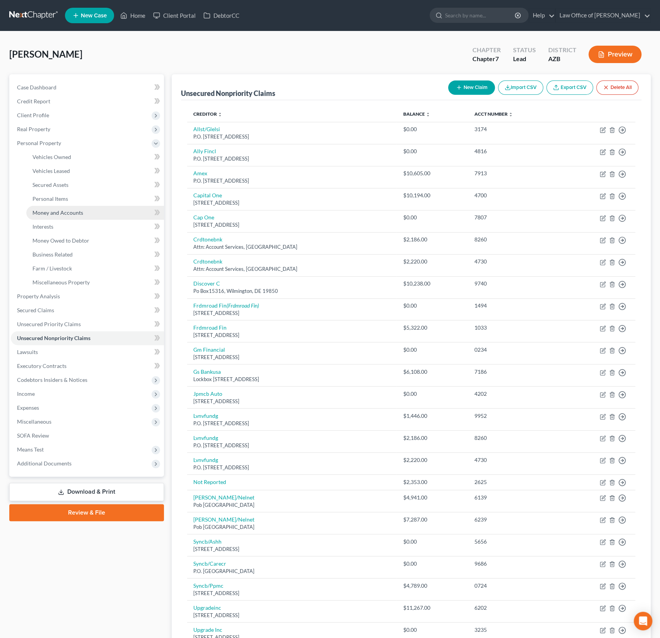
click at [60, 211] on span "Money and Accounts" at bounding box center [57, 212] width 51 height 7
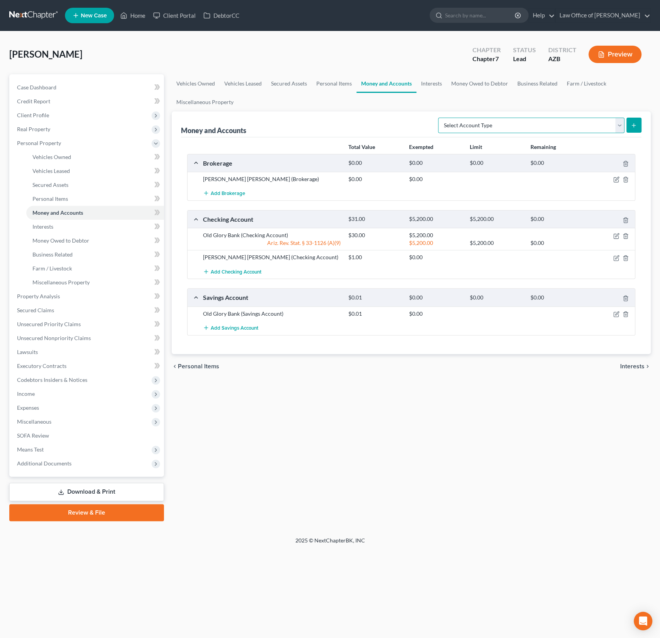
click at [529, 124] on select "Select Account Type Brokerage (A/B: 18, SOFA: 20) Cash on Hand (A/B: 16) Certif…" at bounding box center [531, 125] width 186 height 15
click at [510, 121] on select "Select Account Type Brokerage (A/B: 18, SOFA: 20) Cash on Hand (A/B: 16) Certif…" at bounding box center [531, 125] width 186 height 15
select select "checking"
click at [632, 128] on icon "submit" at bounding box center [634, 125] width 6 height 6
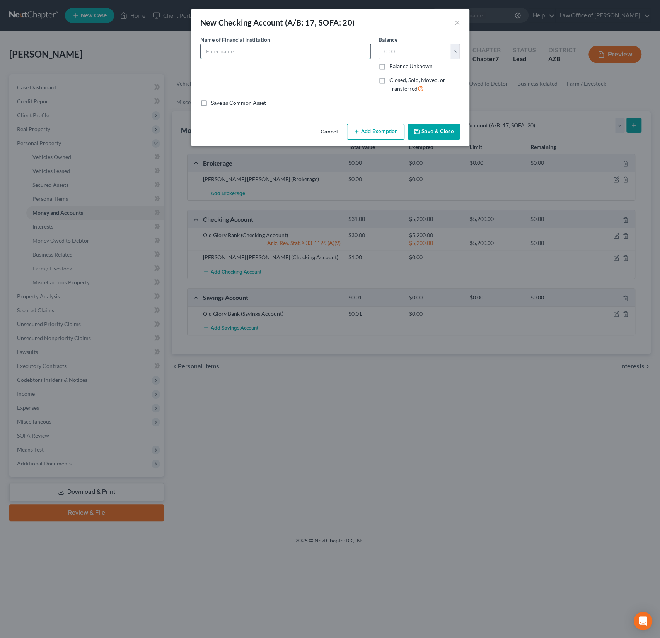
click at [263, 58] on input "text" at bounding box center [286, 51] width 170 height 15
type input "Discover Checking"
click at [398, 81] on span "Closed, Sold, Moved, or Transferred" at bounding box center [417, 84] width 56 height 15
click at [397, 81] on input "Closed, Sold, Moved, or Transferred" at bounding box center [394, 78] width 5 height 5
checkbox input "true"
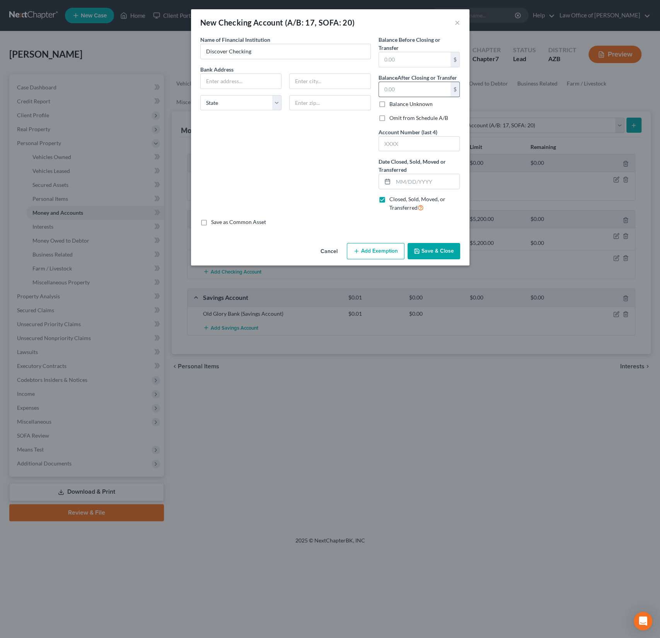
click at [399, 87] on input "text" at bounding box center [415, 89] width 72 height 15
type input "1.18"
click at [396, 119] on label "Omit from Schedule A/B" at bounding box center [418, 118] width 59 height 8
click at [396, 119] on input "Omit from Schedule A/B" at bounding box center [394, 116] width 5 height 5
checkbox input "true"
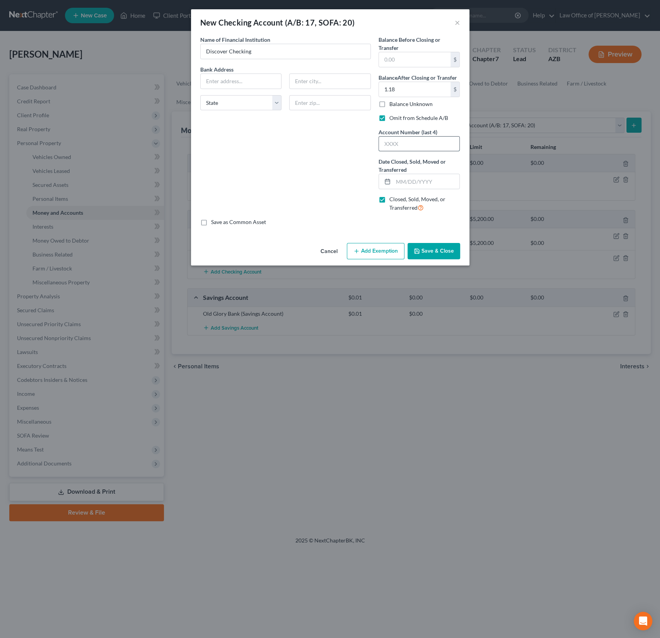
click at [399, 141] on input "text" at bounding box center [419, 143] width 81 height 15
type input "0000"
click at [420, 245] on button "Save & Close" at bounding box center [433, 251] width 53 height 16
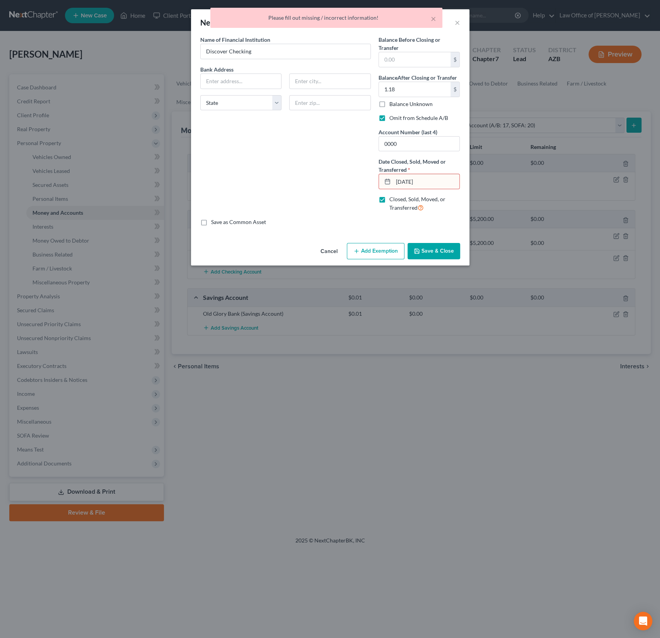
click at [414, 180] on input "06/05/25" at bounding box center [426, 181] width 66 height 15
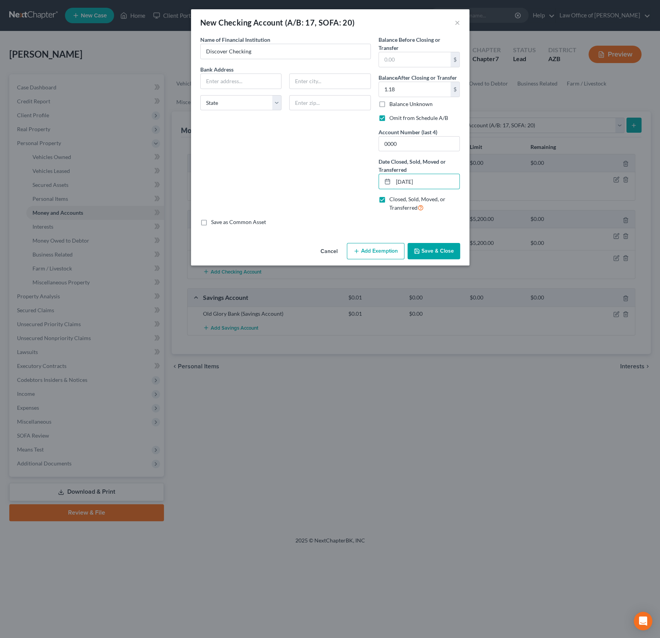
type input "06/05/2025"
click at [455, 255] on button "Save & Close" at bounding box center [433, 251] width 53 height 16
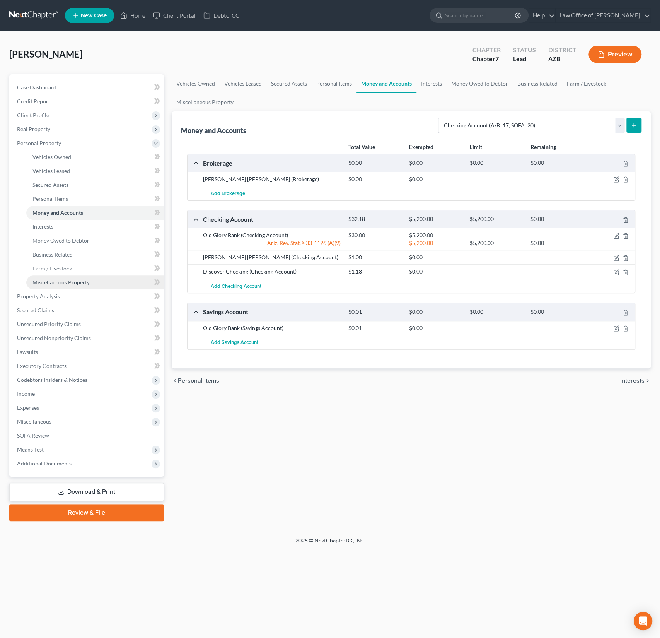
click at [56, 280] on span "Miscellaneous Property" at bounding box center [60, 282] width 57 height 7
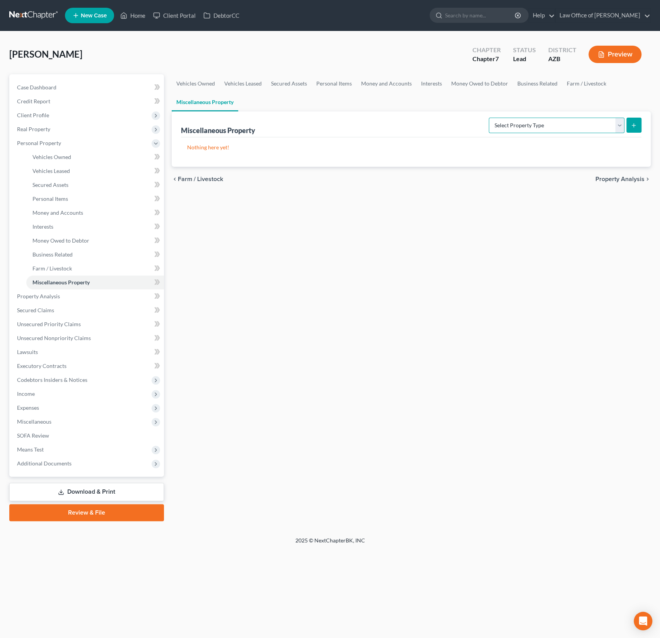
click at [531, 131] on select "Select Property Type Assigned for Creditor Benefit Within 1 Year (SOFA: 12) Hol…" at bounding box center [557, 125] width 136 height 15
select select "stored_within_1_year"
click at [634, 124] on icon "submit" at bounding box center [634, 125] width 6 height 6
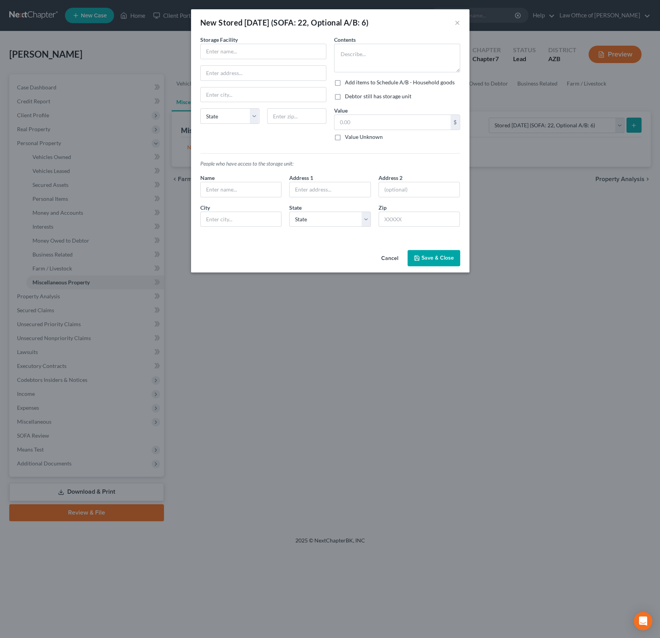
click at [222, 61] on div "Storage Facility State AL AK AR AZ CA CO CT DE DC FL GA GU HI ID IL IN IA KS KY…" at bounding box center [263, 91] width 134 height 111
click at [222, 58] on input "text" at bounding box center [263, 51] width 125 height 15
type input "SecurCare Storage"
type input "Redlands"
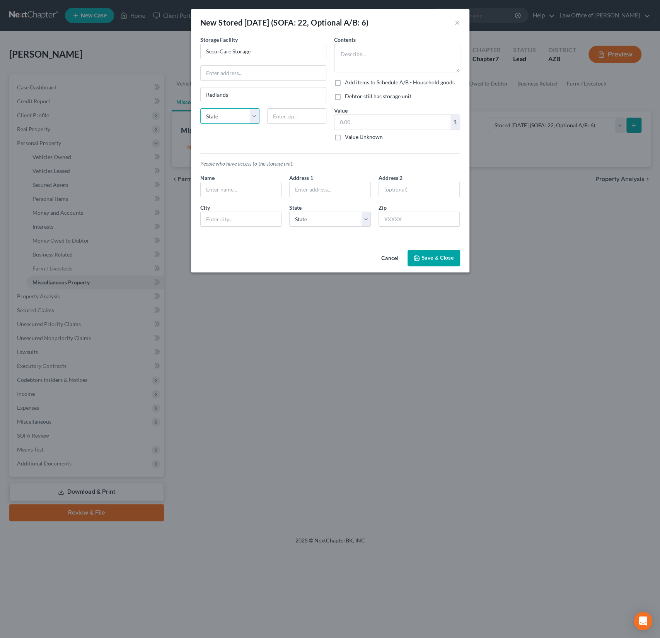
click at [256, 117] on select "State AL AK AR AZ CA CO CT DE DC FL GA GU HI ID IL IN IA KS KY LA ME MD MA MI M…" at bounding box center [229, 115] width 59 height 15
select select "4"
click at [362, 54] on textarea at bounding box center [397, 58] width 126 height 29
type textarea "household items"
click at [251, 192] on input "text" at bounding box center [241, 189] width 81 height 15
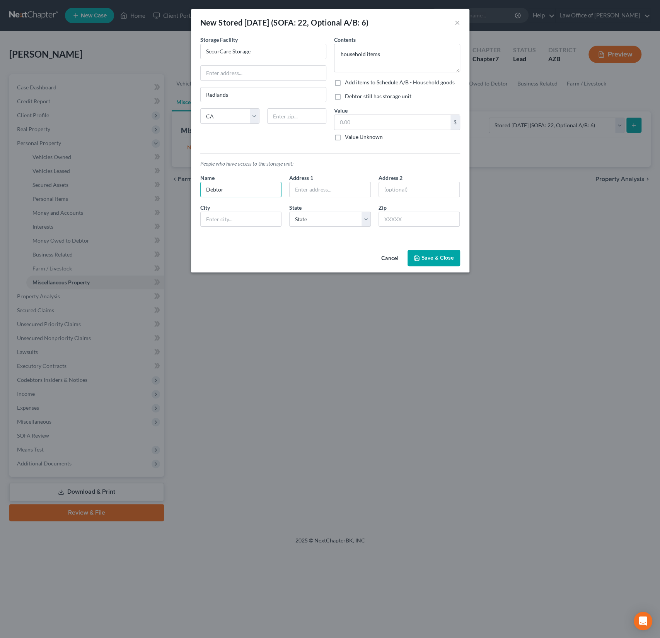
type input "Debtor"
click at [422, 257] on button "Save & Close" at bounding box center [433, 258] width 53 height 16
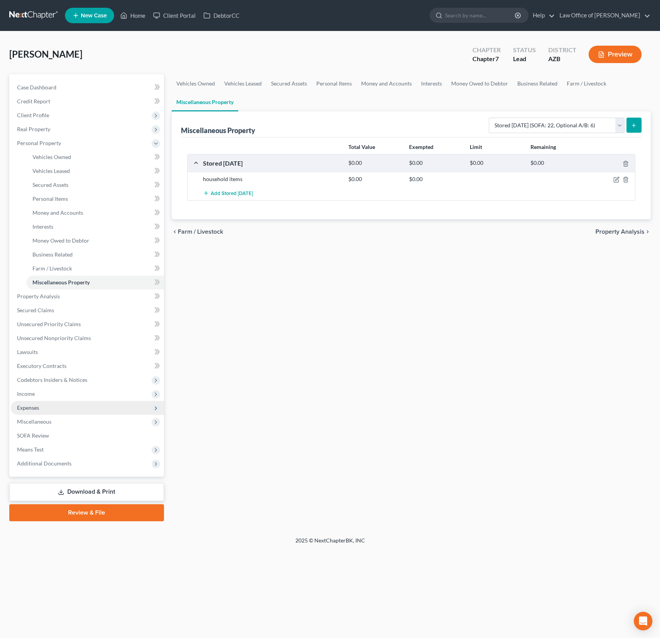
click at [32, 413] on span "Expenses" at bounding box center [87, 408] width 153 height 14
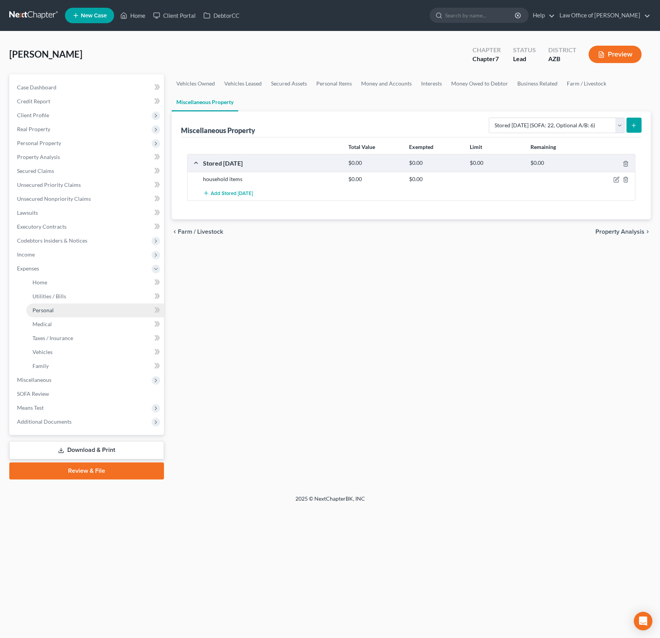
click at [47, 303] on link "Personal" at bounding box center [95, 310] width 138 height 14
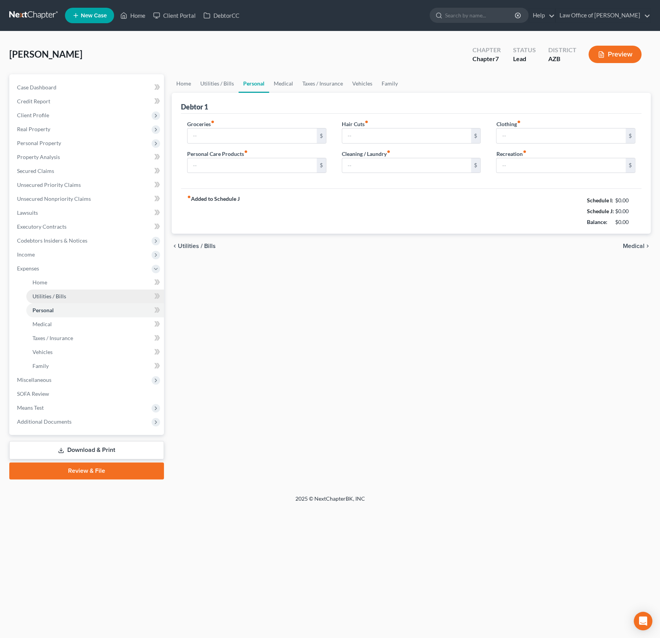
click at [51, 293] on span "Utilities / Bills" at bounding box center [49, 296] width 34 height 7
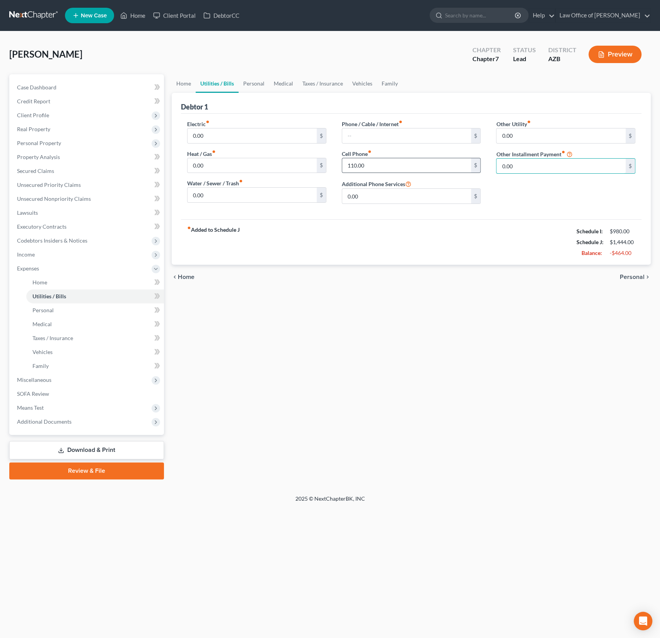
drag, startPoint x: 530, startPoint y: 164, endPoint x: 480, endPoint y: 159, distance: 50.1
click at [480, 159] on div "Electric fiber_manual_record 0.00 $ Heat / Gas fiber_manual_record 0.00 $ Water…" at bounding box center [411, 165] width 464 height 90
drag, startPoint x: 517, startPoint y: 163, endPoint x: 483, endPoint y: 163, distance: 33.6
click at [483, 163] on div "Electric fiber_manual_record 0.00 $ Heat / Gas fiber_manual_record 0.00 $ Water…" at bounding box center [411, 165] width 464 height 90
type input "56"
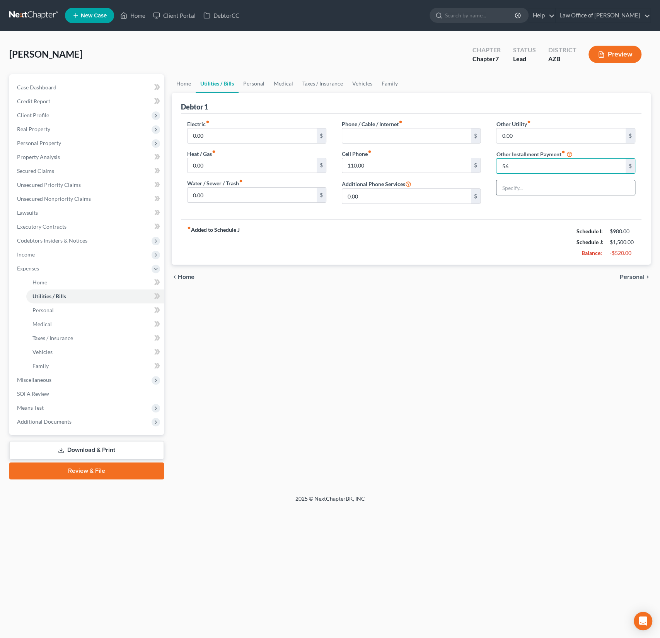
click at [520, 186] on input "text" at bounding box center [565, 187] width 138 height 15
type input "Storage unit"
click at [429, 390] on div "Home Utilities / Bills Personal Medical Taxes / Insurance Vehicles Family Debto…" at bounding box center [411, 276] width 487 height 405
click at [100, 448] on link "Download & Print" at bounding box center [86, 450] width 155 height 18
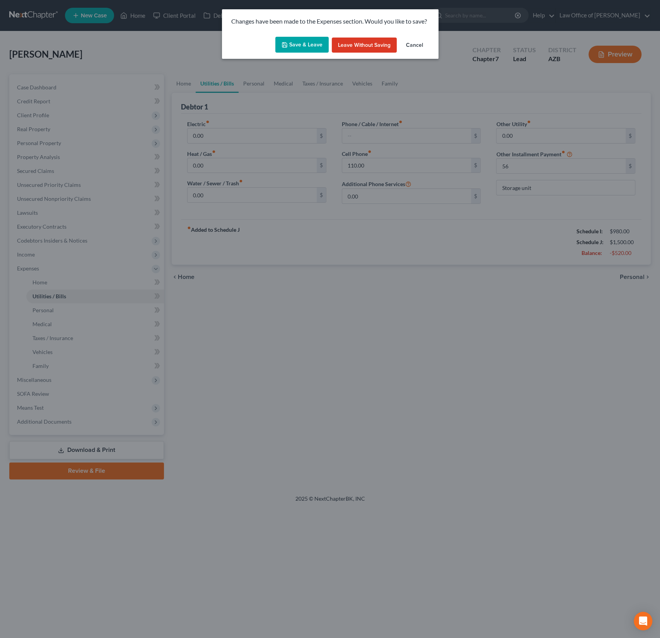
click at [301, 46] on button "Save & Leave" at bounding box center [301, 45] width 53 height 16
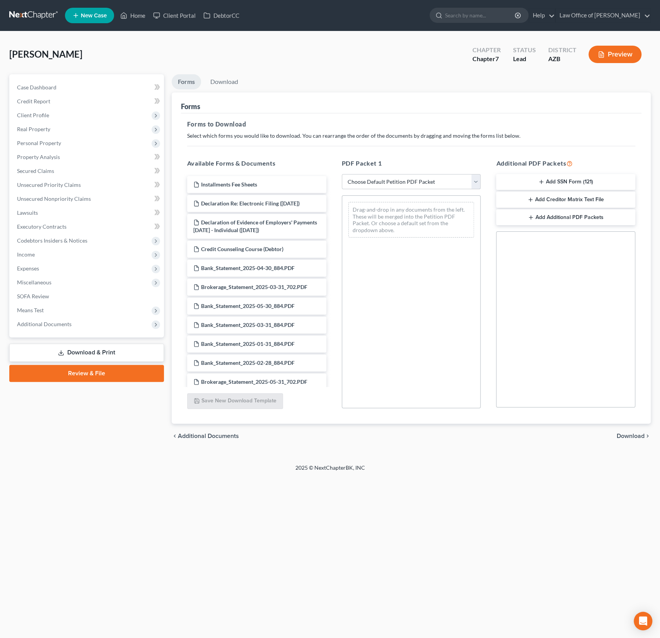
click at [401, 183] on select "Choose Default Petition PDF Packet Complete Bankruptcy Petition (all forms and …" at bounding box center [411, 181] width 139 height 15
select select "0"
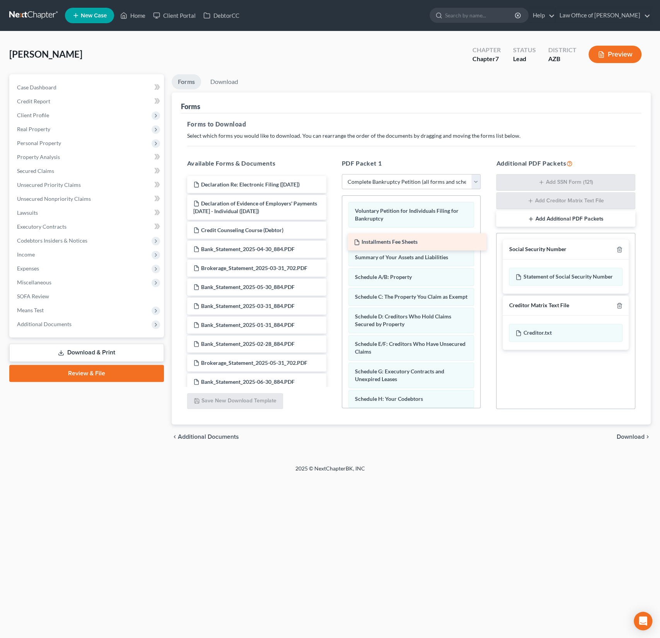
drag, startPoint x: 249, startPoint y: 184, endPoint x: 410, endPoint y: 242, distance: 170.6
click at [332, 242] on div "Installments Fee Sheets Installments Fee Sheets Declaration Re: Electronic Fili…" at bounding box center [257, 330] width 152 height 309
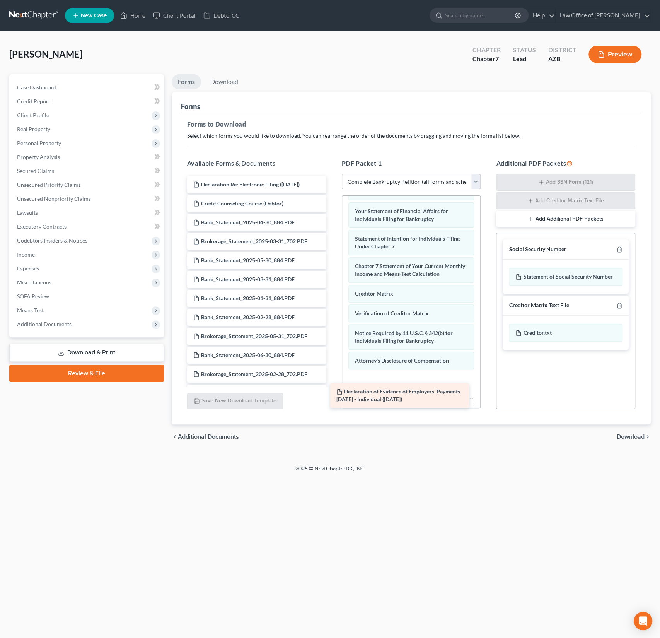
drag, startPoint x: 280, startPoint y: 199, endPoint x: 424, endPoint y: 394, distance: 242.1
click at [332, 394] on div "Declaration of Evidence of Employers' Payments Within 60 Days - Individual (08/…" at bounding box center [257, 317] width 152 height 282
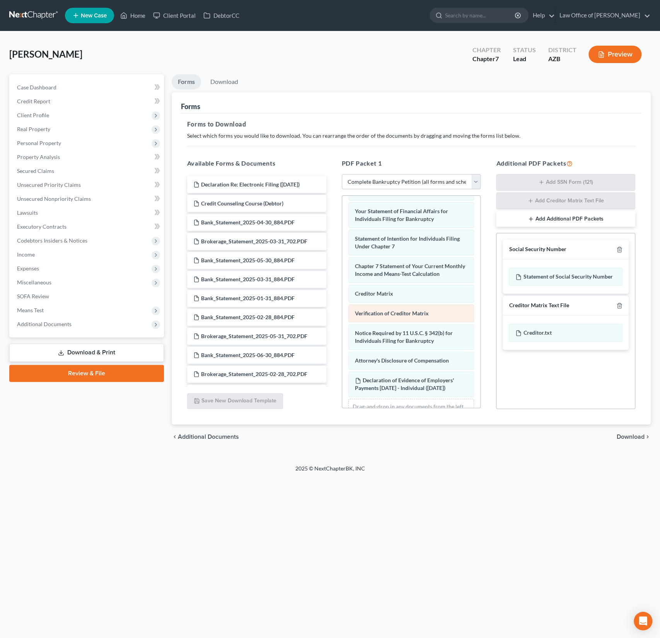
scroll to position [310, 0]
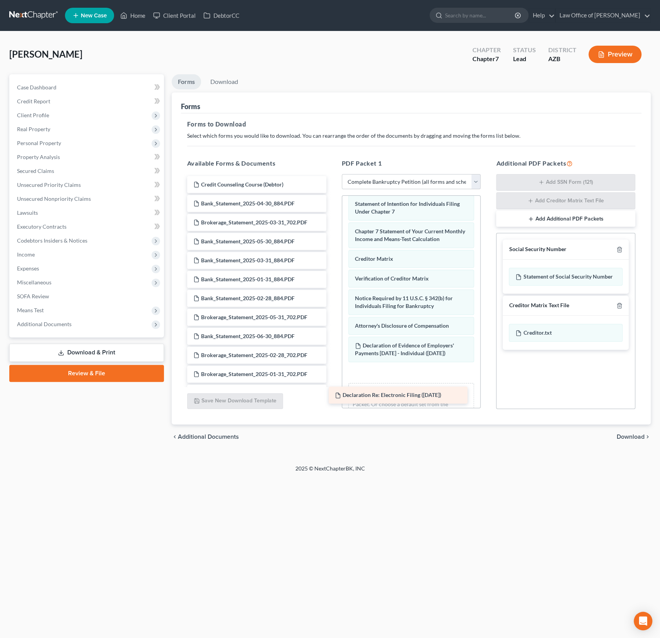
drag, startPoint x: 260, startPoint y: 184, endPoint x: 417, endPoint y: 387, distance: 256.7
click at [332, 387] on div "Declaration Re: Electronic Filing (08/14/2025) Declaration Re: Electronic Filin…" at bounding box center [257, 307] width 152 height 263
click at [591, 443] on div "chevron_left Additional Documents Download chevron_right" at bounding box center [411, 436] width 479 height 25
click at [627, 434] on span "Download" at bounding box center [631, 436] width 28 height 6
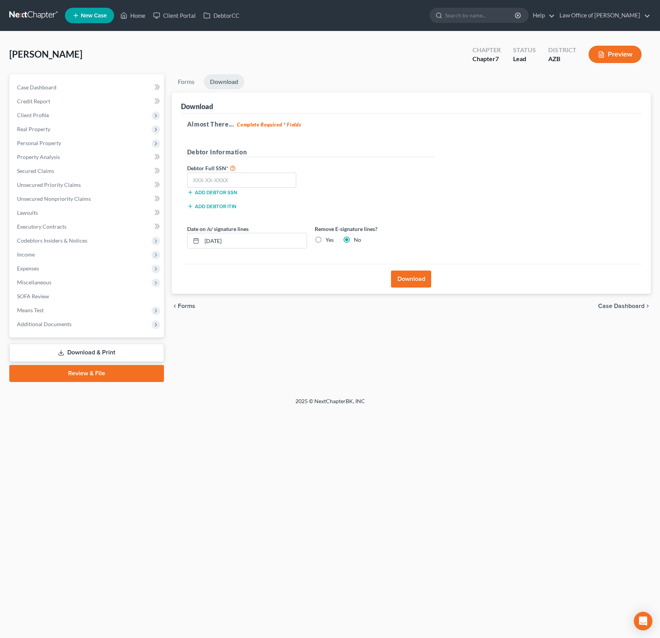
click at [332, 244] on div "Remove E-signature lines? Yes No" at bounding box center [375, 237] width 128 height 24
click at [329, 241] on label "Yes" at bounding box center [330, 240] width 8 height 8
click at [329, 241] on input "Yes" at bounding box center [331, 238] width 5 height 5
radio input "true"
radio input "false"
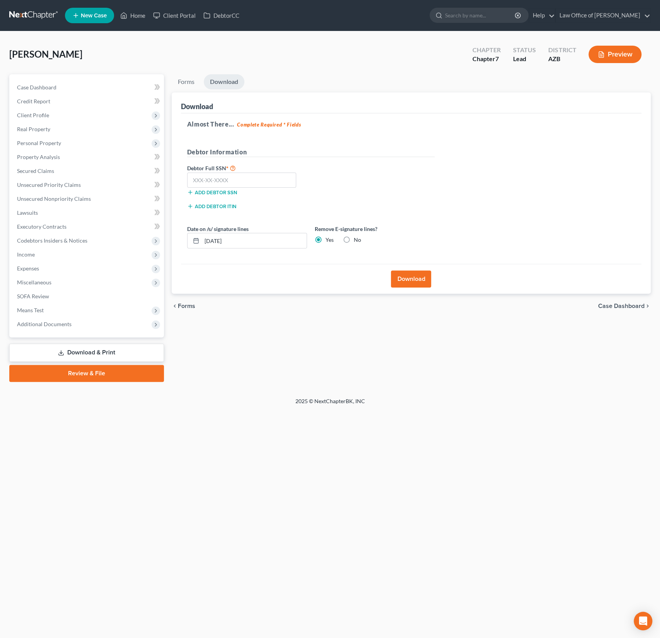
click at [407, 275] on button "Download" at bounding box center [411, 278] width 40 height 17
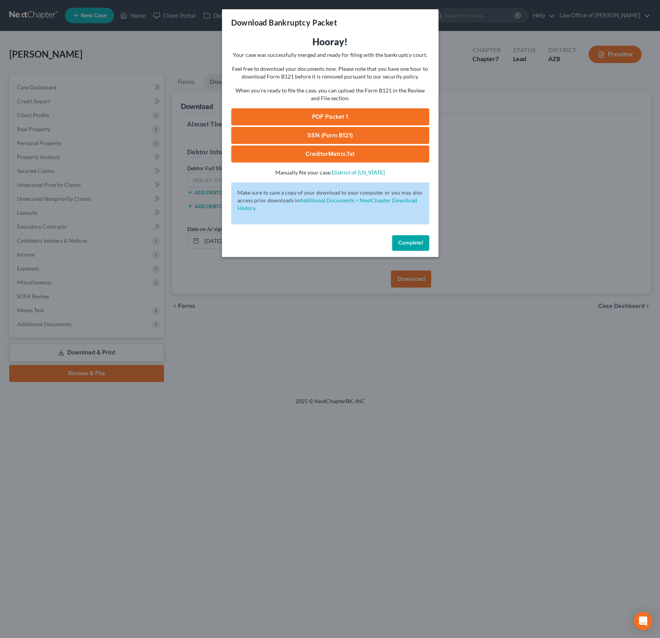
click at [322, 115] on link "PDF Packet 1" at bounding box center [330, 116] width 198 height 17
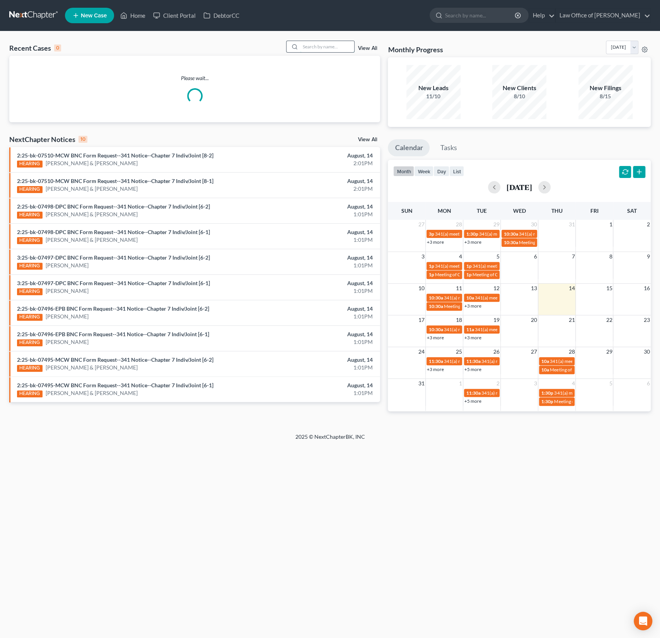
click at [310, 48] on input "search" at bounding box center [327, 46] width 54 height 11
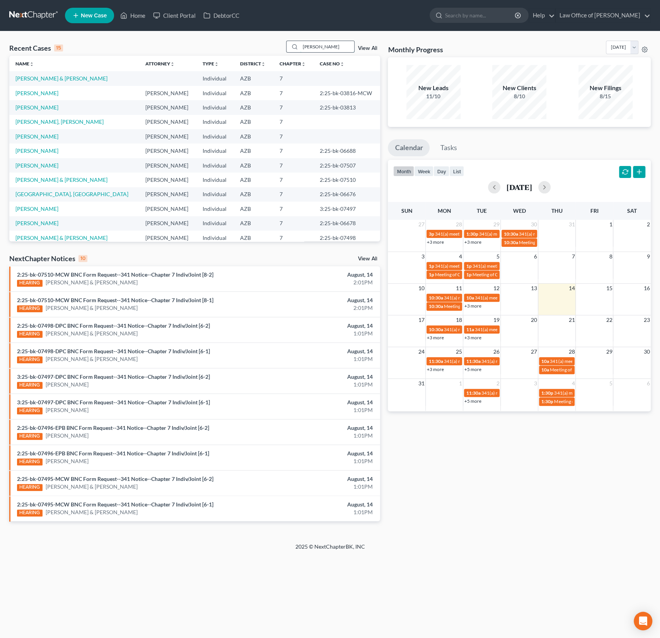
type input "[PERSON_NAME]"
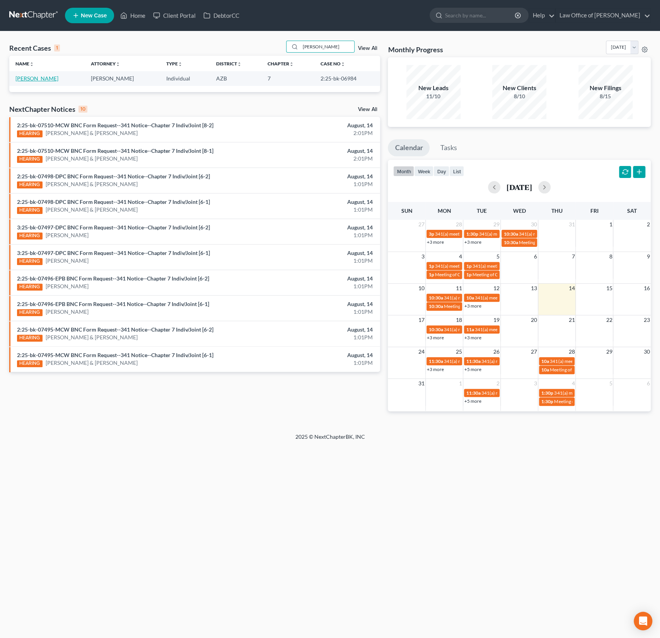
click at [42, 78] on link "[PERSON_NAME]" at bounding box center [36, 78] width 43 height 7
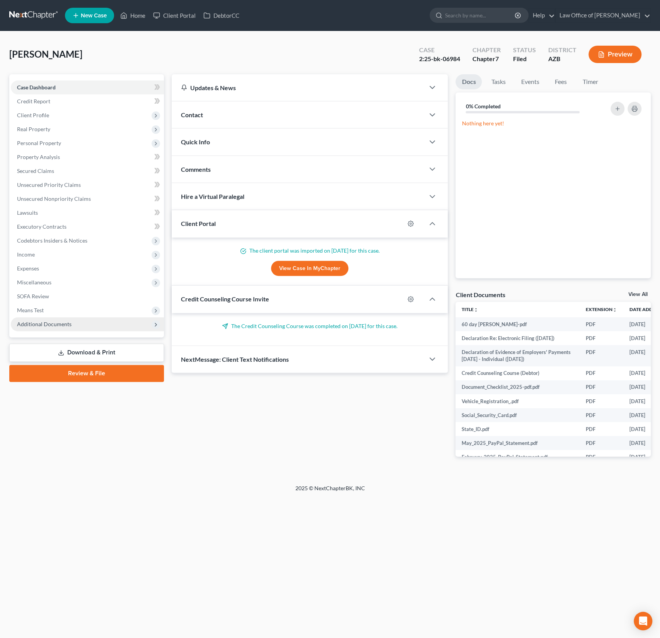
click at [37, 322] on span "Additional Documents" at bounding box center [44, 324] width 55 height 7
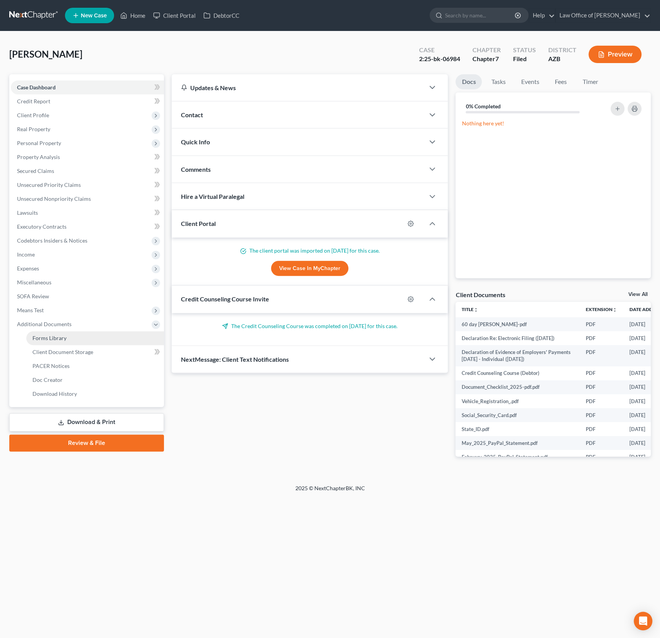
click at [55, 337] on span "Forms Library" at bounding box center [49, 337] width 34 height 7
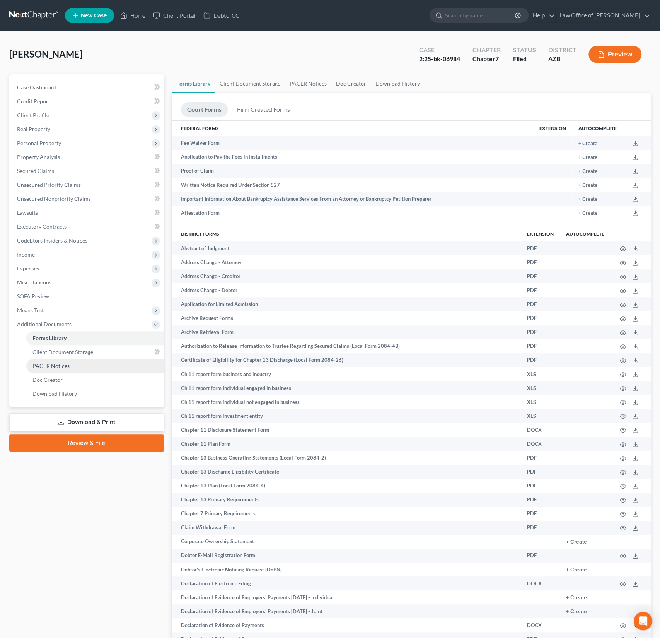
click at [58, 367] on span "PACER Notices" at bounding box center [50, 365] width 37 height 7
